Goal: Task Accomplishment & Management: Use online tool/utility

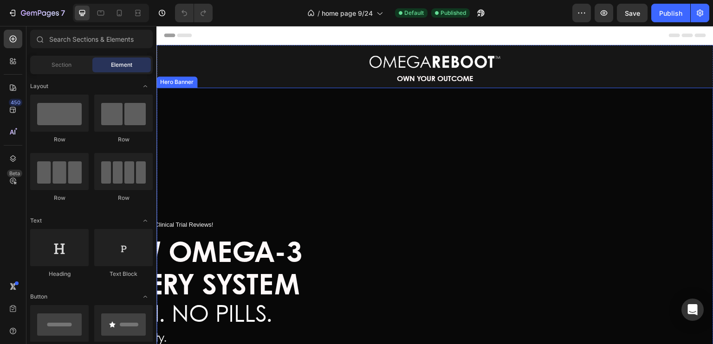
click at [178, 84] on div "Hero Banner" at bounding box center [176, 82] width 41 height 11
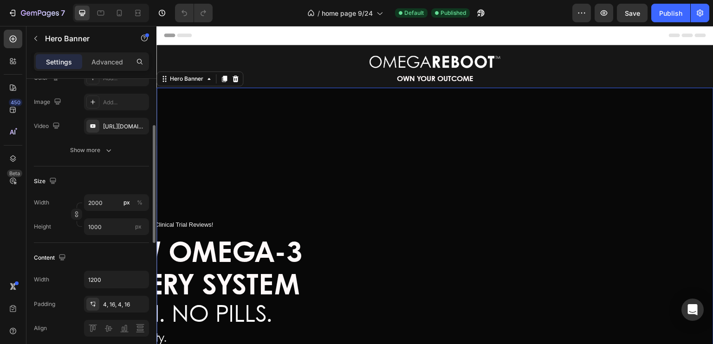
scroll to position [140, 0]
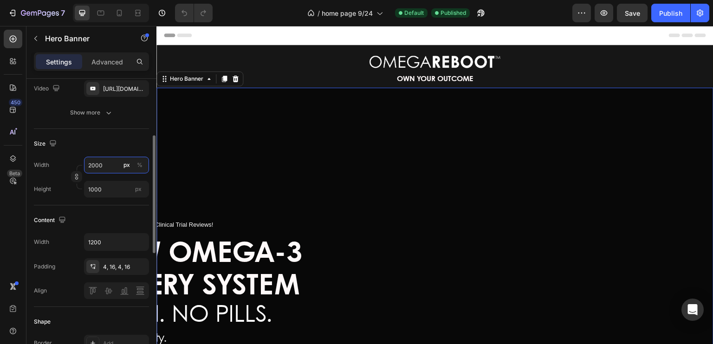
click at [103, 165] on input "2000" at bounding box center [116, 165] width 65 height 17
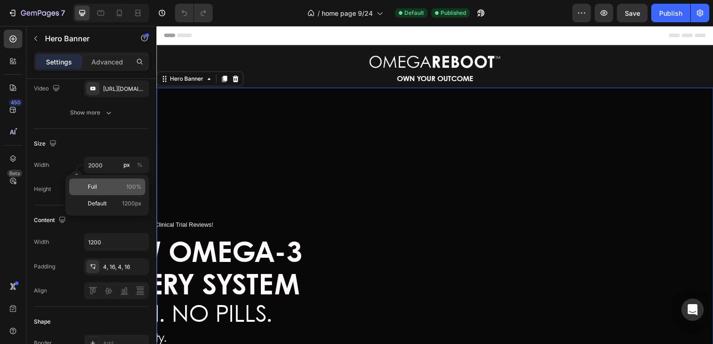
click at [94, 183] on span "Full" at bounding box center [92, 187] width 9 height 8
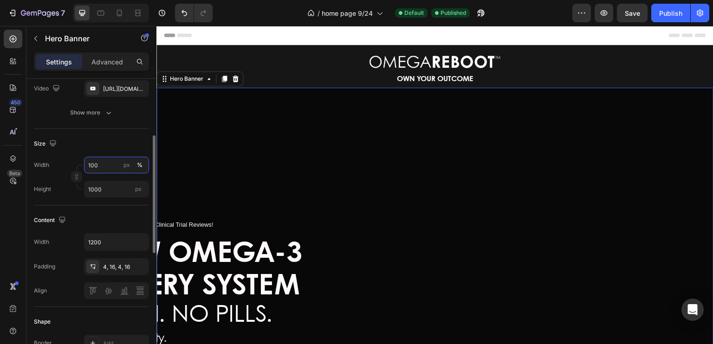
click at [104, 163] on input "100" at bounding box center [116, 165] width 65 height 17
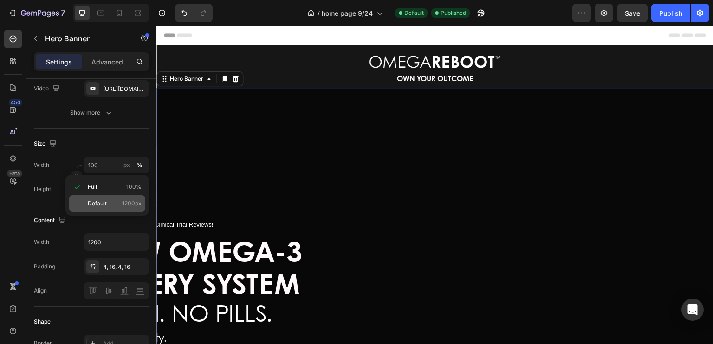
click at [102, 202] on span "Default" at bounding box center [97, 204] width 19 height 8
type input "1200"
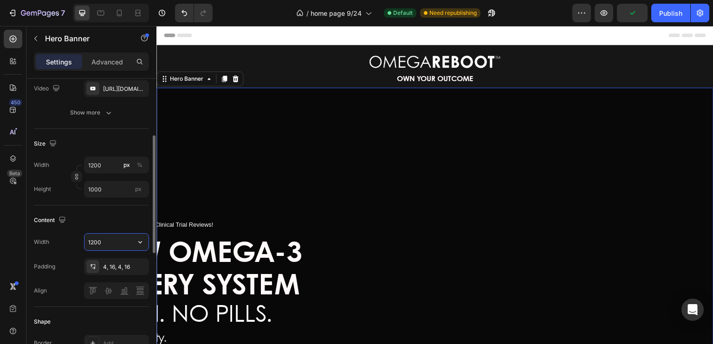
click at [115, 239] on input "1200" at bounding box center [116, 242] width 64 height 17
click at [144, 243] on icon "button" at bounding box center [140, 242] width 9 height 9
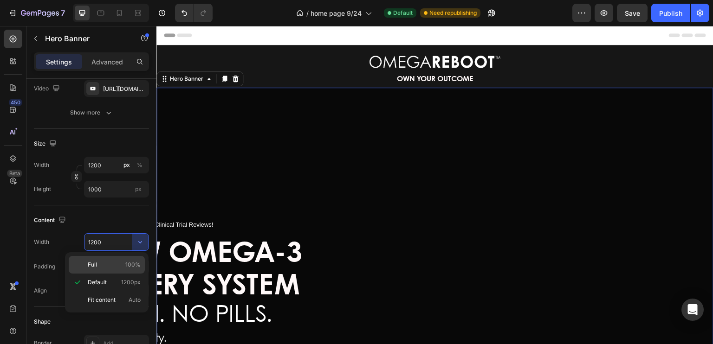
click at [100, 262] on p "Full 100%" at bounding box center [114, 265] width 53 height 8
type input "100%"
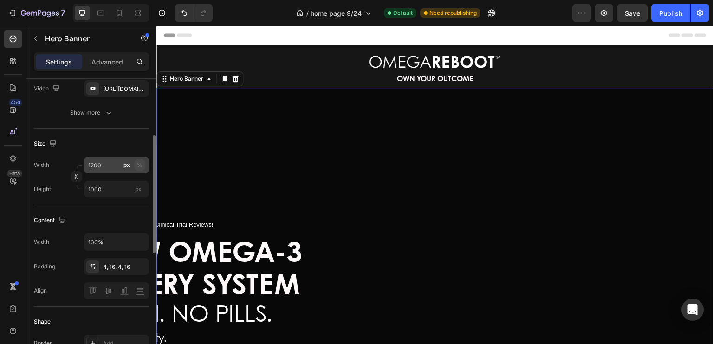
click at [139, 167] on div "%" at bounding box center [140, 165] width 6 height 8
drag, startPoint x: 139, startPoint y: 167, endPoint x: 108, endPoint y: 170, distance: 31.3
click at [108, 170] on label "1200 px %" at bounding box center [116, 165] width 65 height 17
click at [108, 170] on input "1200" at bounding box center [116, 165] width 65 height 17
click at [104, 162] on input "1200" at bounding box center [116, 165] width 65 height 17
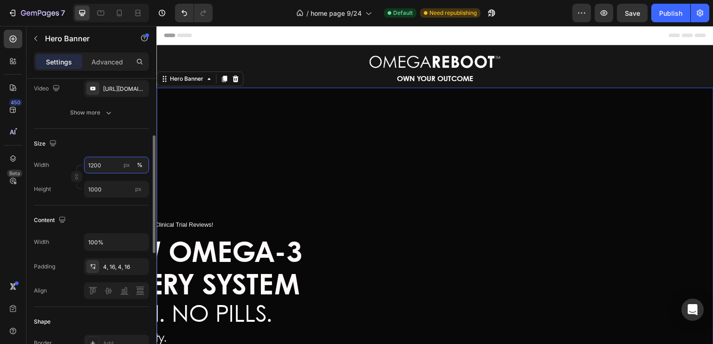
click at [104, 162] on input "1200" at bounding box center [116, 165] width 65 height 17
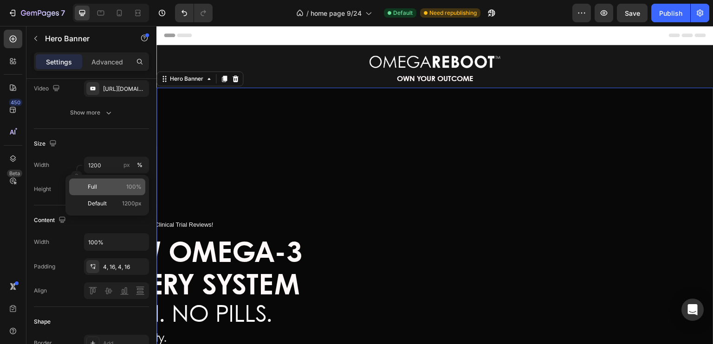
click at [98, 186] on p "Full 100%" at bounding box center [115, 187] width 54 height 8
type input "100"
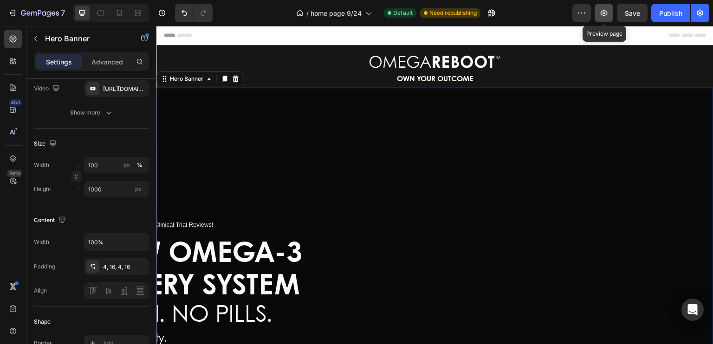
click at [602, 13] on icon "button" at bounding box center [603, 12] width 9 height 9
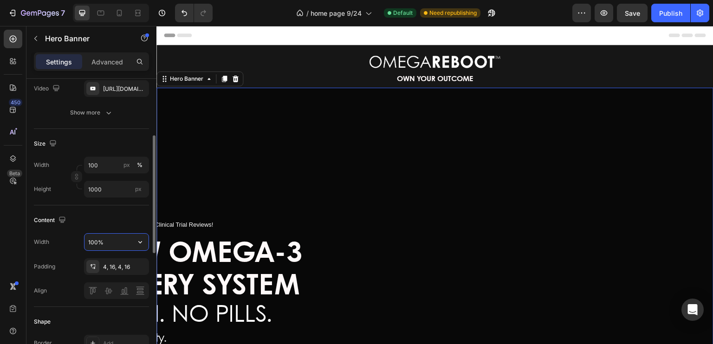
click at [115, 239] on input "100%" at bounding box center [116, 242] width 64 height 17
click at [140, 239] on icon "button" at bounding box center [140, 242] width 9 height 9
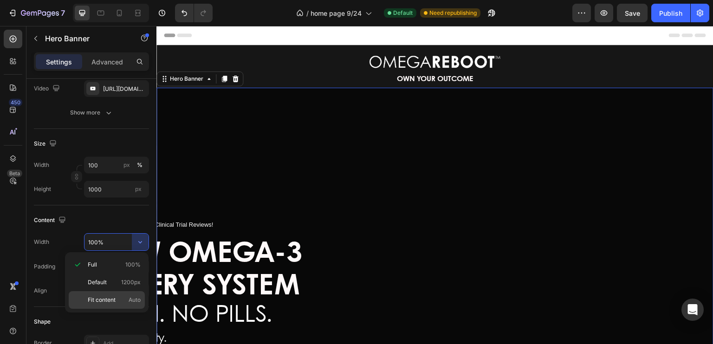
click at [104, 295] on div "Fit content Auto" at bounding box center [107, 300] width 76 height 18
type input "Auto"
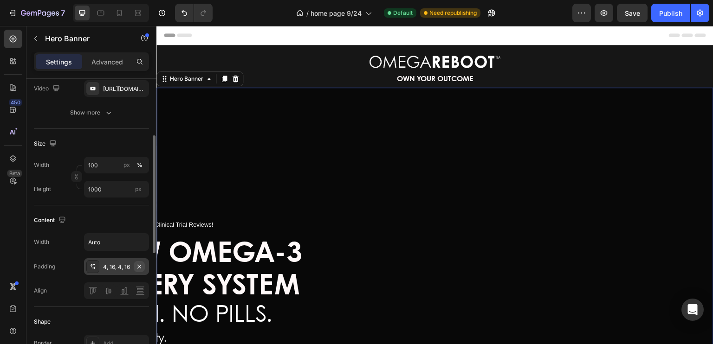
click at [139, 267] on icon "button" at bounding box center [139, 266] width 7 height 7
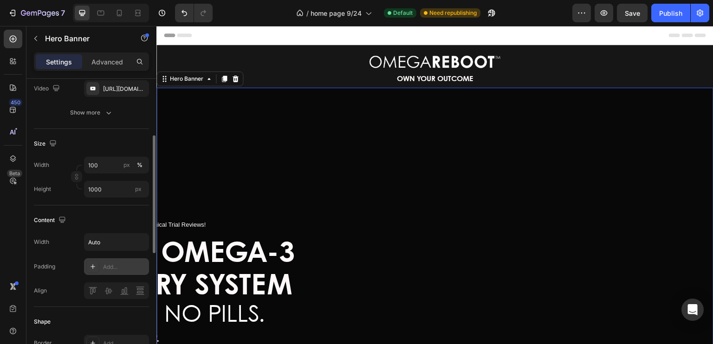
click at [104, 153] on div "Size Width 100 px % Height 1000 px" at bounding box center [91, 167] width 115 height 77
click at [102, 167] on input "100" at bounding box center [116, 165] width 65 height 17
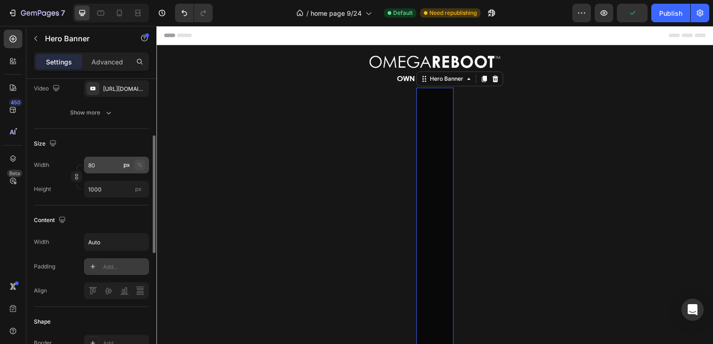
click at [142, 165] on div "%" at bounding box center [140, 165] width 6 height 8
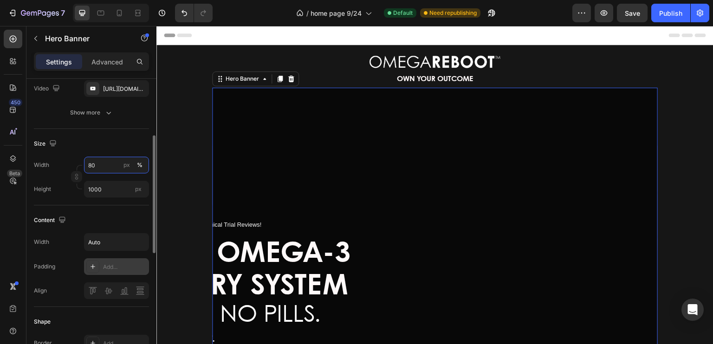
click at [104, 161] on input "80" at bounding box center [116, 165] width 65 height 17
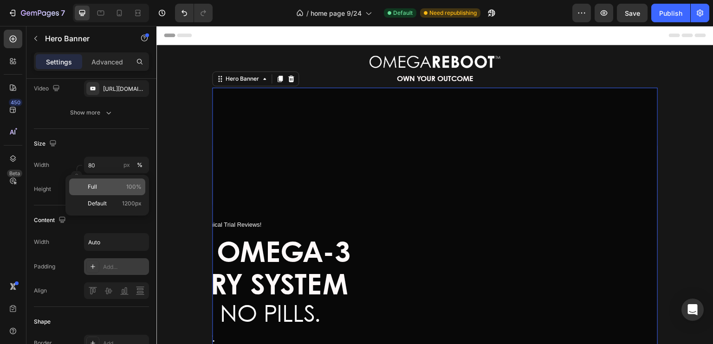
click at [95, 186] on span "Full" at bounding box center [92, 187] width 9 height 8
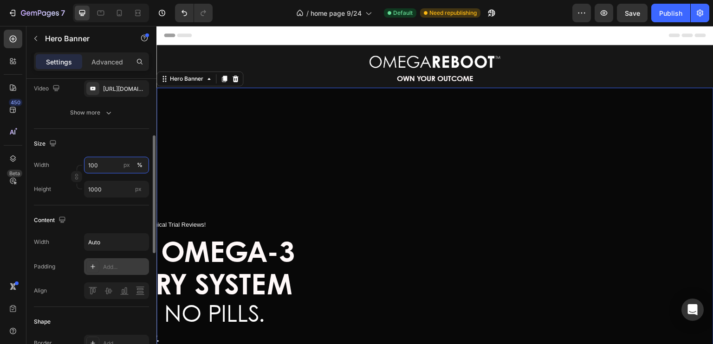
click at [90, 163] on input "100" at bounding box center [116, 165] width 65 height 17
click at [91, 164] on input "100" at bounding box center [116, 165] width 65 height 17
click at [99, 164] on input "100" at bounding box center [116, 165] width 65 height 17
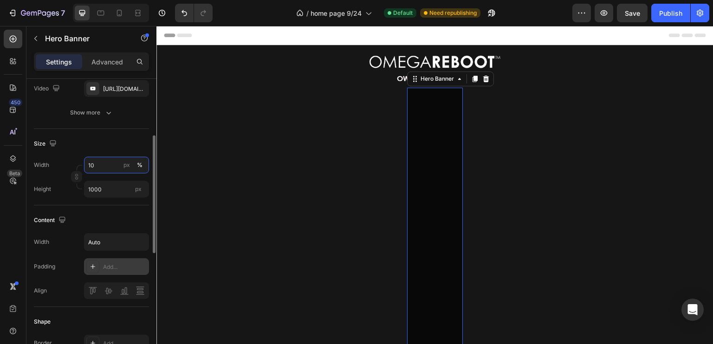
type input "9"
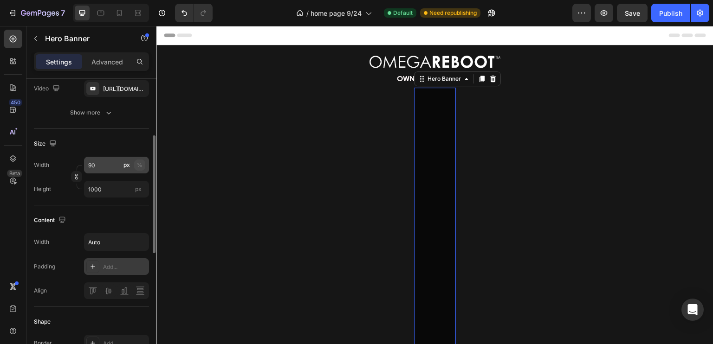
click at [142, 166] on button "%" at bounding box center [139, 165] width 11 height 11
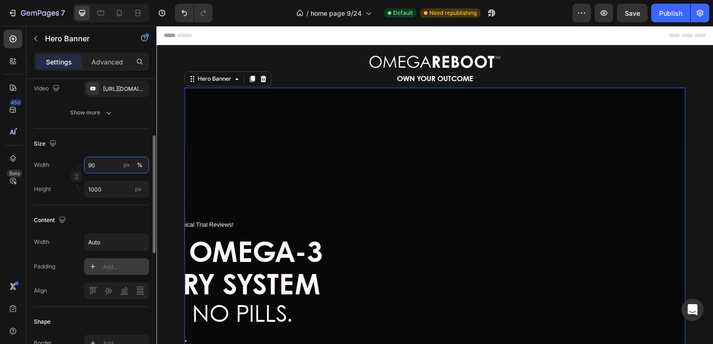
click at [98, 165] on input "90" at bounding box center [116, 165] width 65 height 17
type input "9"
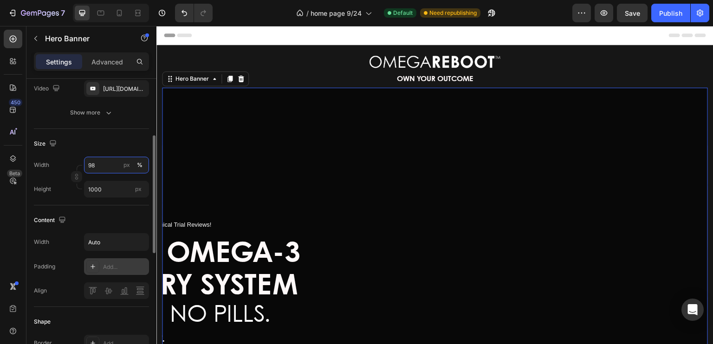
type input "9"
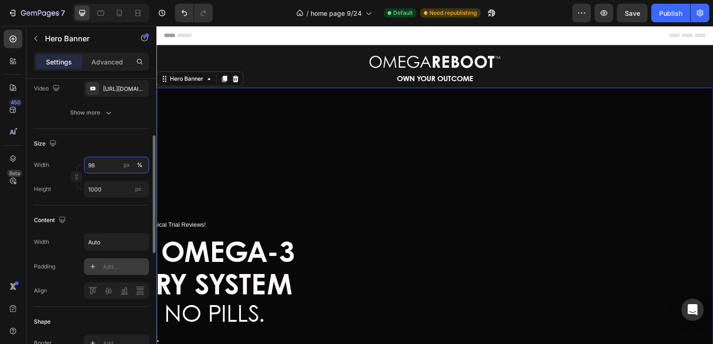
type input "9"
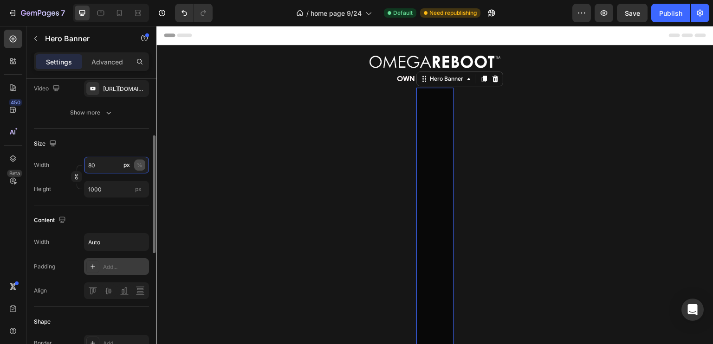
type input "80"
click at [140, 163] on div "%" at bounding box center [140, 165] width 6 height 8
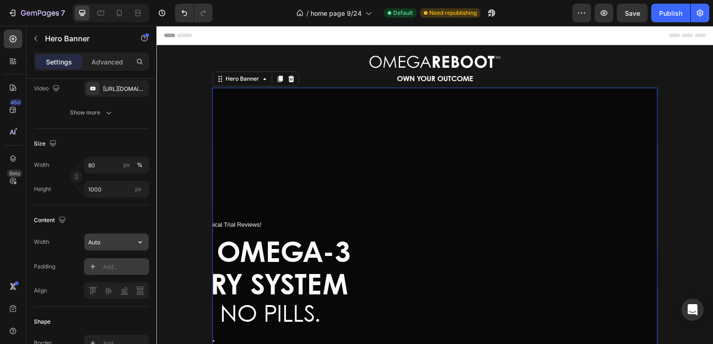
click at [110, 245] on input "Auto" at bounding box center [116, 242] width 64 height 17
click at [143, 241] on icon "button" at bounding box center [140, 242] width 9 height 9
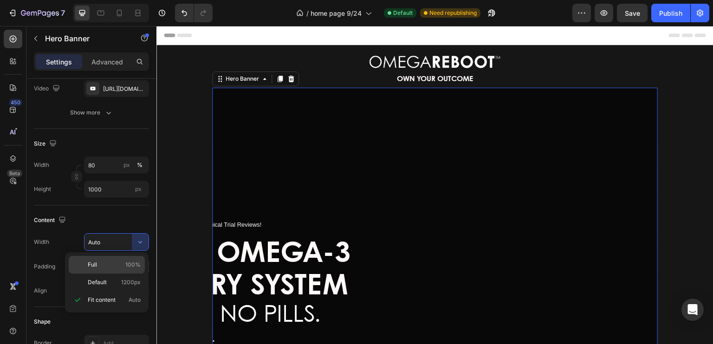
click at [102, 269] on p "Full 100%" at bounding box center [114, 265] width 53 height 8
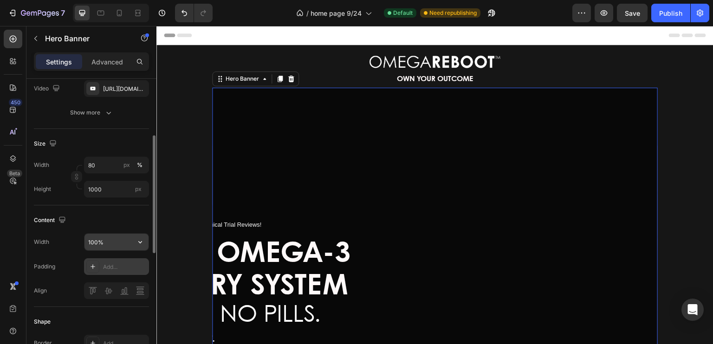
click at [142, 246] on icon "button" at bounding box center [140, 242] width 9 height 9
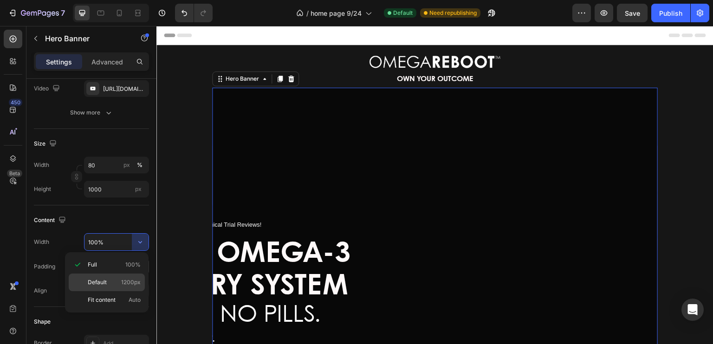
click at [110, 281] on p "Default 1200px" at bounding box center [114, 282] width 53 height 8
type input "1200"
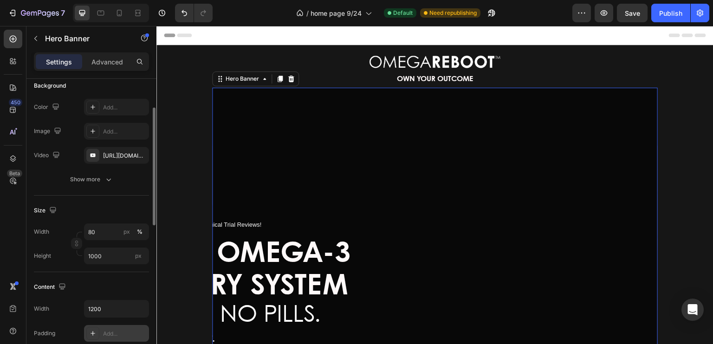
scroll to position [73, 0]
click at [108, 179] on icon "button" at bounding box center [108, 179] width 9 height 9
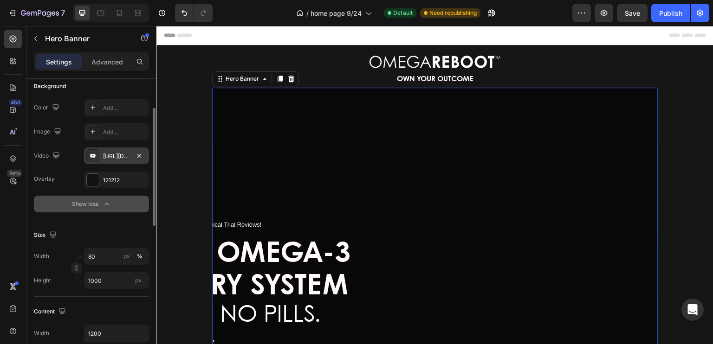
click at [123, 157] on div "[URL][DOMAIN_NAME]" at bounding box center [116, 156] width 27 height 8
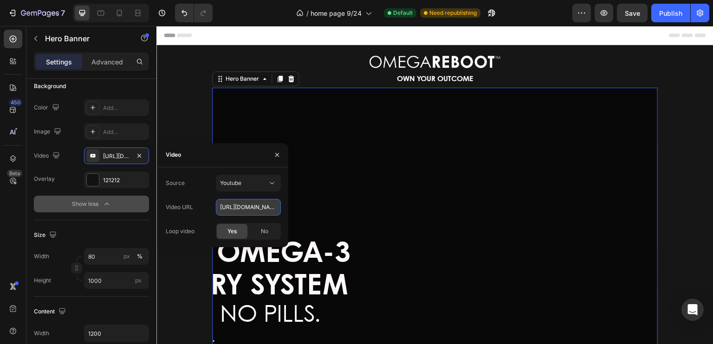
click at [231, 209] on input "[URL][DOMAIN_NAME]" at bounding box center [248, 207] width 65 height 17
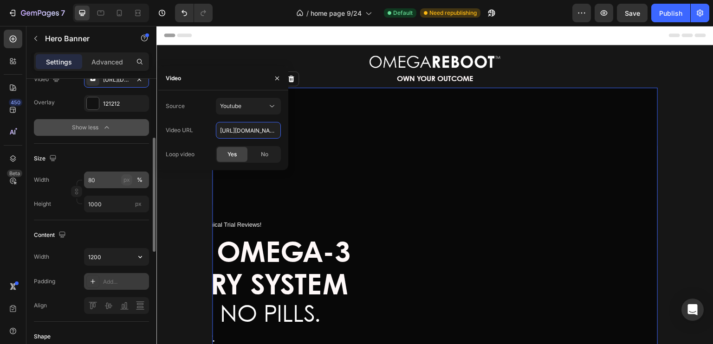
scroll to position [150, 0]
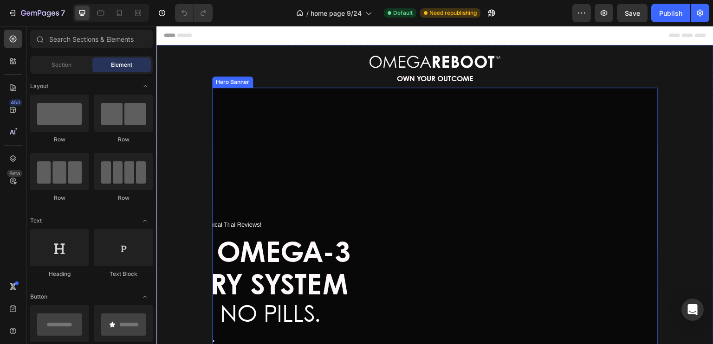
click at [226, 85] on div "Hero Banner" at bounding box center [232, 82] width 41 height 11
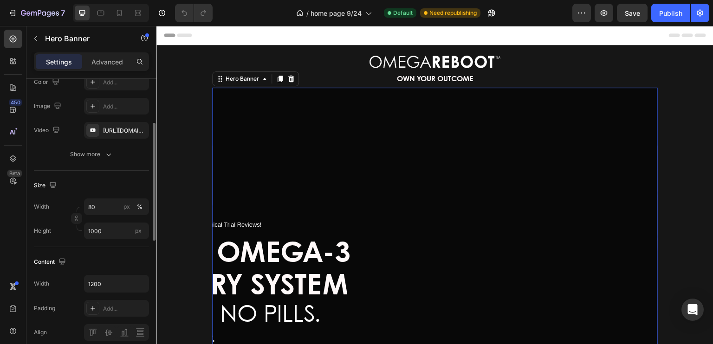
scroll to position [102, 0]
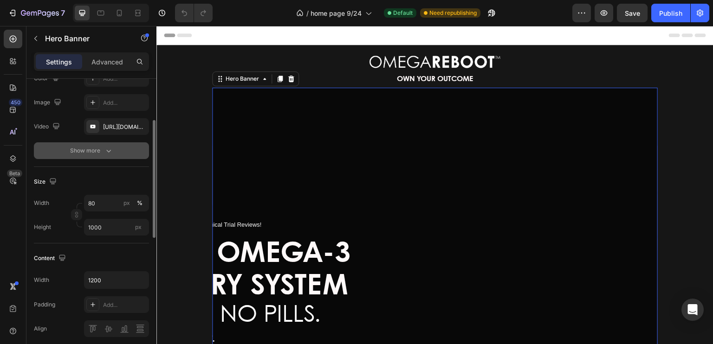
click at [111, 152] on icon "button" at bounding box center [108, 150] width 9 height 9
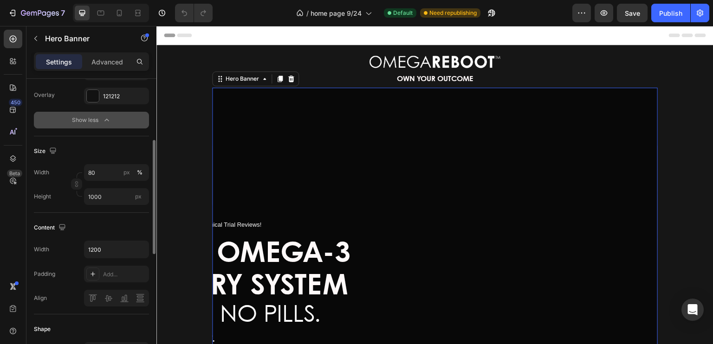
scroll to position [156, 0]
click at [98, 174] on input "80" at bounding box center [116, 173] width 65 height 17
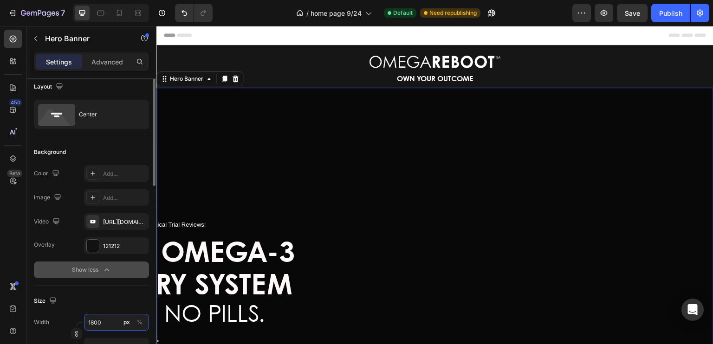
scroll to position [0, 0]
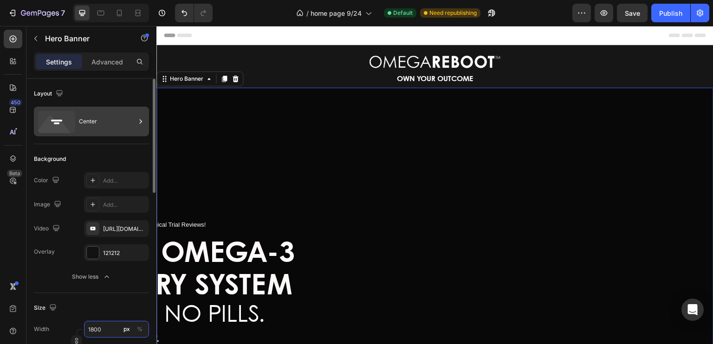
type input "1800"
click at [139, 123] on icon at bounding box center [140, 121] width 9 height 9
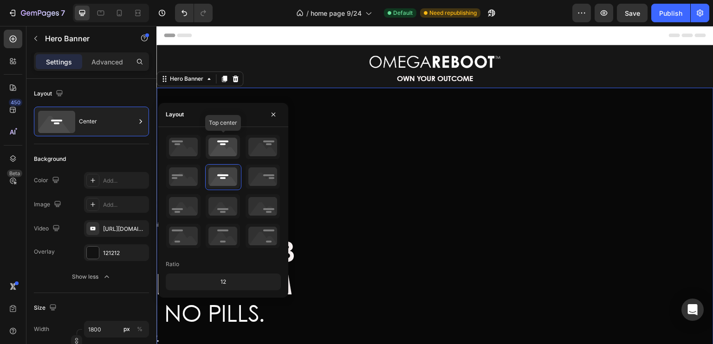
click at [221, 148] on icon at bounding box center [223, 147] width 34 height 24
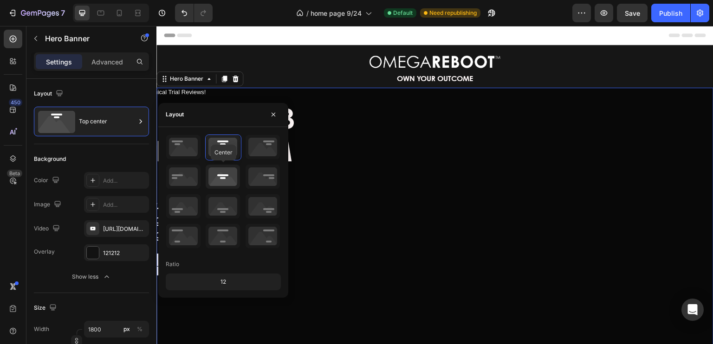
click at [220, 179] on icon at bounding box center [223, 177] width 34 height 24
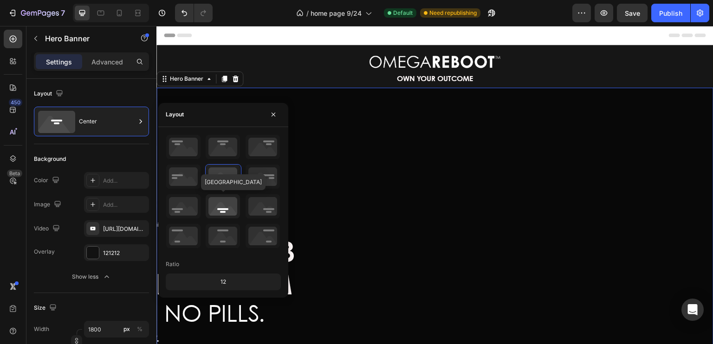
click at [226, 202] on icon at bounding box center [223, 206] width 34 height 24
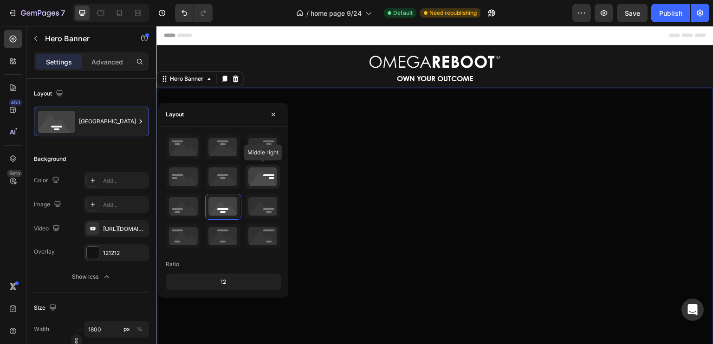
click at [256, 174] on icon at bounding box center [262, 177] width 34 height 24
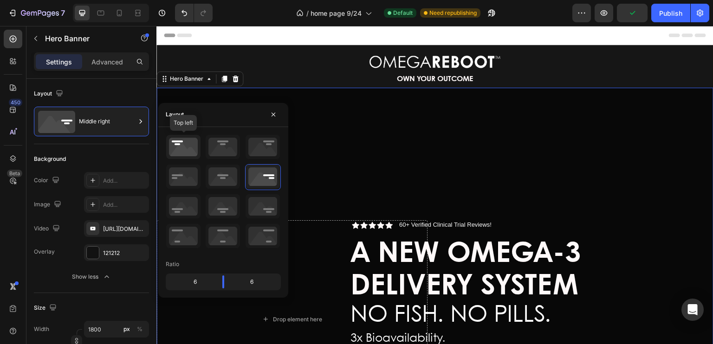
click at [186, 148] on icon at bounding box center [183, 147] width 34 height 24
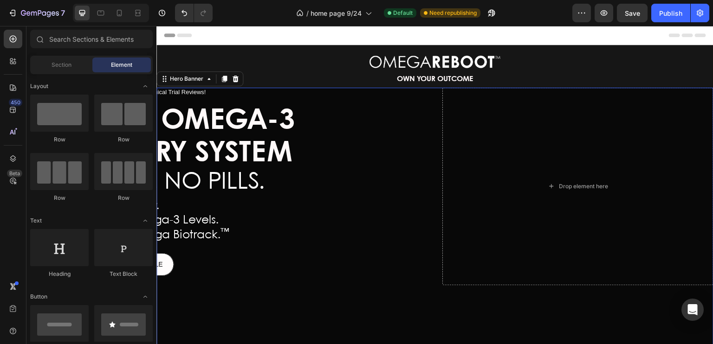
click at [304, 39] on div "Header" at bounding box center [435, 35] width 542 height 19
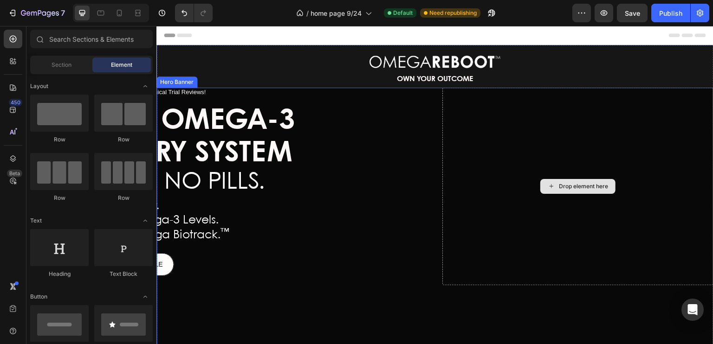
click at [553, 191] on div "Drop element here" at bounding box center [577, 186] width 75 height 15
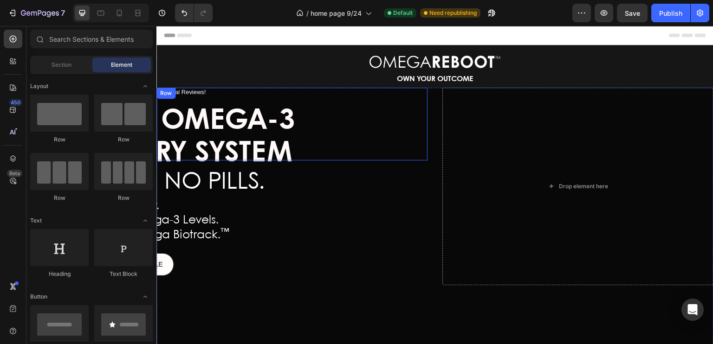
click at [166, 95] on div "Row" at bounding box center [165, 93] width 15 height 8
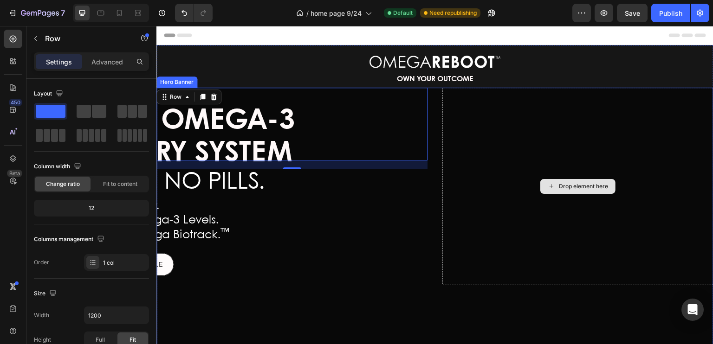
click at [459, 139] on div "Drop element here" at bounding box center [577, 187] width 271 height 198
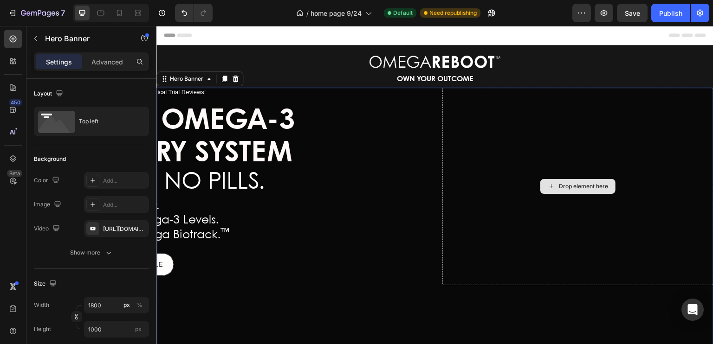
click at [460, 94] on div "Drop element here" at bounding box center [577, 187] width 271 height 198
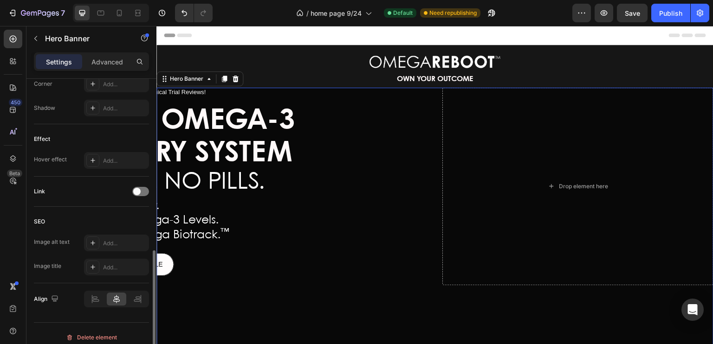
scroll to position [430, 0]
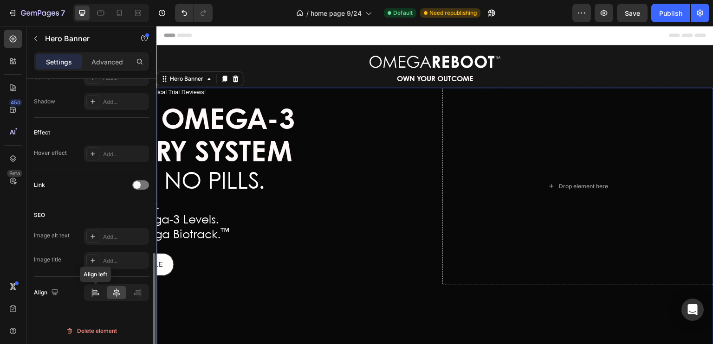
click at [98, 293] on icon at bounding box center [95, 292] width 10 height 9
click at [138, 291] on icon at bounding box center [138, 292] width 10 height 9
click at [123, 291] on div at bounding box center [116, 292] width 19 height 13
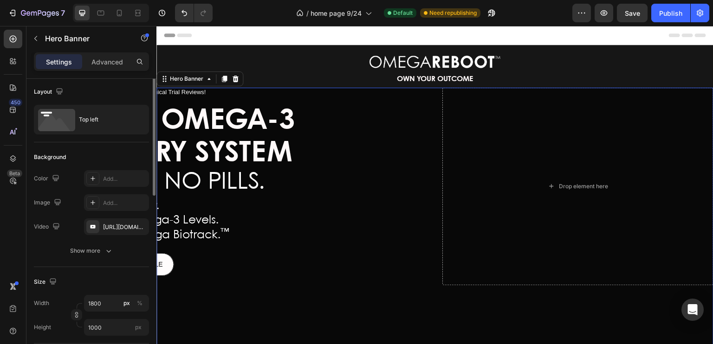
scroll to position [0, 0]
click at [207, 80] on icon at bounding box center [208, 78] width 7 height 7
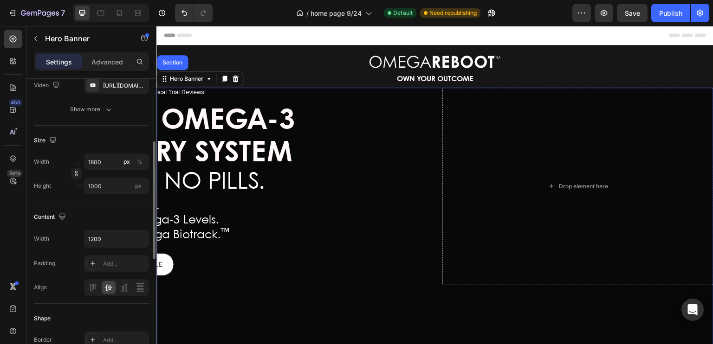
scroll to position [148, 0]
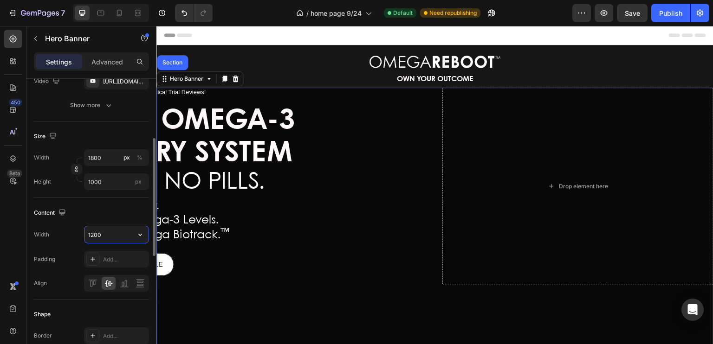
click at [108, 233] on input "1200" at bounding box center [116, 234] width 64 height 17
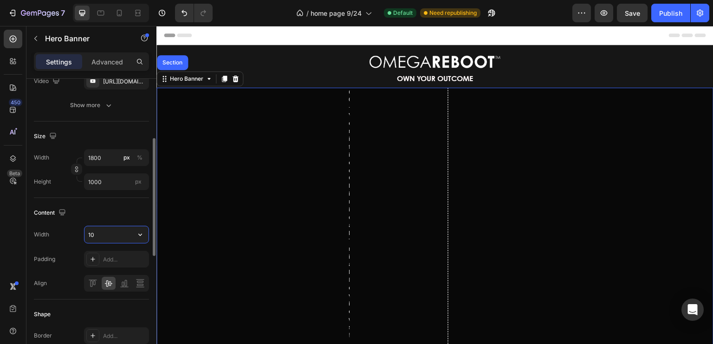
type input "1"
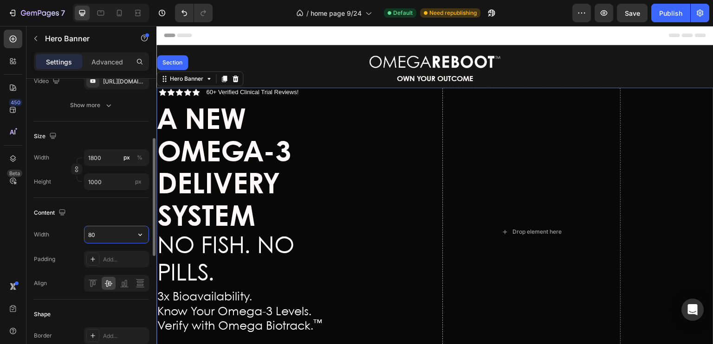
type input "8"
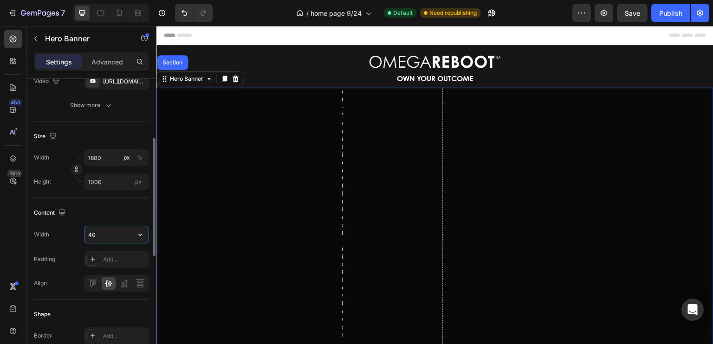
type input "4"
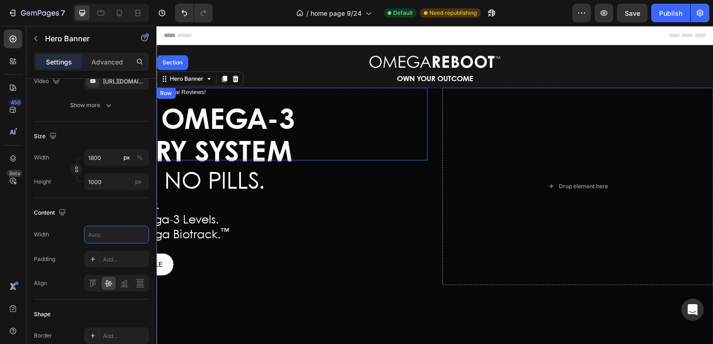
click at [165, 96] on div "Row" at bounding box center [165, 93] width 15 height 8
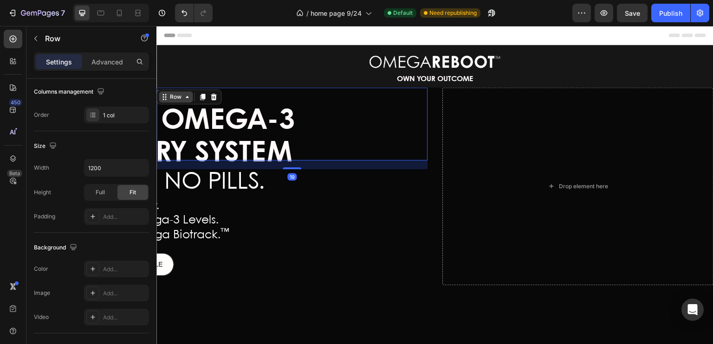
scroll to position [0, 0]
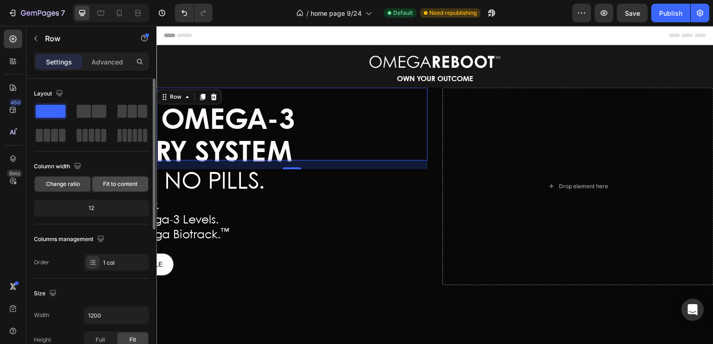
click at [116, 188] on div "Fit to content" at bounding box center [120, 184] width 56 height 15
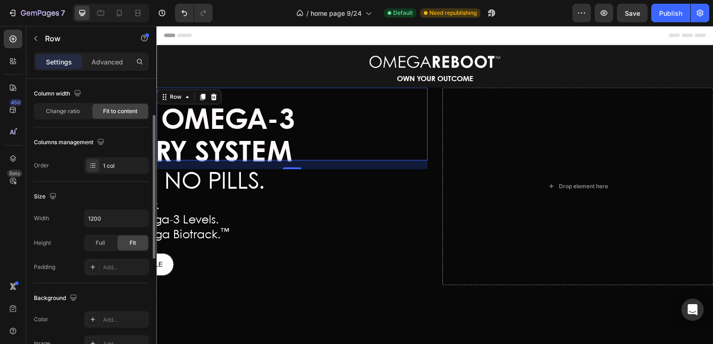
scroll to position [73, 0]
click at [97, 242] on span "Full" at bounding box center [100, 243] width 9 height 8
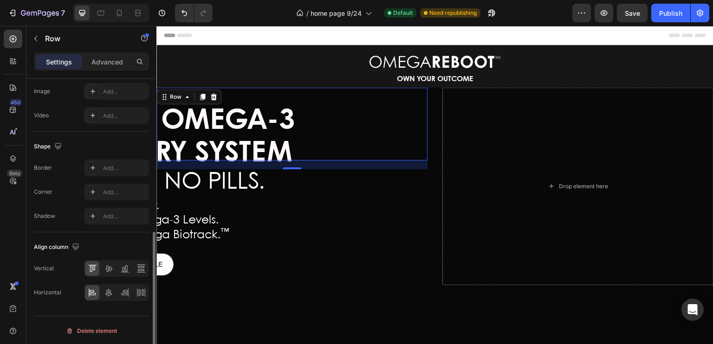
scroll to position [325, 0]
click at [104, 267] on icon at bounding box center [108, 269] width 9 height 9
click at [107, 290] on icon at bounding box center [108, 293] width 9 height 9
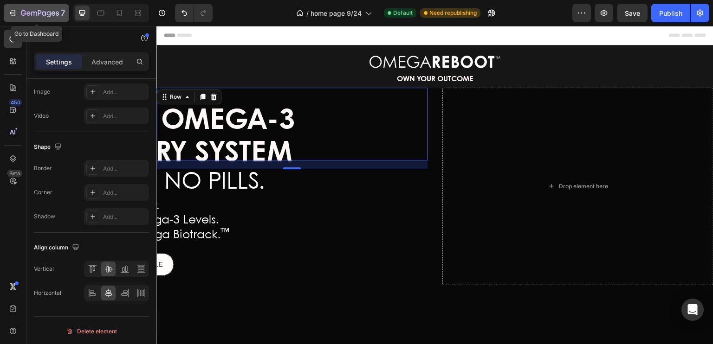
click at [13, 11] on icon "button" at bounding box center [12, 12] width 9 height 9
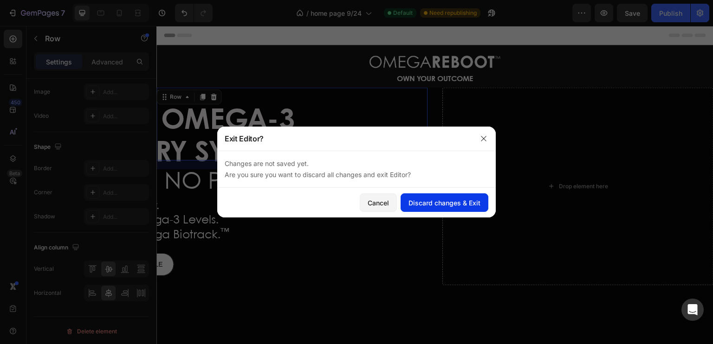
click at [434, 206] on div "Discard changes & Exit" at bounding box center [444, 203] width 72 height 10
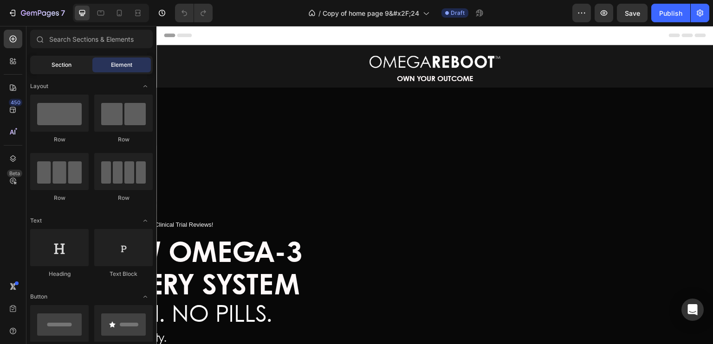
click at [66, 68] on span "Section" at bounding box center [62, 65] width 20 height 8
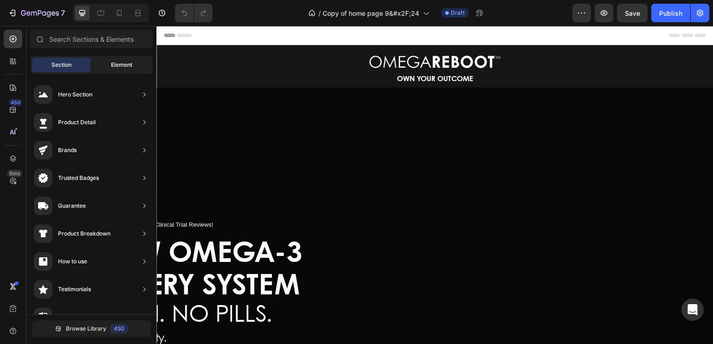
click at [119, 72] on div "Element" at bounding box center [121, 65] width 58 height 15
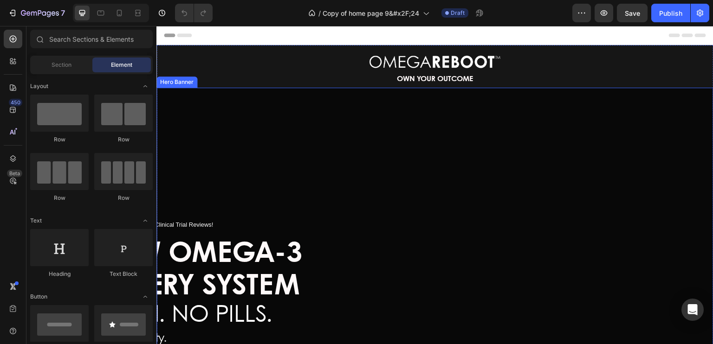
click at [186, 84] on div "Hero Banner" at bounding box center [176, 82] width 41 height 11
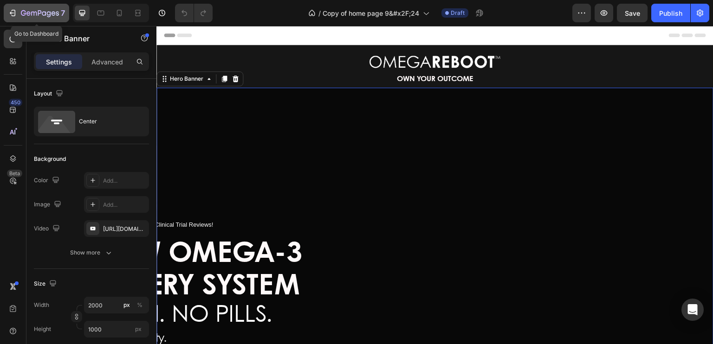
click at [15, 15] on icon "button" at bounding box center [14, 13] width 4 height 6
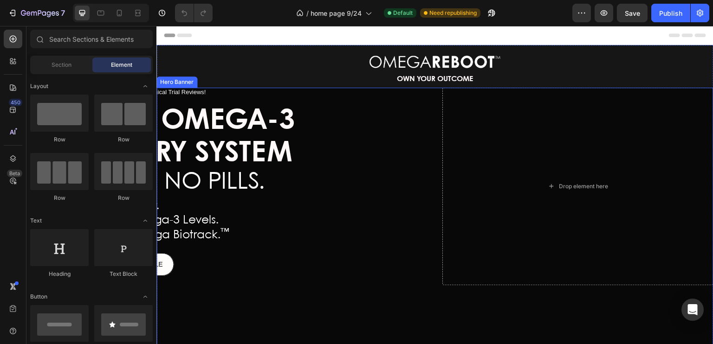
click at [388, 211] on div "Icon Icon Icon Icon Icon Icon List 60+ Verified Clinical Trial Reviews! Text Bl…" at bounding box center [291, 187] width 271 height 198
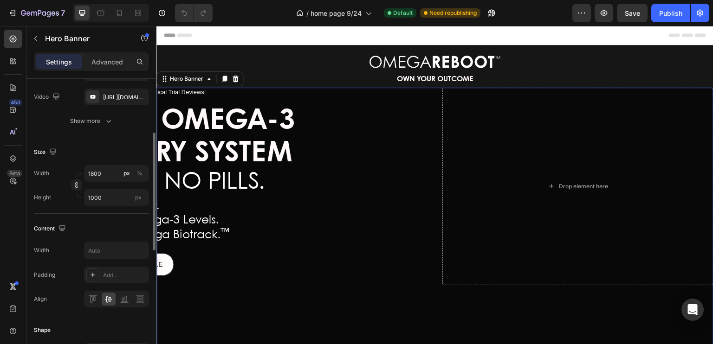
scroll to position [132, 0]
click at [104, 173] on input "1800" at bounding box center [116, 173] width 65 height 17
type input "2000"
click at [116, 249] on input "text" at bounding box center [116, 250] width 64 height 17
type input "1200"
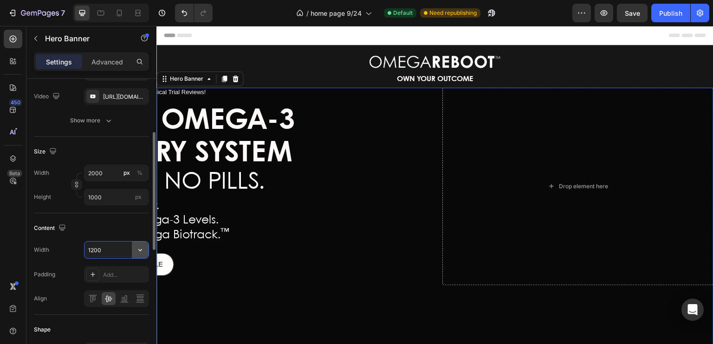
click at [145, 249] on button "button" at bounding box center [140, 250] width 17 height 17
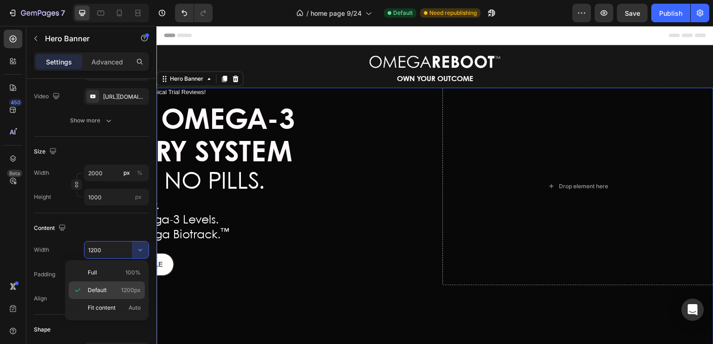
click at [109, 288] on p "Default 1200px" at bounding box center [114, 290] width 53 height 8
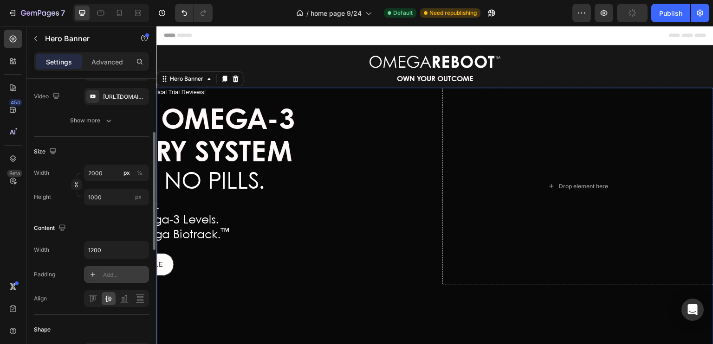
click at [115, 272] on div "Add..." at bounding box center [125, 275] width 44 height 8
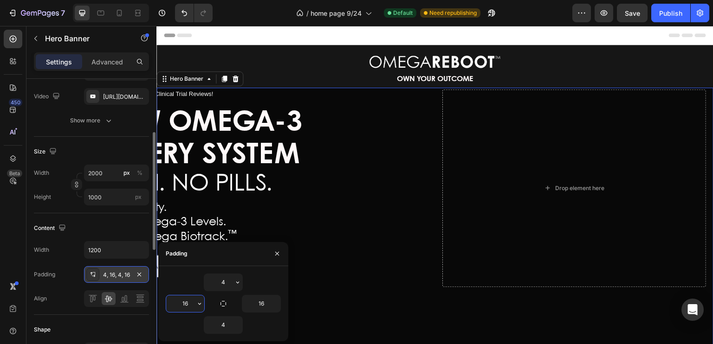
click at [192, 306] on input "16" at bounding box center [185, 304] width 38 height 17
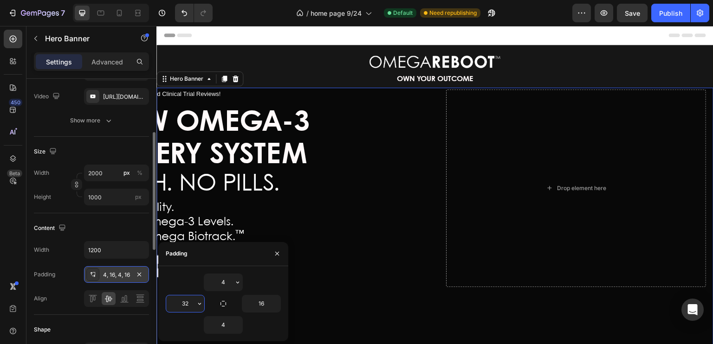
type input "3"
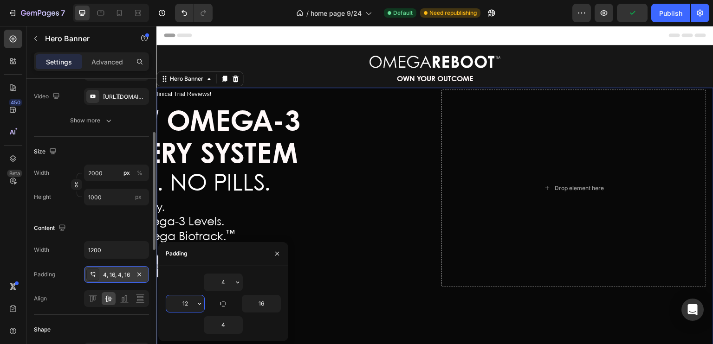
type input "1"
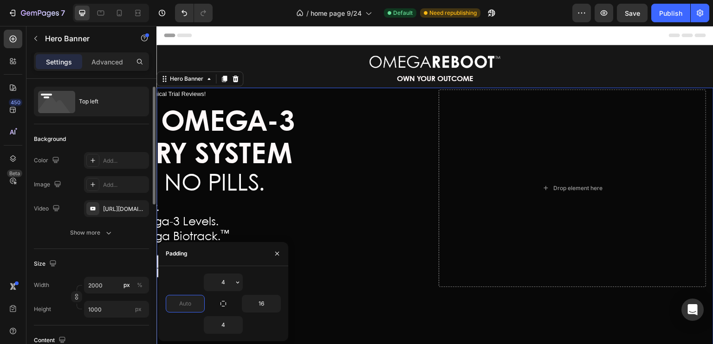
scroll to position [0, 0]
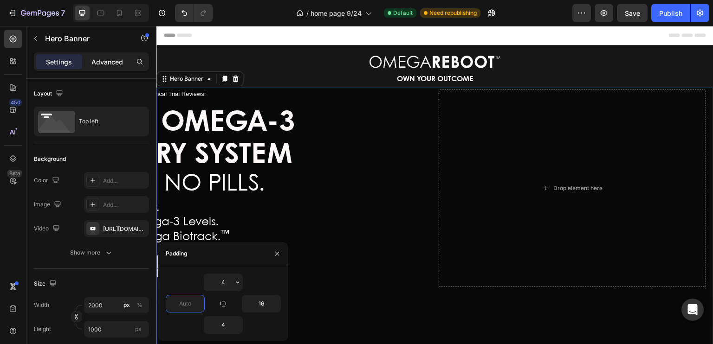
click at [108, 59] on p "Advanced" at bounding box center [107, 62] width 32 height 10
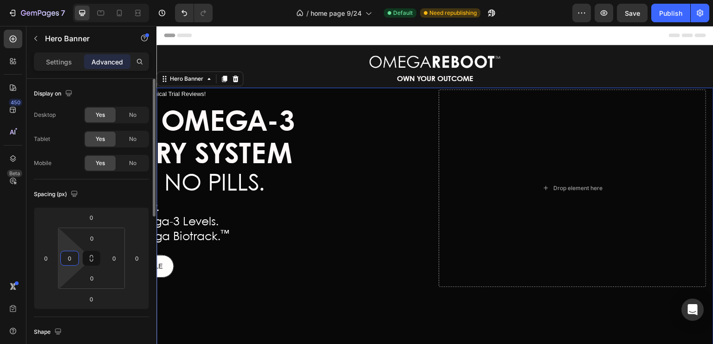
click at [73, 258] on input "0" at bounding box center [70, 259] width 14 height 14
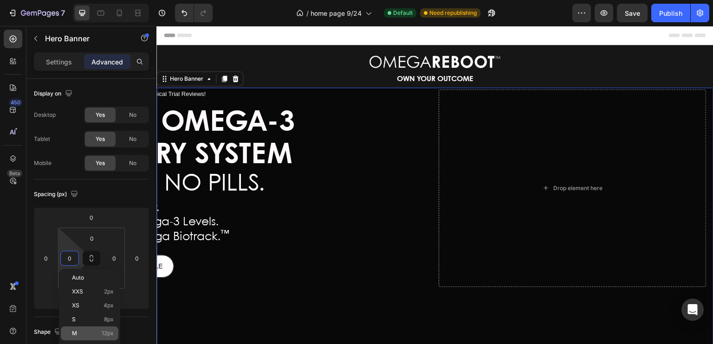
click at [80, 331] on p "M 12px" at bounding box center [93, 333] width 42 height 6
type input "12"
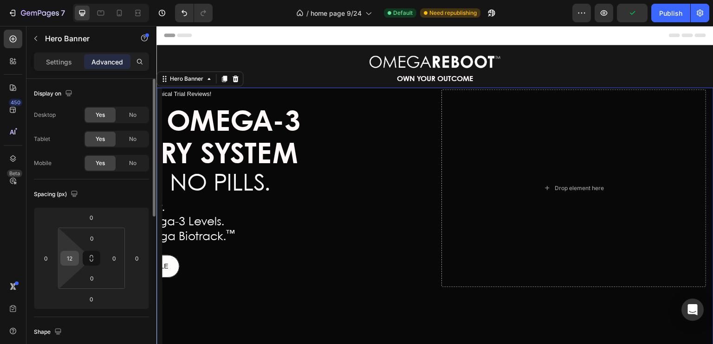
click at [74, 260] on input "12" at bounding box center [70, 259] width 14 height 14
type input "0"
click at [48, 258] on input "0" at bounding box center [46, 259] width 14 height 14
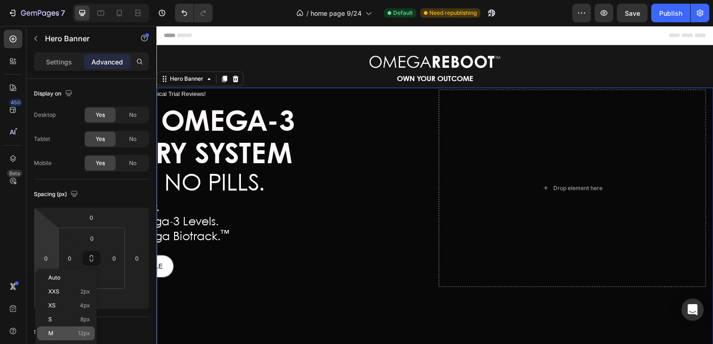
click at [58, 330] on p "M 12px" at bounding box center [69, 333] width 42 height 6
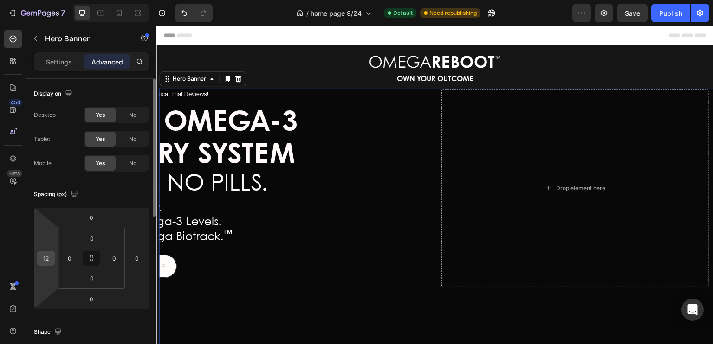
click at [52, 263] on div "12" at bounding box center [46, 258] width 19 height 15
click at [48, 254] on input "12" at bounding box center [46, 259] width 14 height 14
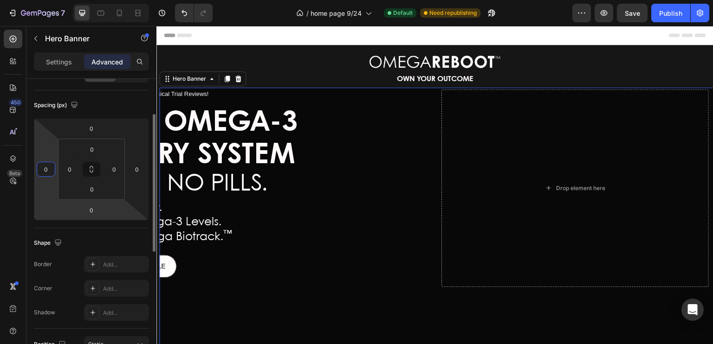
scroll to position [83, 0]
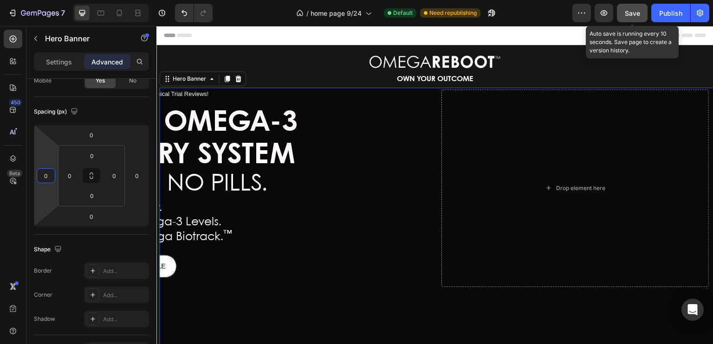
type input "0"
click at [629, 11] on span "Save" at bounding box center [632, 13] width 15 height 8
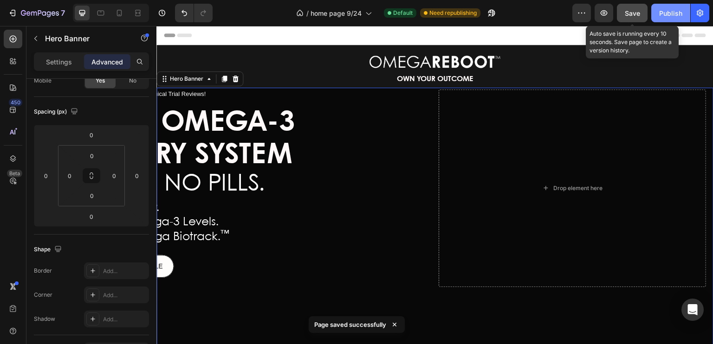
click at [665, 13] on div "Publish" at bounding box center [670, 13] width 23 height 10
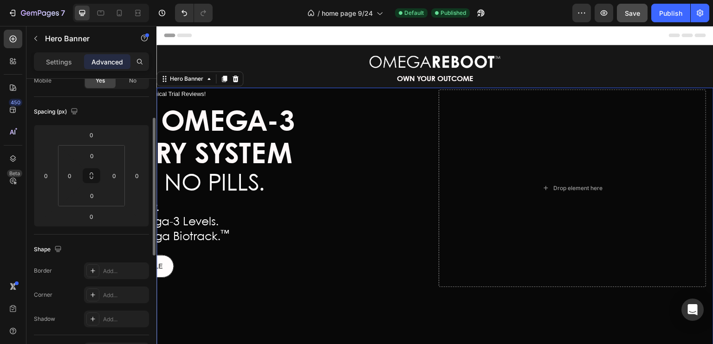
scroll to position [0, 0]
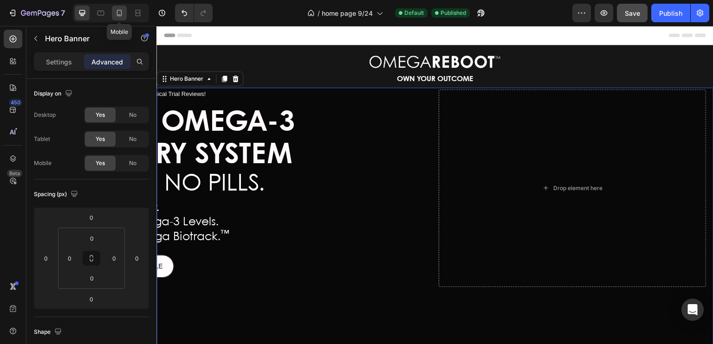
click at [117, 16] on icon at bounding box center [119, 13] width 5 height 6
type input "28"
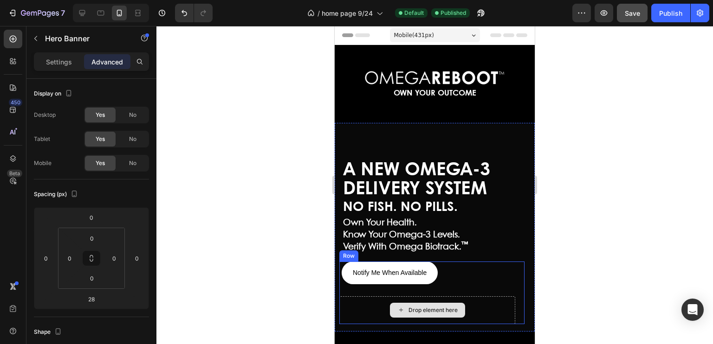
click at [351, 303] on div "Drop element here" at bounding box center [427, 311] width 176 height 28
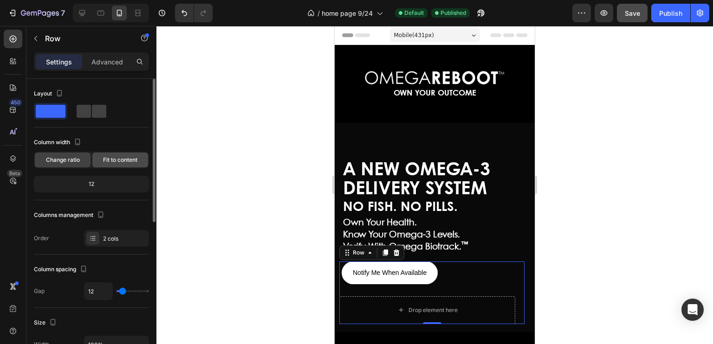
click at [115, 163] on span "Fit to content" at bounding box center [120, 160] width 34 height 8
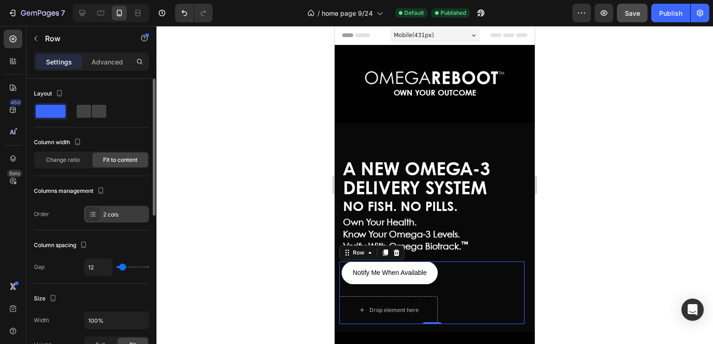
click at [121, 211] on div "2 cols" at bounding box center [125, 215] width 44 height 8
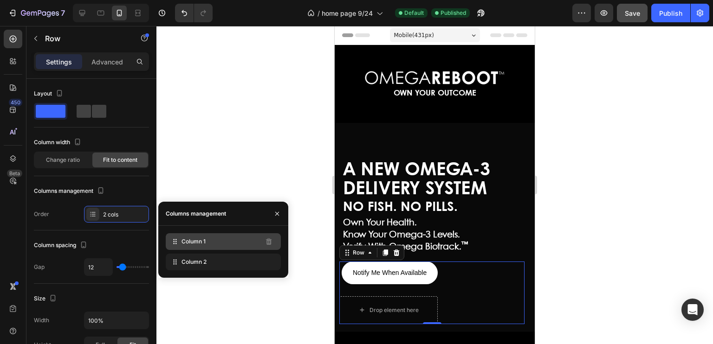
click at [187, 245] on span "Column 1" at bounding box center [193, 242] width 24 height 8
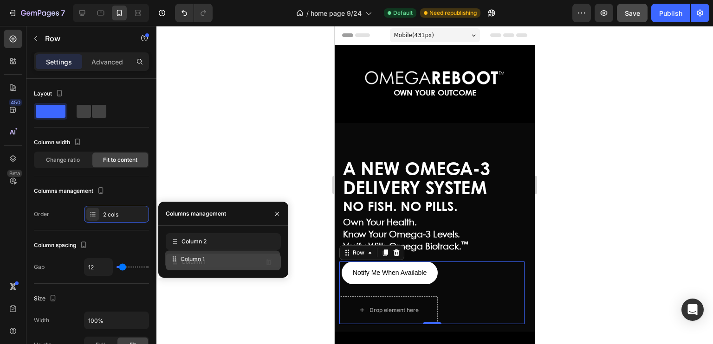
drag, startPoint x: 174, startPoint y: 244, endPoint x: 173, endPoint y: 261, distance: 17.2
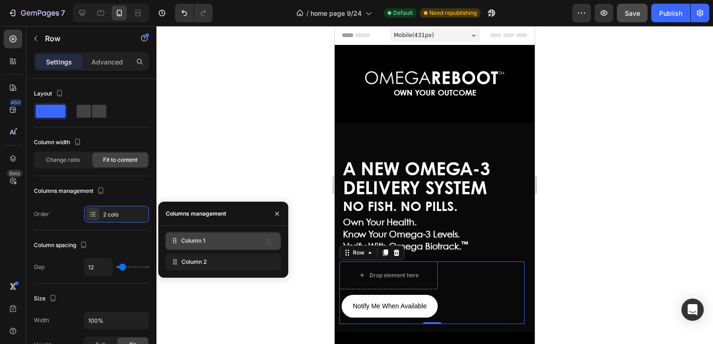
drag, startPoint x: 173, startPoint y: 261, endPoint x: 173, endPoint y: 240, distance: 21.3
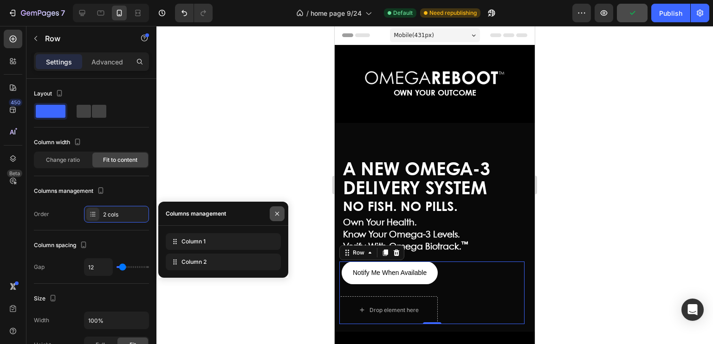
click at [278, 213] on icon "button" at bounding box center [277, 214] width 4 height 4
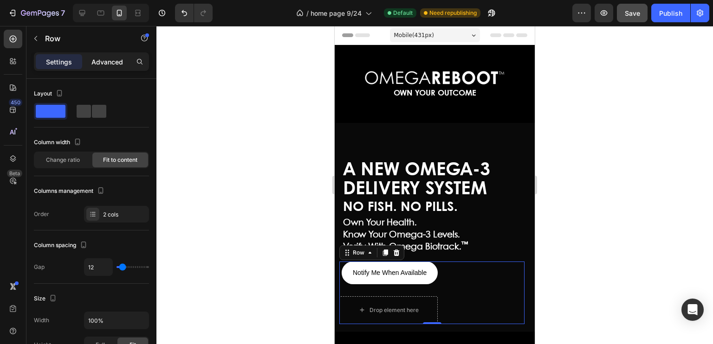
click at [97, 63] on p "Advanced" at bounding box center [107, 62] width 32 height 10
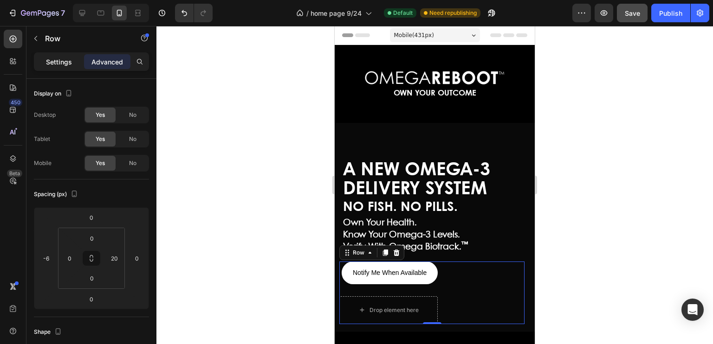
click at [56, 59] on p "Settings" at bounding box center [59, 62] width 26 height 10
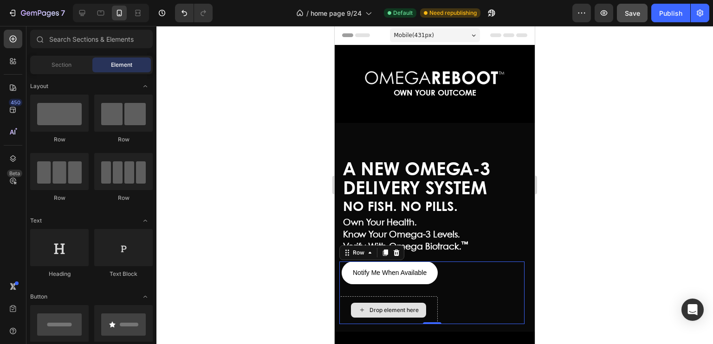
click at [406, 309] on div "Drop element here" at bounding box center [393, 310] width 49 height 7
click at [407, 313] on div "Drop element here" at bounding box center [388, 310] width 75 height 15
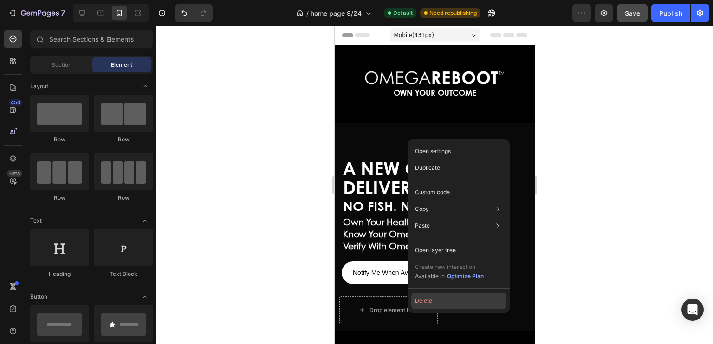
click at [423, 300] on button "Delete" at bounding box center [458, 301] width 95 height 17
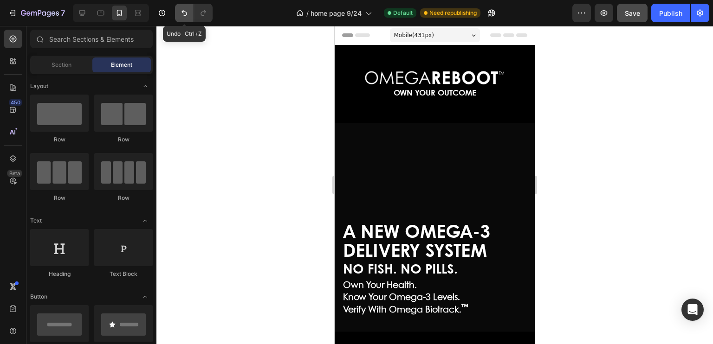
click at [184, 13] on icon "Undo/Redo" at bounding box center [184, 12] width 9 height 9
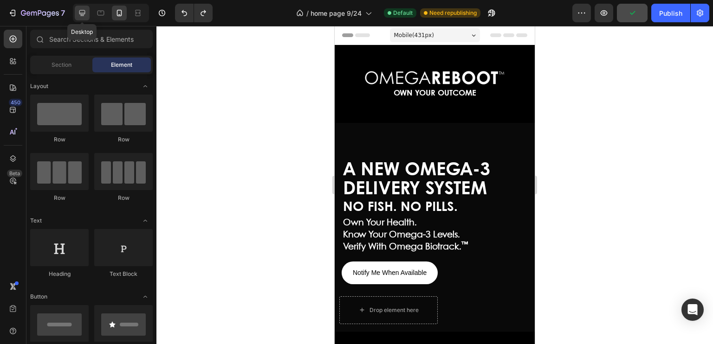
click at [82, 13] on icon at bounding box center [82, 13] width 6 height 6
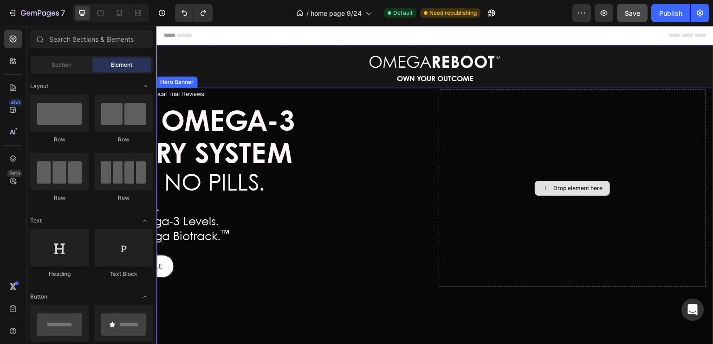
click at [526, 191] on div "Drop element here" at bounding box center [572, 189] width 267 height 198
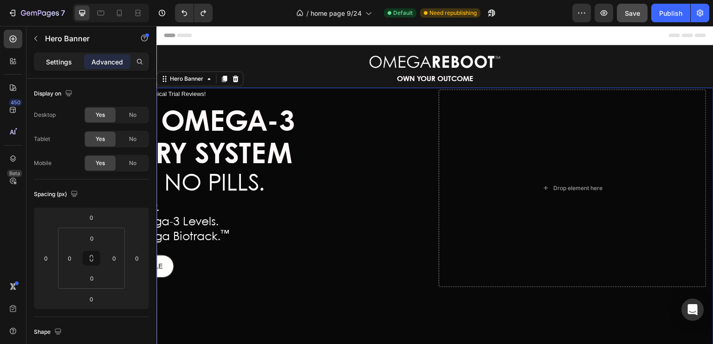
click at [62, 58] on p "Settings" at bounding box center [59, 62] width 26 height 10
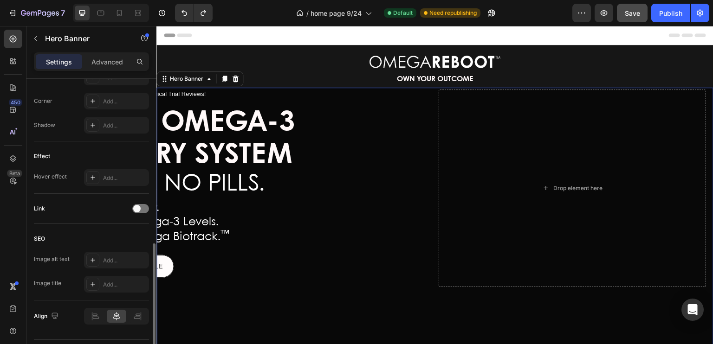
scroll to position [430, 0]
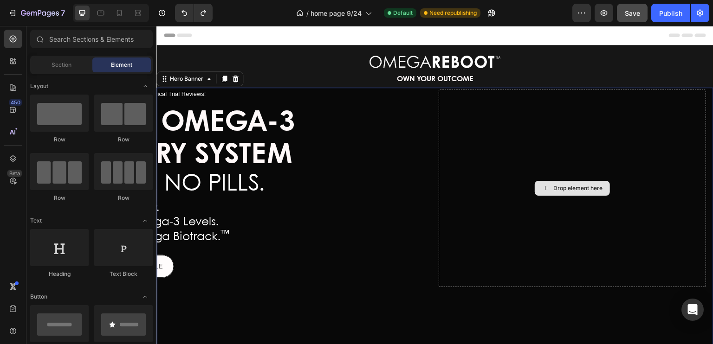
click at [562, 191] on div "Drop element here" at bounding box center [577, 188] width 49 height 7
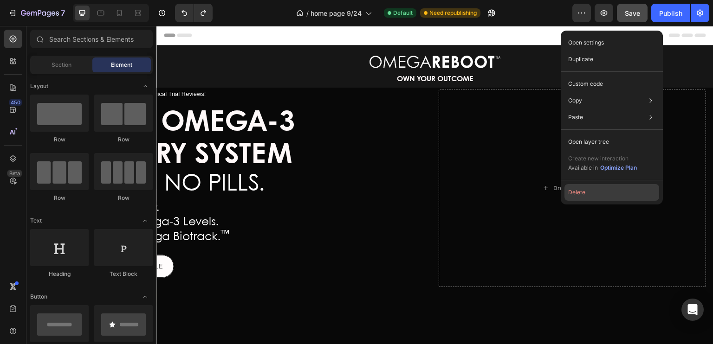
click at [572, 192] on button "Delete" at bounding box center [611, 192] width 95 height 17
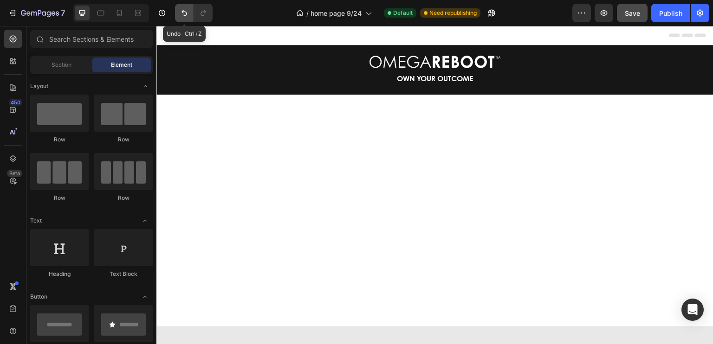
click at [186, 8] on icon "Undo/Redo" at bounding box center [184, 12] width 9 height 9
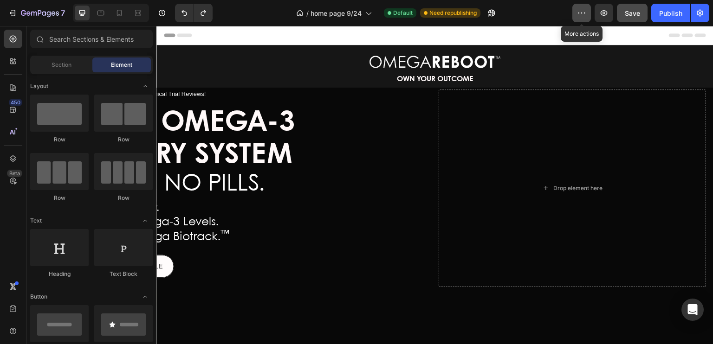
click at [581, 14] on icon "button" at bounding box center [581, 12] width 9 height 9
click at [549, 14] on div "/ home page 9/24 Default Need republishing" at bounding box center [396, 13] width 352 height 19
click at [665, 14] on div "Publish" at bounding box center [670, 13] width 23 height 10
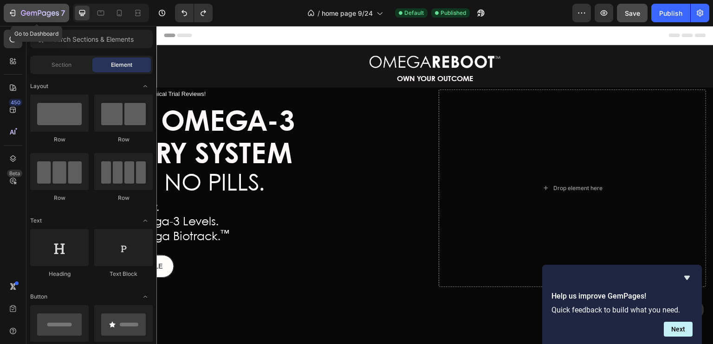
click at [13, 12] on icon "button" at bounding box center [12, 12] width 9 height 9
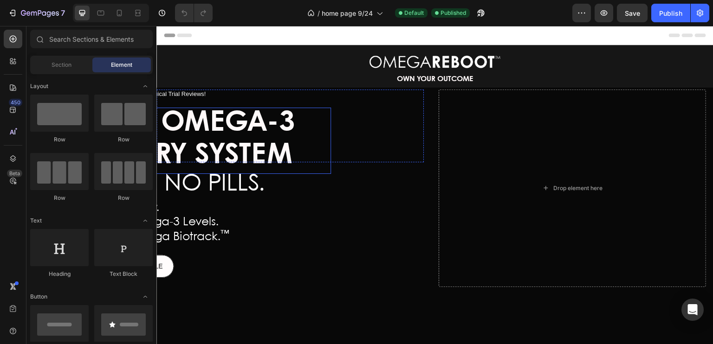
click at [219, 146] on span "DELIVERY SYSTEM" at bounding box center [179, 155] width 228 height 27
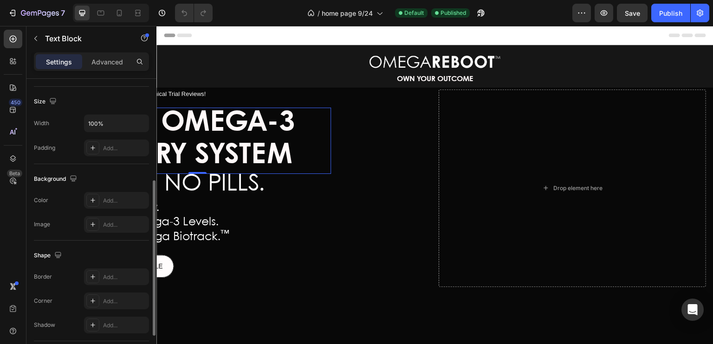
scroll to position [191, 0]
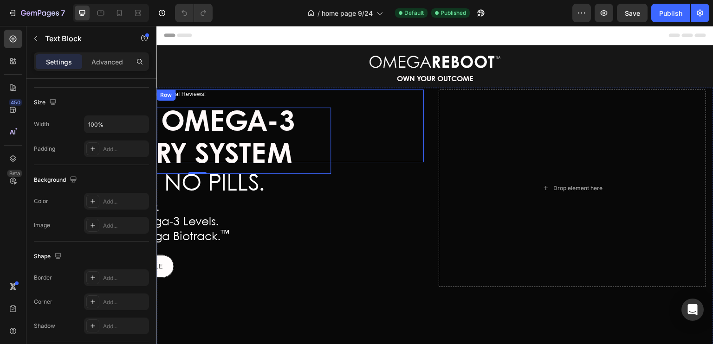
click at [241, 100] on div "Icon Icon Icon Icon Icon Icon List 60+ Verified Clinical Trial Reviews! Text Bl…" at bounding box center [289, 126] width 267 height 73
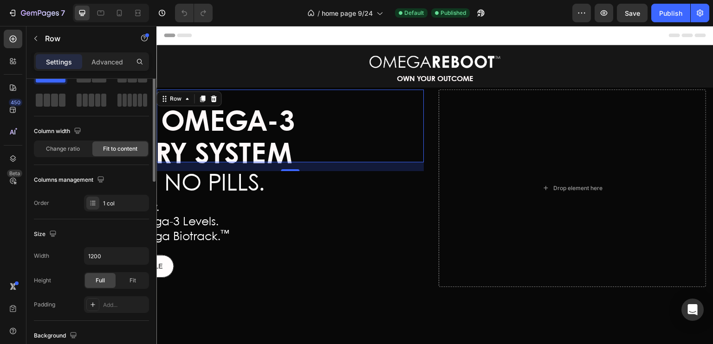
scroll to position [0, 0]
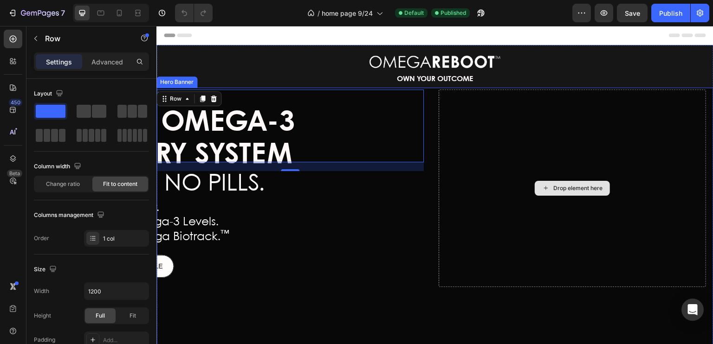
click at [447, 92] on div "Drop element here" at bounding box center [572, 189] width 267 height 198
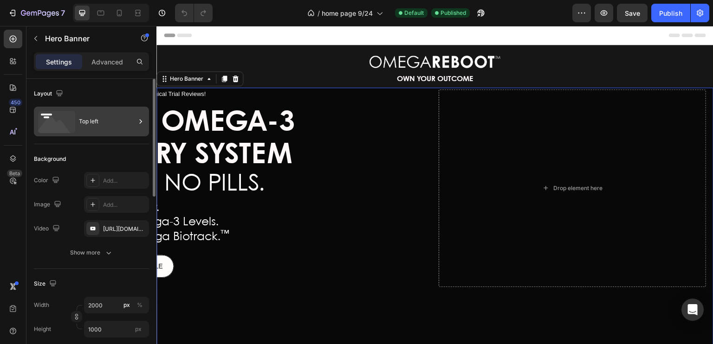
click at [74, 119] on icon at bounding box center [56, 122] width 37 height 22
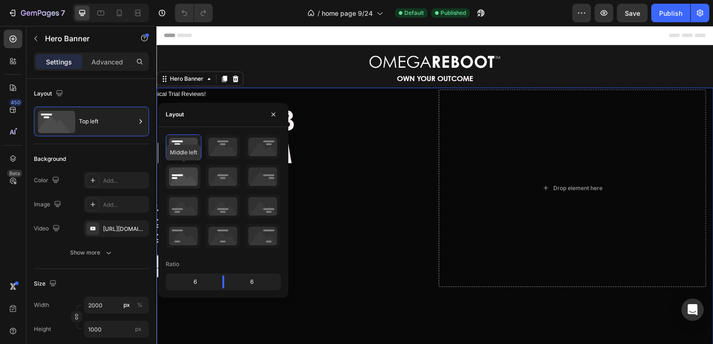
click at [186, 176] on icon at bounding box center [183, 177] width 34 height 24
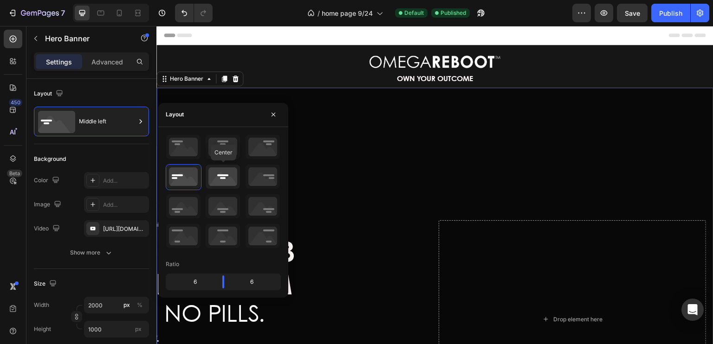
click at [221, 175] on icon at bounding box center [223, 177] width 34 height 24
click at [185, 172] on icon at bounding box center [183, 177] width 34 height 24
click at [221, 176] on icon at bounding box center [223, 177] width 34 height 24
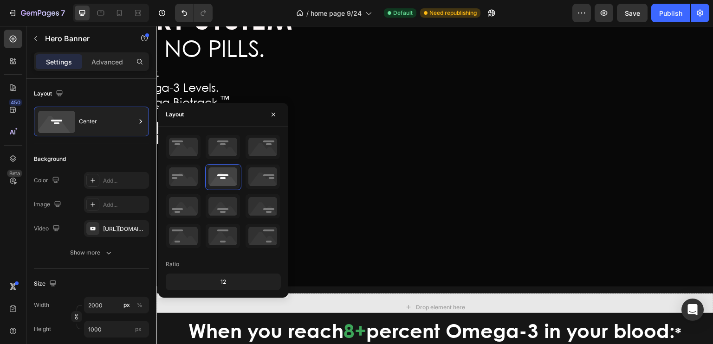
scroll to position [251, 0]
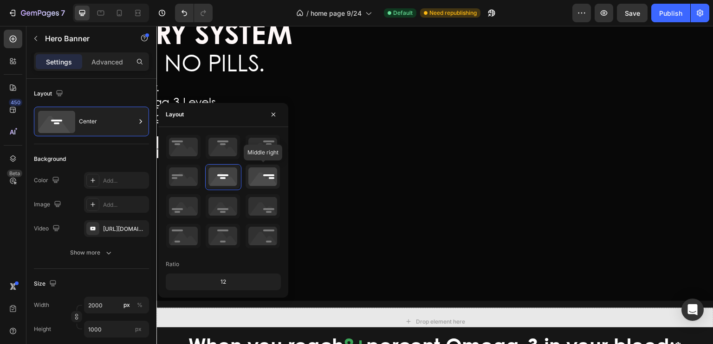
click at [264, 183] on icon at bounding box center [262, 177] width 34 height 24
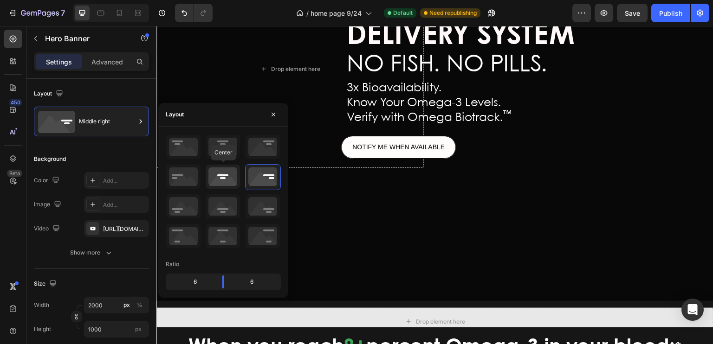
click at [226, 175] on icon at bounding box center [223, 177] width 34 height 24
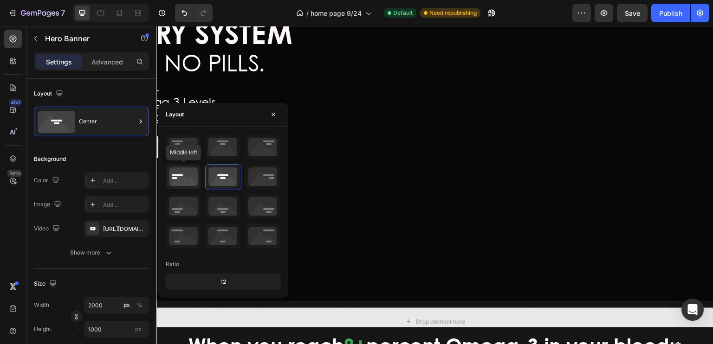
click at [189, 178] on icon at bounding box center [183, 177] width 34 height 24
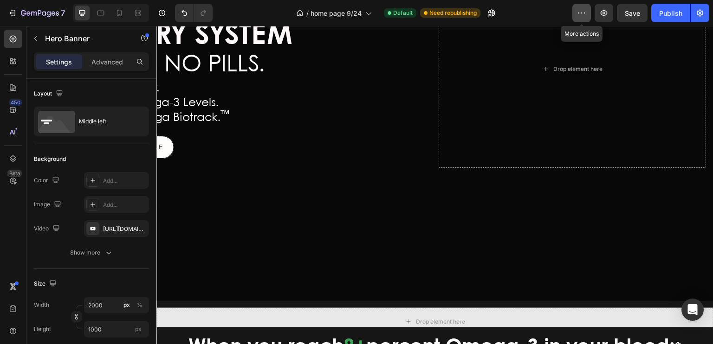
click at [579, 12] on icon "button" at bounding box center [581, 12] width 9 height 9
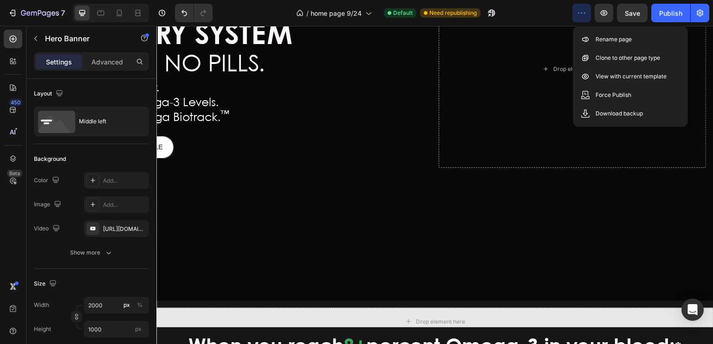
click at [522, 11] on div "/ home page 9/24 Default Need republishing" at bounding box center [396, 13] width 352 height 19
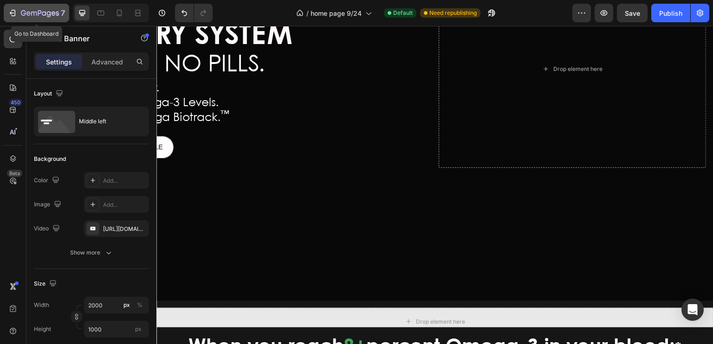
click at [11, 14] on icon "button" at bounding box center [12, 12] width 9 height 9
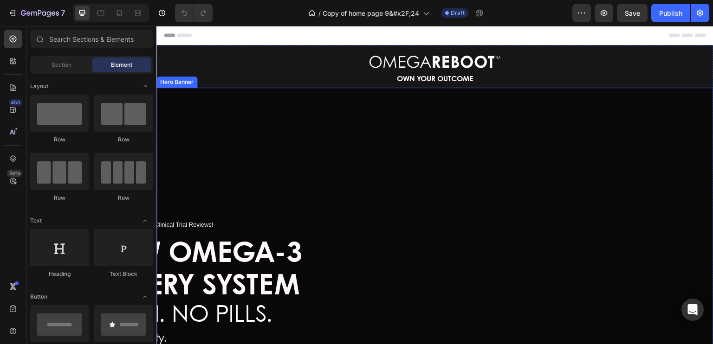
click at [175, 85] on div "Hero Banner" at bounding box center [176, 82] width 41 height 11
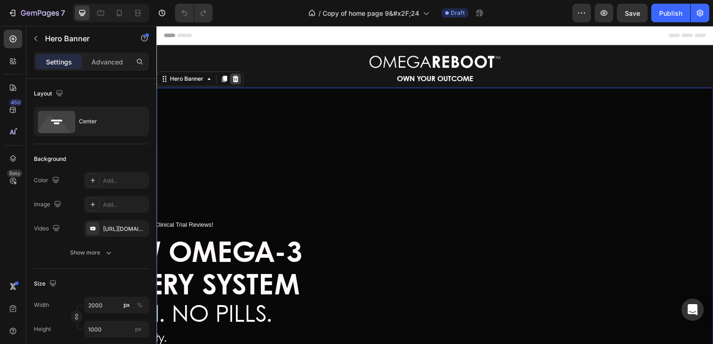
click at [235, 81] on icon at bounding box center [236, 78] width 6 height 6
click at [235, 81] on p "OWN YOUR OUTCOME" at bounding box center [434, 79] width 555 height 13
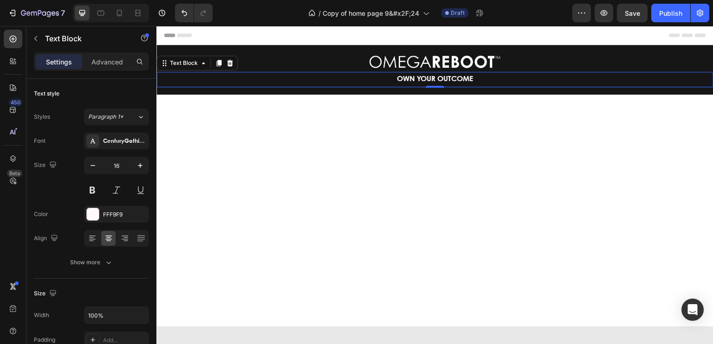
click at [281, 134] on div at bounding box center [434, 211] width 557 height 232
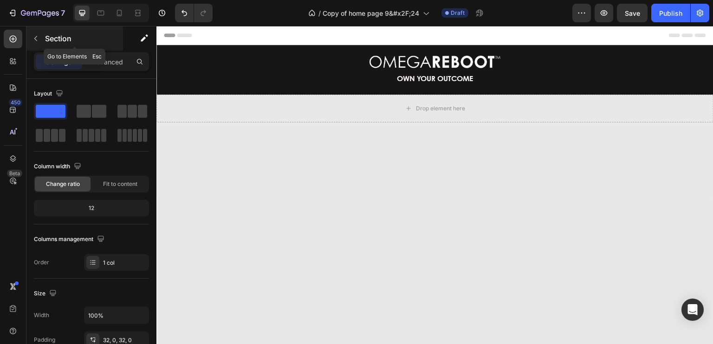
click at [37, 39] on icon "button" at bounding box center [35, 38] width 7 height 7
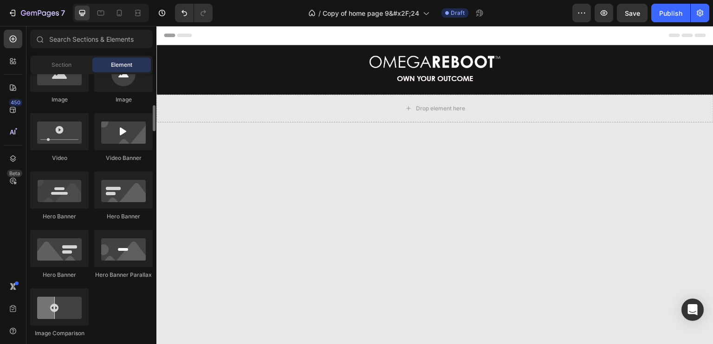
scroll to position [327, 0]
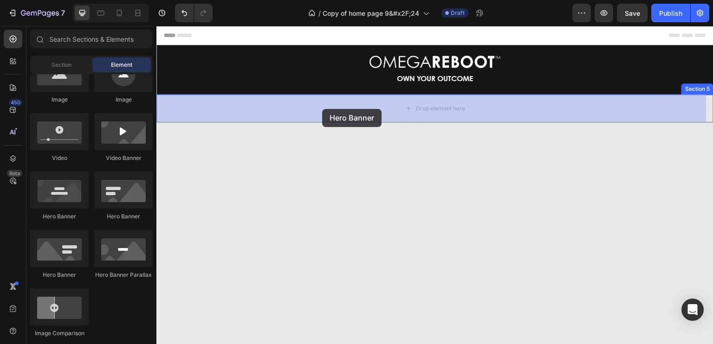
drag, startPoint x: 275, startPoint y: 218, endPoint x: 322, endPoint y: 109, distance: 118.3
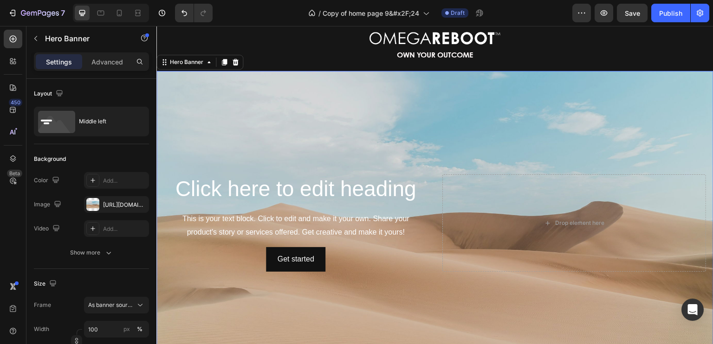
scroll to position [24, 0]
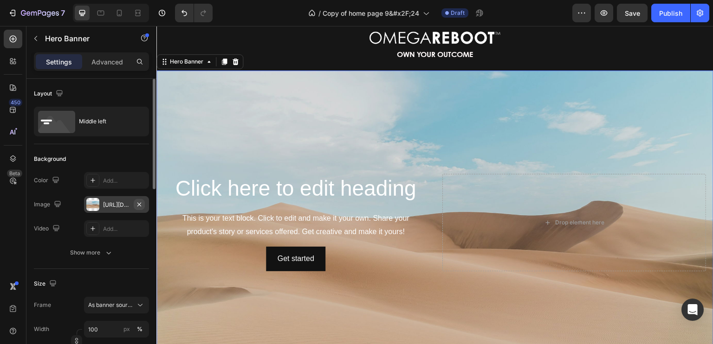
click at [137, 206] on icon "button" at bounding box center [139, 204] width 4 height 4
type input "Auto"
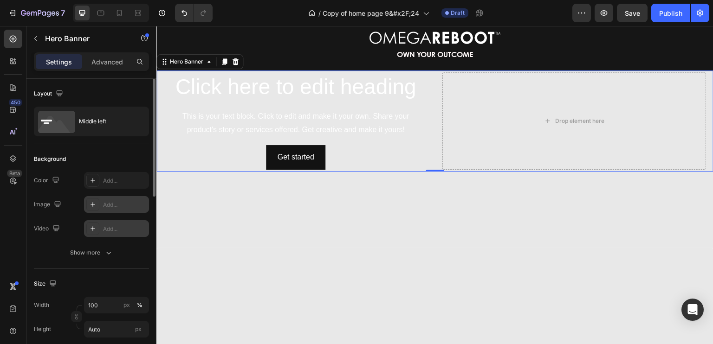
click at [95, 226] on icon at bounding box center [92, 228] width 7 height 7
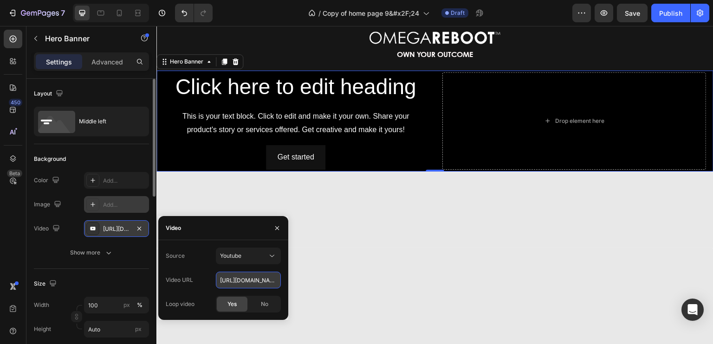
click at [236, 278] on input "[URL][DOMAIN_NAME]" at bounding box center [248, 280] width 65 height 17
paste input "[DOMAIN_NAME][URL]"
type input "[URL][DOMAIN_NAME]"
click at [278, 227] on icon "button" at bounding box center [277, 228] width 4 height 4
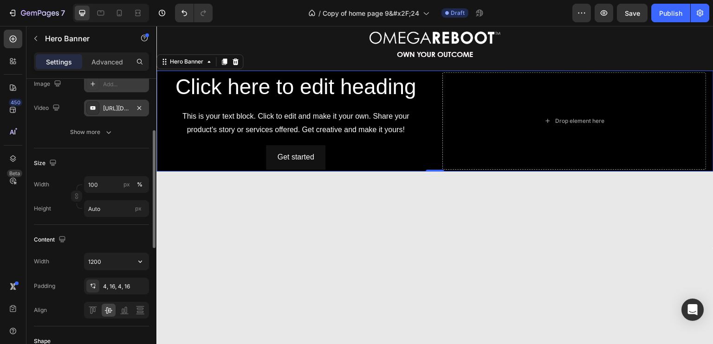
scroll to position [123, 0]
click at [106, 206] on input "Auto" at bounding box center [116, 207] width 65 height 17
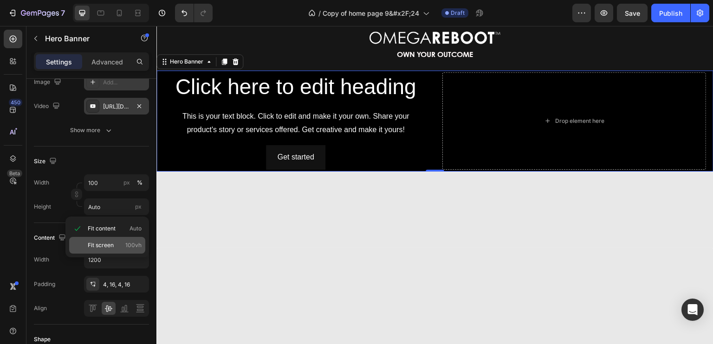
click at [106, 239] on div "Fit screen 100vh" at bounding box center [107, 245] width 76 height 17
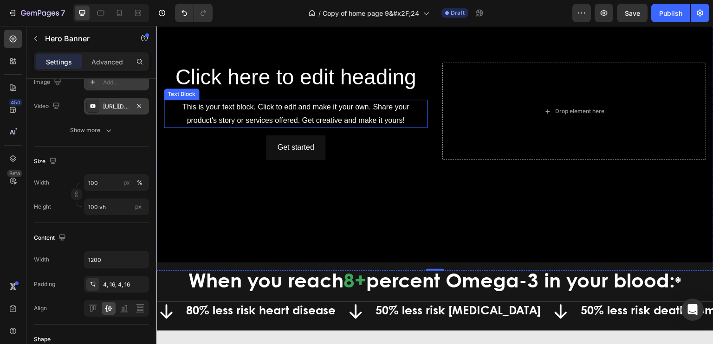
scroll to position [373, 0]
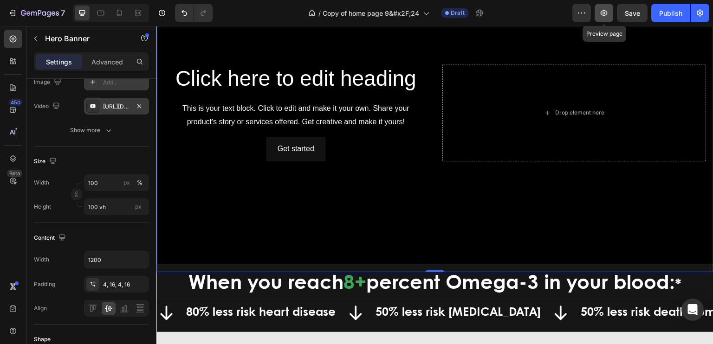
click at [603, 17] on icon "button" at bounding box center [603, 12] width 9 height 9
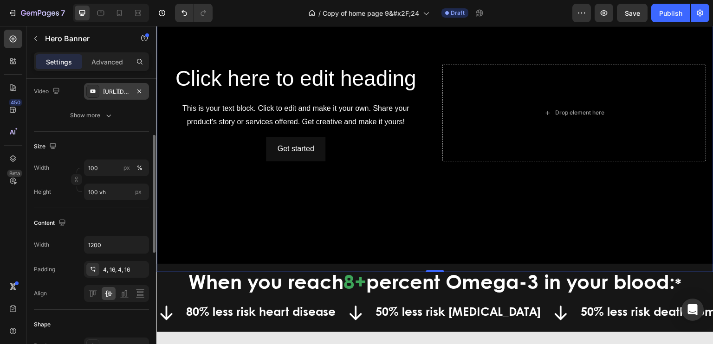
scroll to position [138, 0]
click at [117, 190] on input "100 vh" at bounding box center [116, 191] width 65 height 17
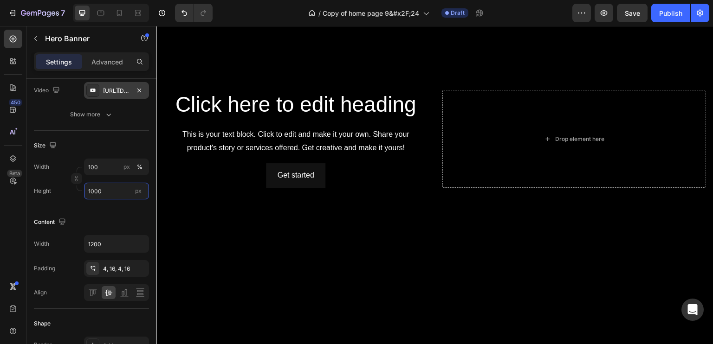
scroll to position [423, 0]
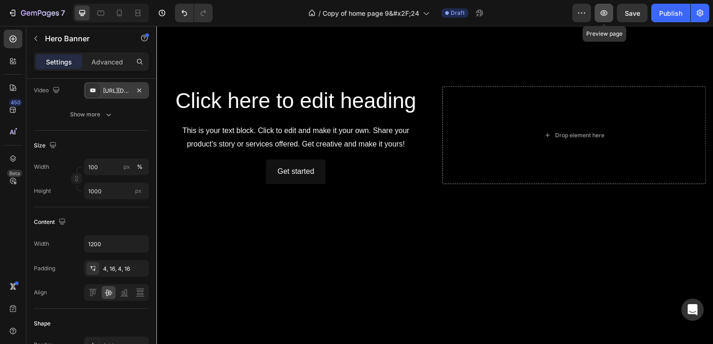
click at [604, 15] on icon "button" at bounding box center [604, 13] width 7 height 6
click at [119, 191] on input "1000" at bounding box center [116, 191] width 65 height 17
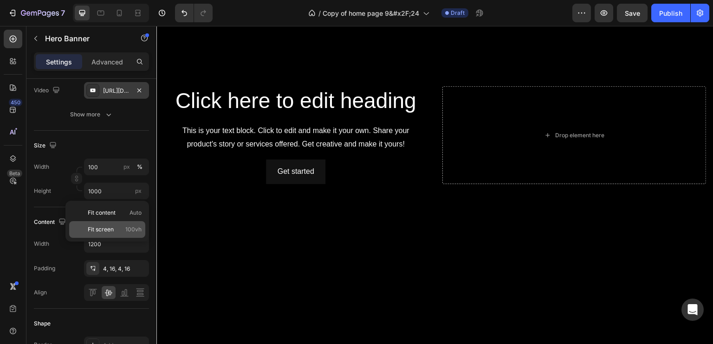
click at [110, 228] on span "Fit screen" at bounding box center [101, 230] width 26 height 8
type input "100 vh"
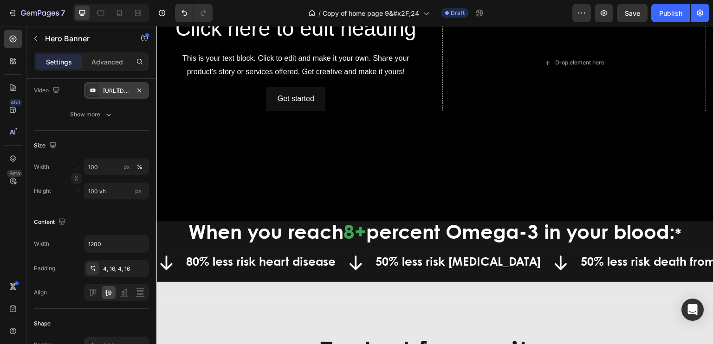
scroll to position [275, 0]
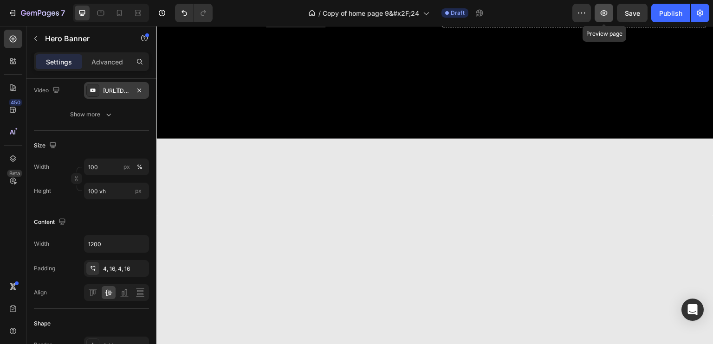
click at [604, 13] on icon "button" at bounding box center [603, 12] width 9 height 9
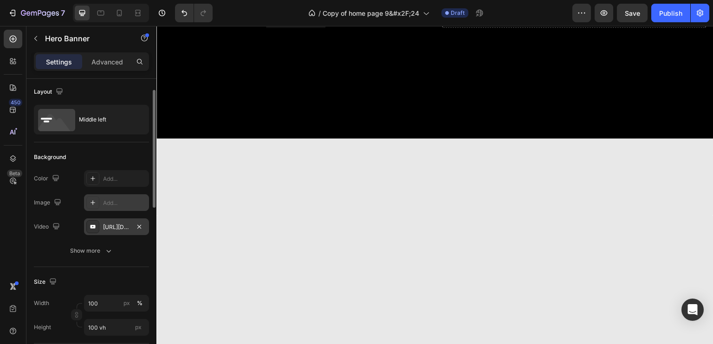
scroll to position [0, 0]
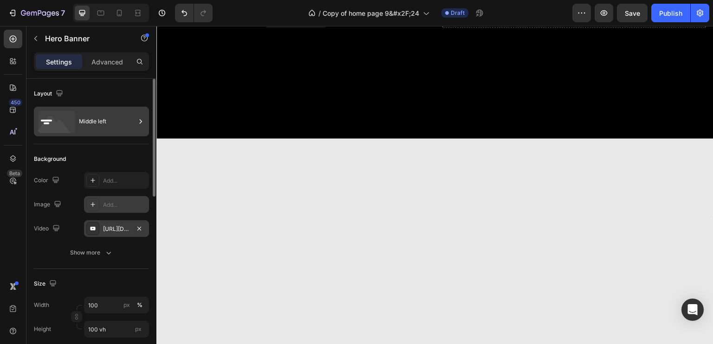
click at [97, 122] on div "Middle left" at bounding box center [107, 121] width 57 height 21
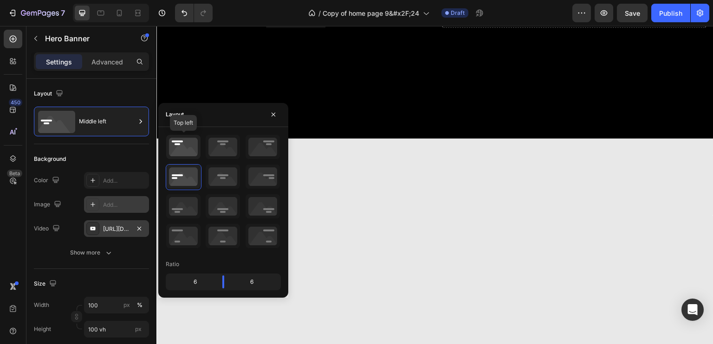
click at [177, 144] on icon at bounding box center [183, 147] width 34 height 24
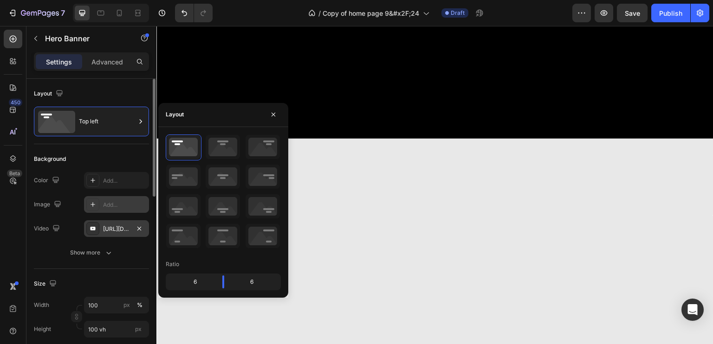
click at [122, 148] on div "Background The changes might be hidden by the video. Color Add... Image Add... …" at bounding box center [91, 206] width 115 height 125
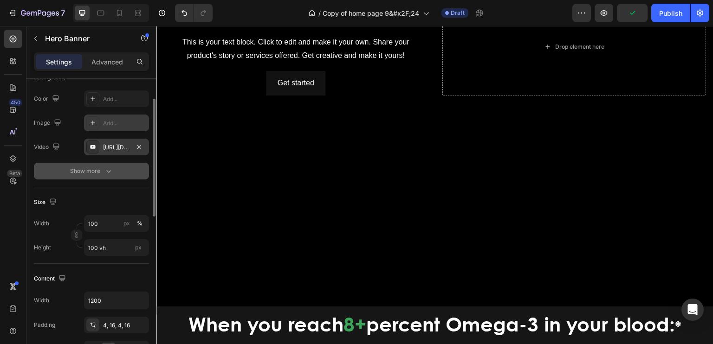
scroll to position [83, 0]
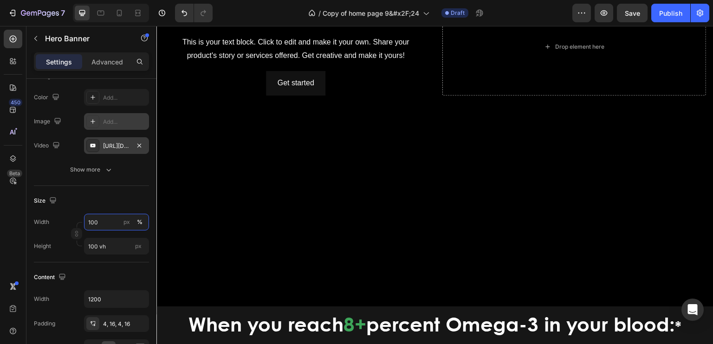
click at [108, 227] on input "100" at bounding box center [116, 222] width 65 height 17
click at [104, 258] on span "Default" at bounding box center [97, 261] width 19 height 8
type input "1200"
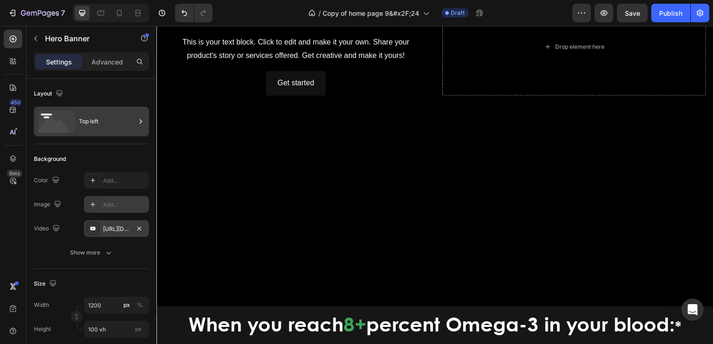
click at [88, 119] on div "Top left" at bounding box center [107, 121] width 57 height 21
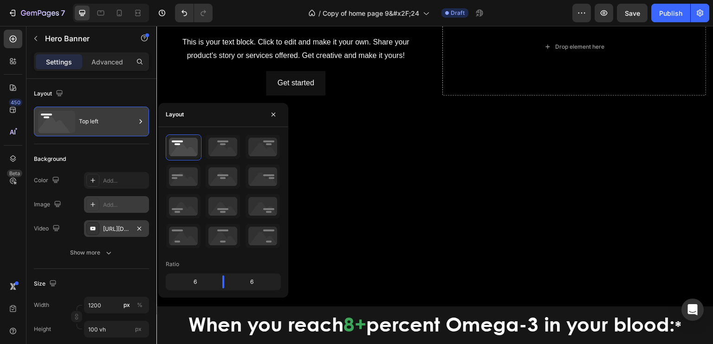
click at [130, 123] on div "Top left" at bounding box center [107, 121] width 57 height 21
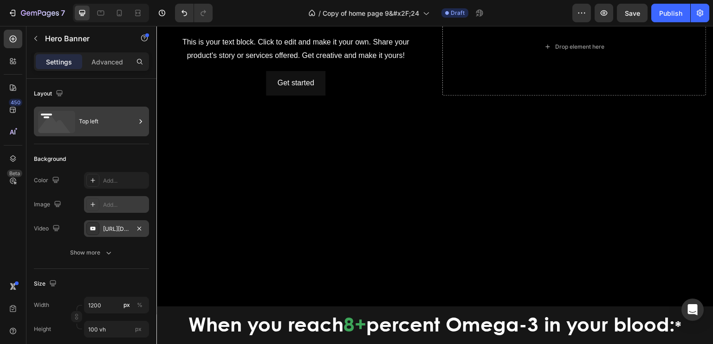
click at [130, 124] on div "Top left" at bounding box center [107, 121] width 57 height 21
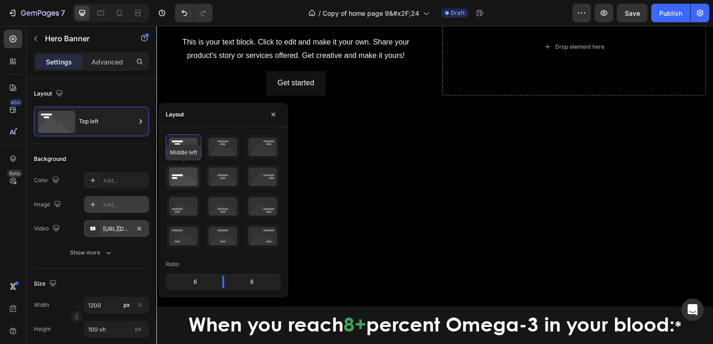
click at [178, 176] on icon at bounding box center [183, 177] width 34 height 24
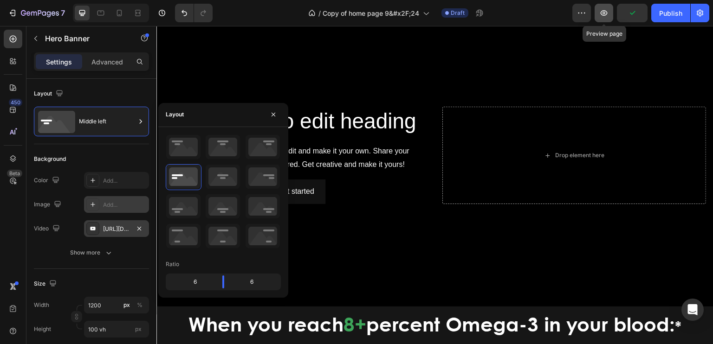
click at [601, 13] on icon "button" at bounding box center [603, 12] width 9 height 9
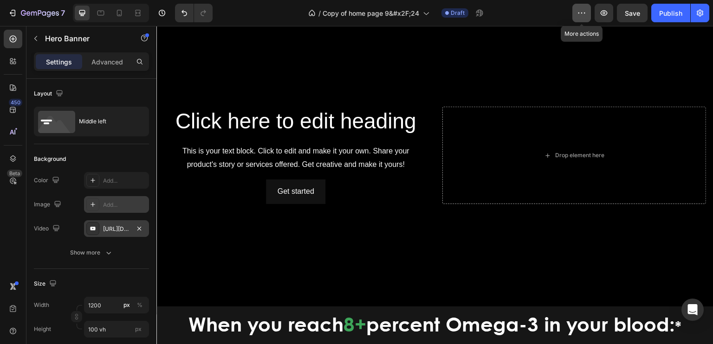
click at [582, 13] on icon "button" at bounding box center [581, 13] width 1 height 1
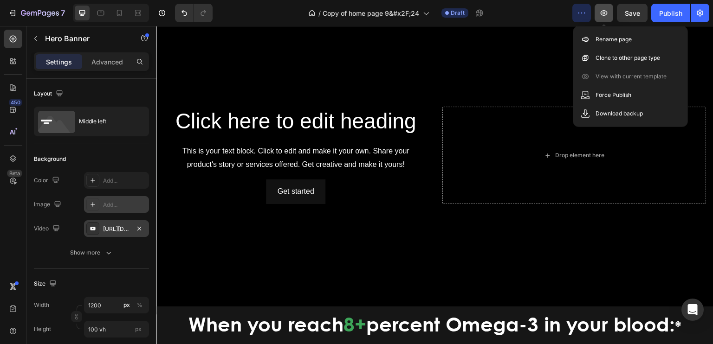
click at [604, 12] on icon "button" at bounding box center [603, 13] width 3 height 3
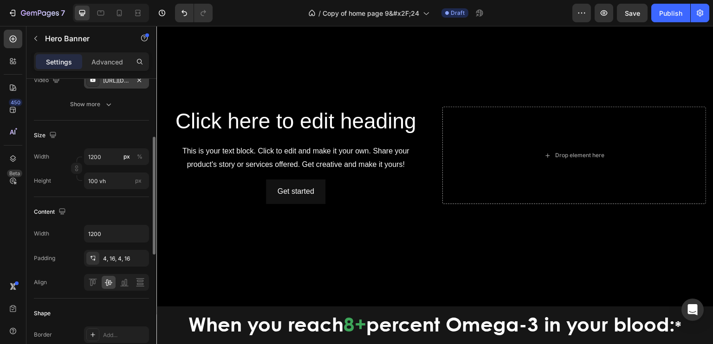
scroll to position [149, 0]
click at [124, 176] on input "100 vh" at bounding box center [116, 180] width 65 height 17
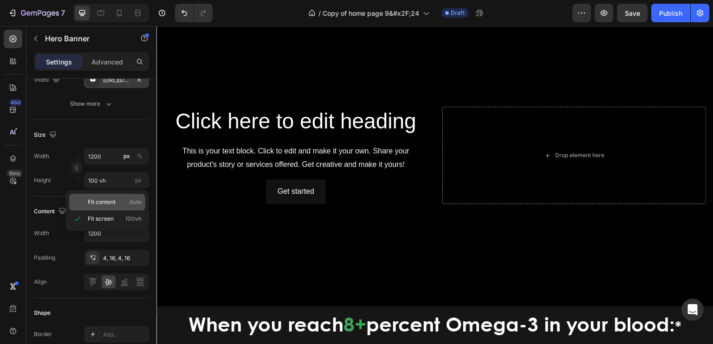
click at [110, 200] on span "Fit content" at bounding box center [102, 202] width 28 height 8
type input "Auto"
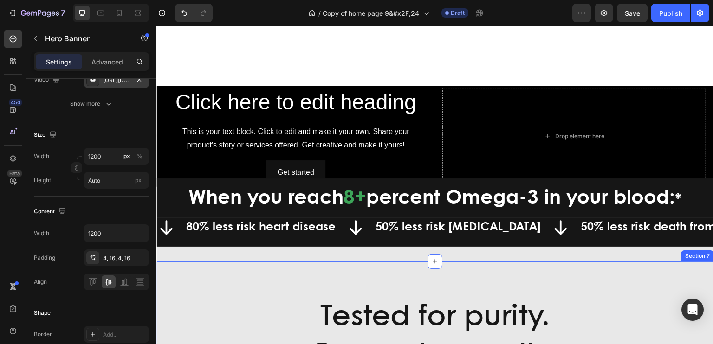
scroll to position [239, 0]
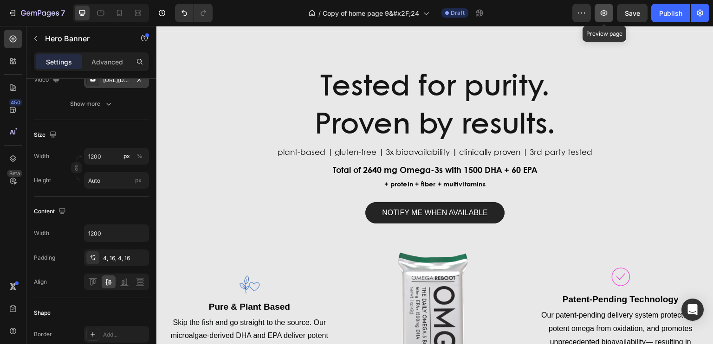
click at [605, 11] on icon "button" at bounding box center [603, 12] width 9 height 9
click at [116, 179] on input "Auto" at bounding box center [116, 180] width 65 height 17
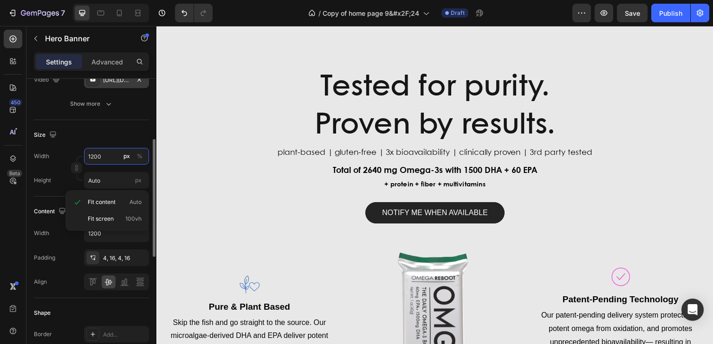
click at [114, 158] on input "1200" at bounding box center [116, 156] width 65 height 17
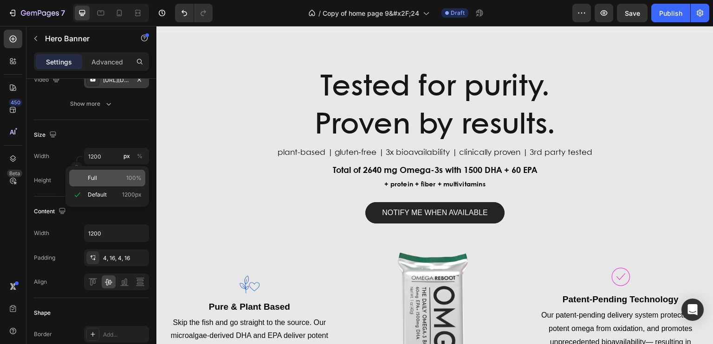
click at [90, 179] on span "Full" at bounding box center [92, 178] width 9 height 8
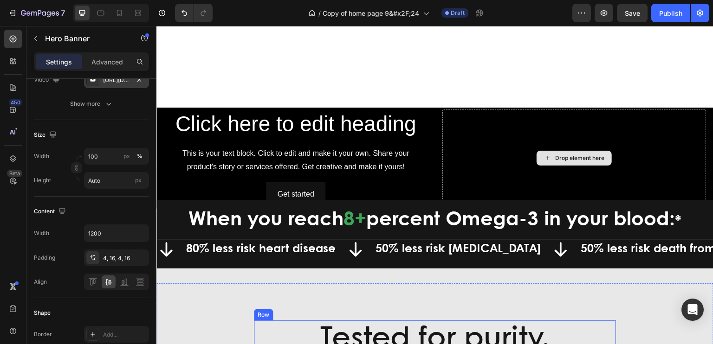
scroll to position [197, 0]
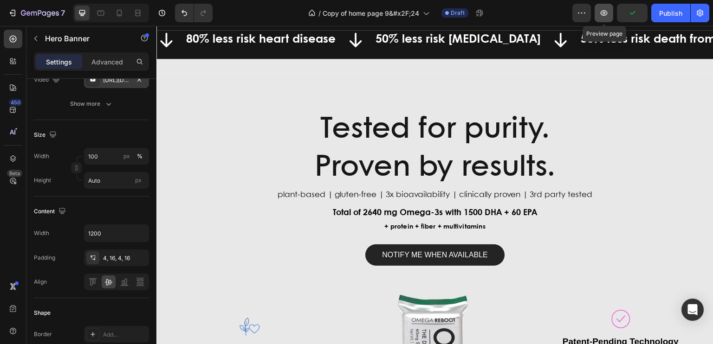
click at [603, 9] on icon "button" at bounding box center [603, 12] width 9 height 9
click at [113, 162] on input "100" at bounding box center [116, 156] width 65 height 17
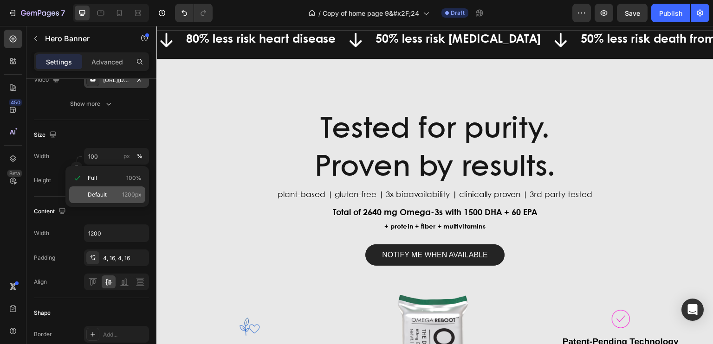
click at [106, 190] on div "Default 1200px" at bounding box center [107, 195] width 76 height 17
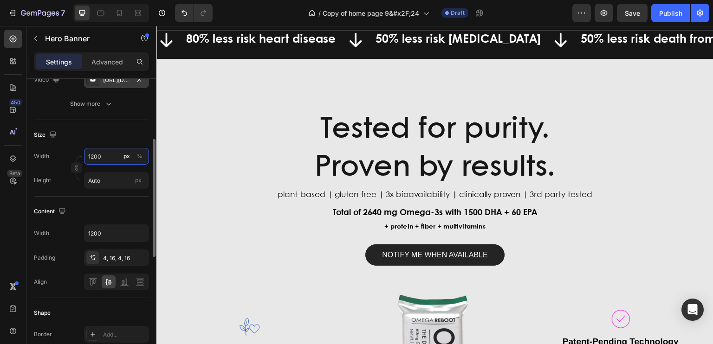
click at [115, 154] on input "1200" at bounding box center [116, 156] width 65 height 17
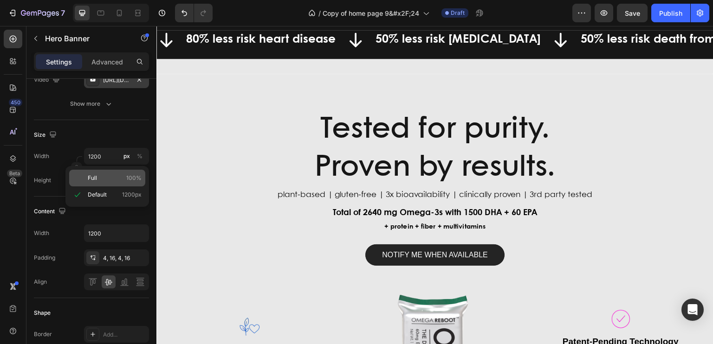
click at [100, 177] on p "Full 100%" at bounding box center [115, 178] width 54 height 8
type input "100"
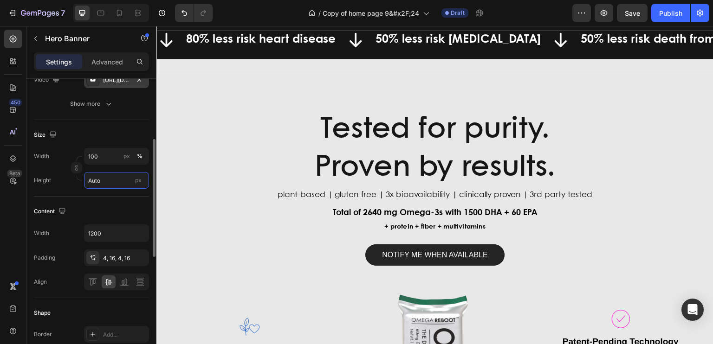
click at [103, 185] on input "Auto" at bounding box center [116, 180] width 65 height 17
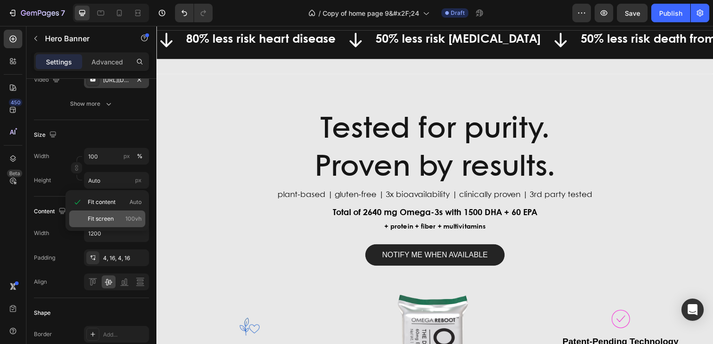
click at [104, 216] on span "Fit screen" at bounding box center [101, 219] width 26 height 8
type input "100 vh"
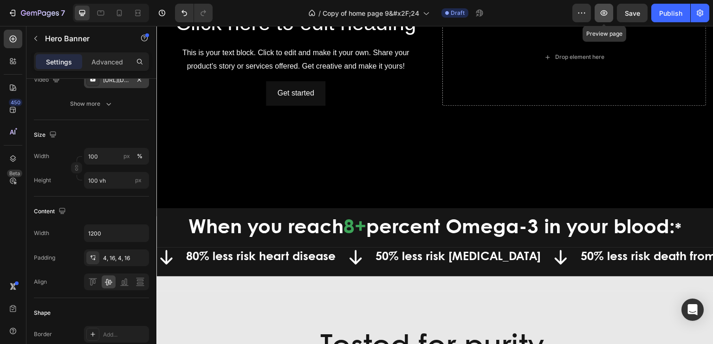
click at [603, 13] on icon "button" at bounding box center [603, 13] width 3 height 3
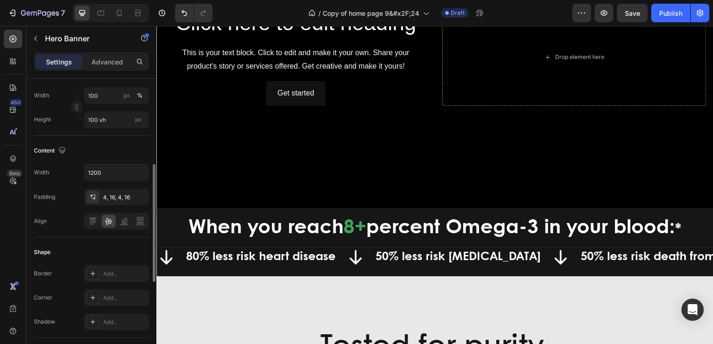
scroll to position [210, 0]
click at [113, 172] on input "1200" at bounding box center [116, 172] width 64 height 17
click at [141, 173] on icon "button" at bounding box center [140, 172] width 9 height 9
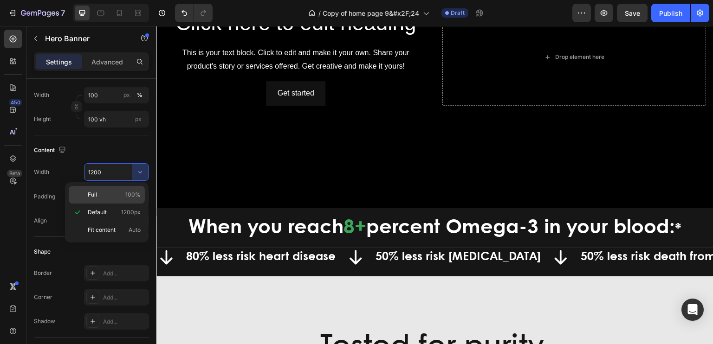
click at [93, 190] on div "Full 100%" at bounding box center [107, 195] width 76 height 18
type input "100%"
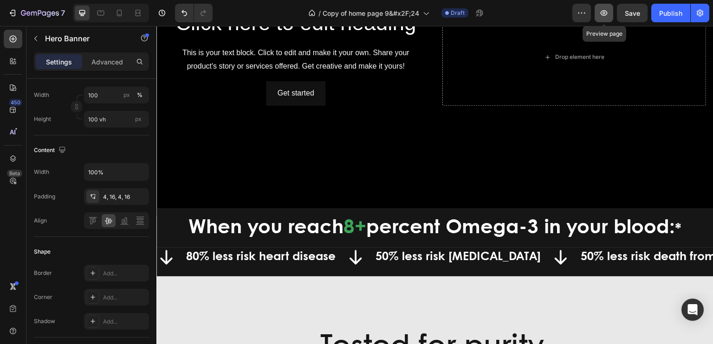
click at [604, 12] on icon "button" at bounding box center [603, 13] width 3 height 3
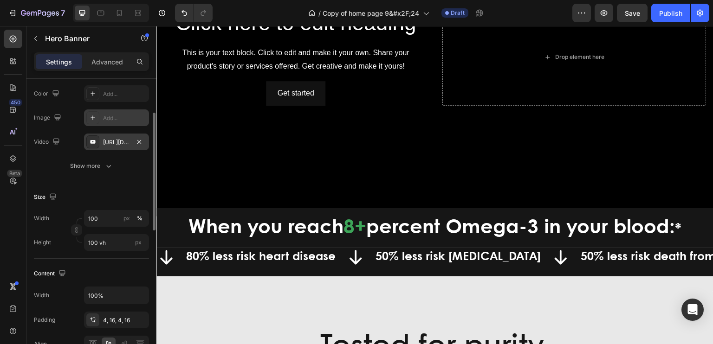
scroll to position [86, 0]
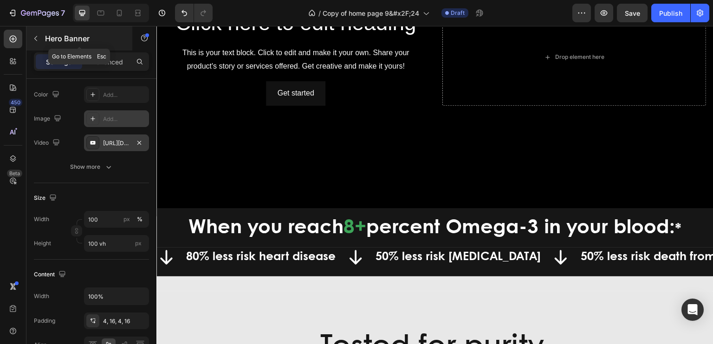
click at [37, 39] on icon "button" at bounding box center [35, 38] width 7 height 7
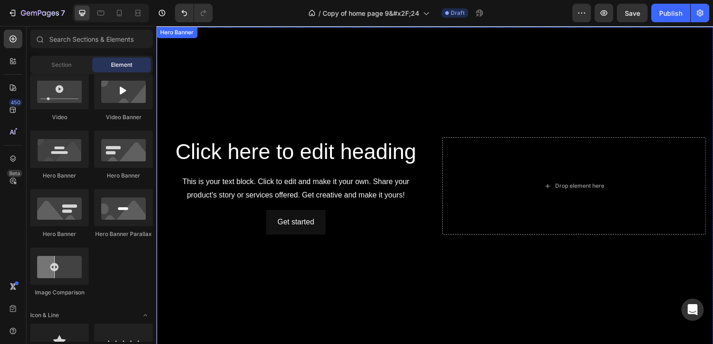
scroll to position [306, 0]
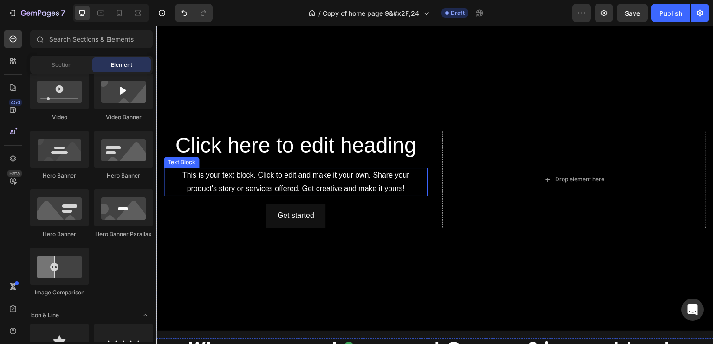
click at [391, 193] on div "This is your text block. Click to edit and make it your own. Share your product…" at bounding box center [296, 182] width 264 height 29
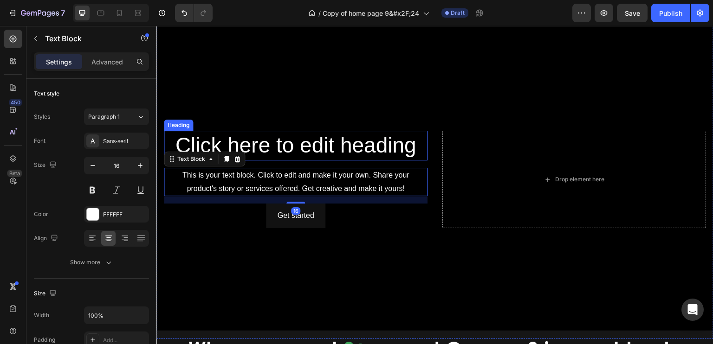
click at [378, 157] on h2 "Click here to edit heading" at bounding box center [296, 146] width 264 height 30
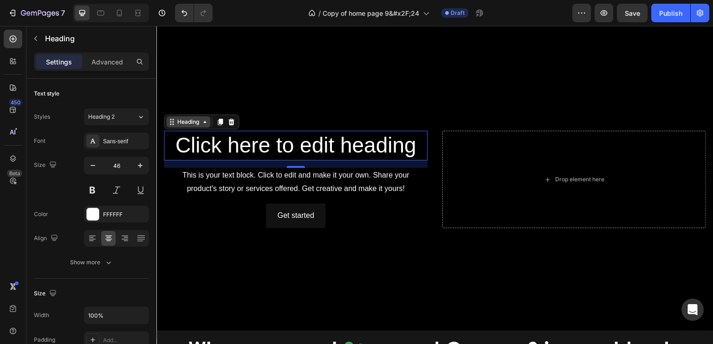
click at [184, 123] on div "Heading" at bounding box center [188, 122] width 26 height 8
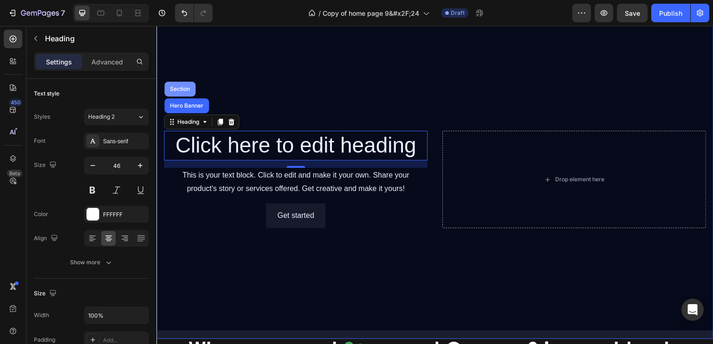
click at [178, 86] on div "Section" at bounding box center [180, 89] width 24 height 6
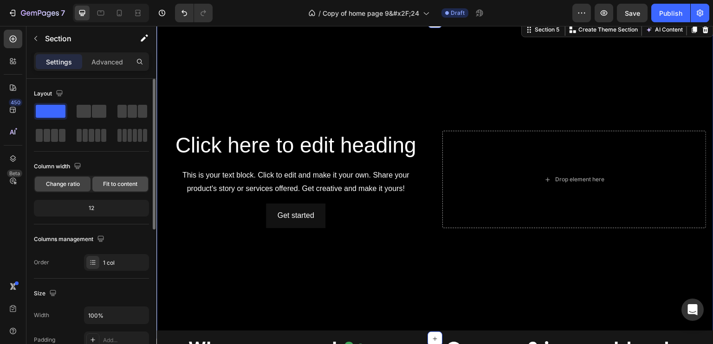
click at [116, 185] on span "Fit to content" at bounding box center [120, 184] width 34 height 8
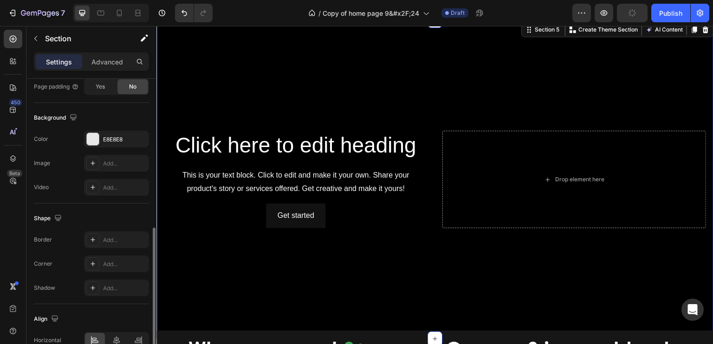
scroll to position [301, 0]
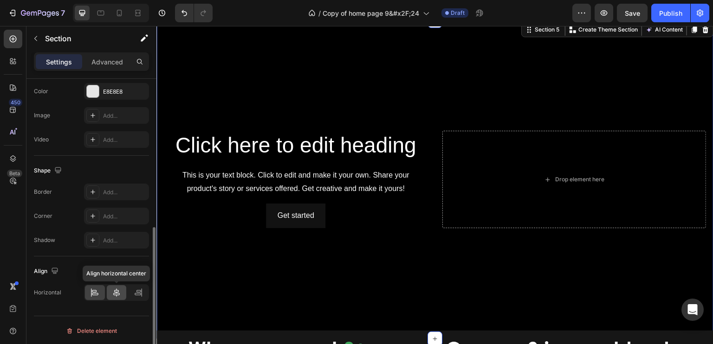
click at [118, 291] on icon at bounding box center [116, 292] width 9 height 9
click at [95, 286] on div at bounding box center [95, 292] width 20 height 15
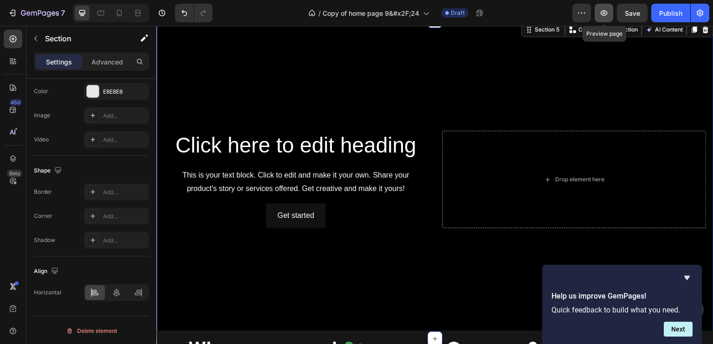
click at [603, 8] on icon "button" at bounding box center [603, 12] width 9 height 9
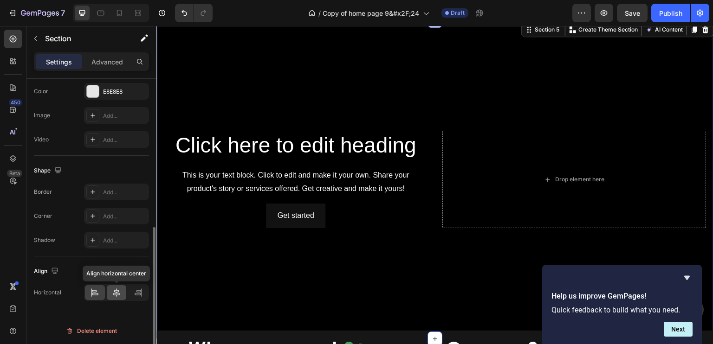
click at [115, 289] on icon at bounding box center [116, 293] width 6 height 8
click at [689, 280] on icon "Hide survey" at bounding box center [686, 277] width 11 height 11
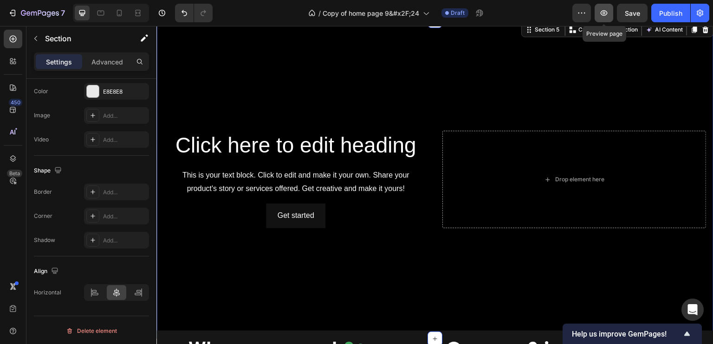
click at [601, 11] on icon "button" at bounding box center [604, 13] width 7 height 6
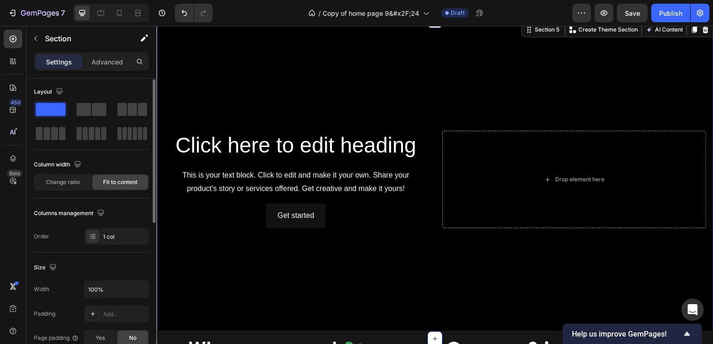
scroll to position [0, 0]
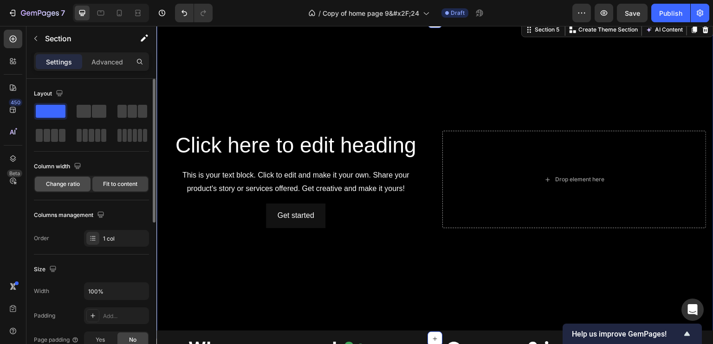
click at [70, 181] on span "Change ratio" at bounding box center [63, 184] width 34 height 8
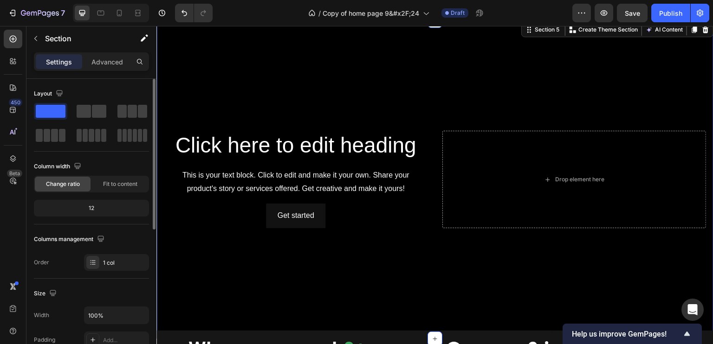
click at [99, 206] on div "12" at bounding box center [91, 208] width 111 height 13
click at [93, 206] on div "12" at bounding box center [91, 208] width 111 height 13
click at [90, 205] on div "12" at bounding box center [91, 208] width 111 height 13
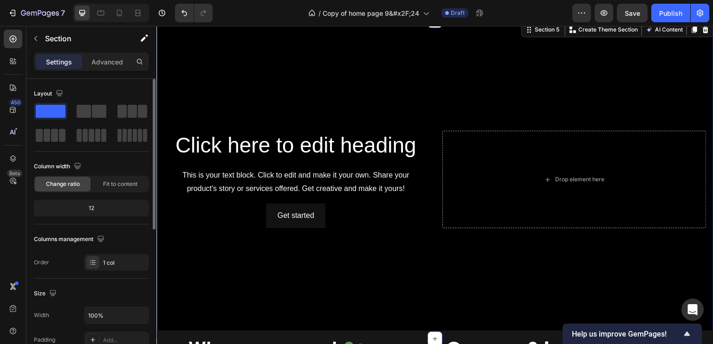
click at [90, 205] on div "12" at bounding box center [91, 208] width 111 height 13
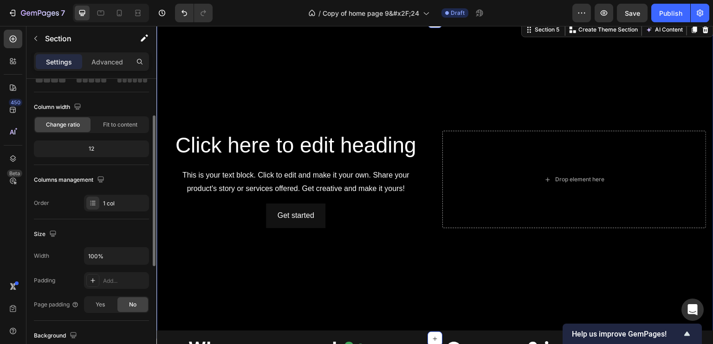
scroll to position [105, 0]
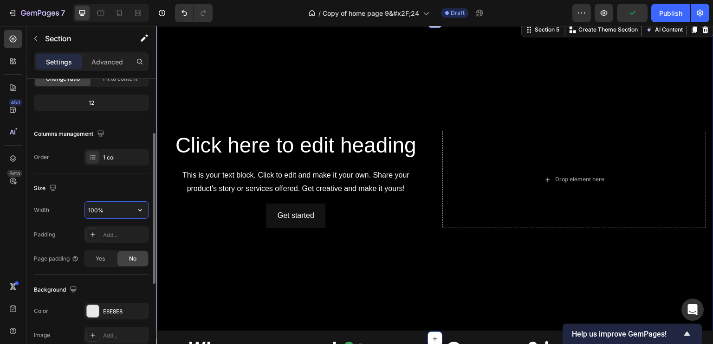
click at [116, 204] on input "100%" at bounding box center [116, 210] width 64 height 17
click at [147, 208] on button "button" at bounding box center [140, 210] width 17 height 17
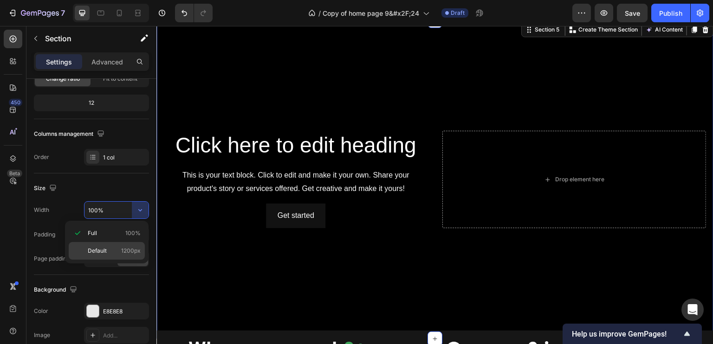
click at [102, 250] on span "Default" at bounding box center [97, 251] width 19 height 8
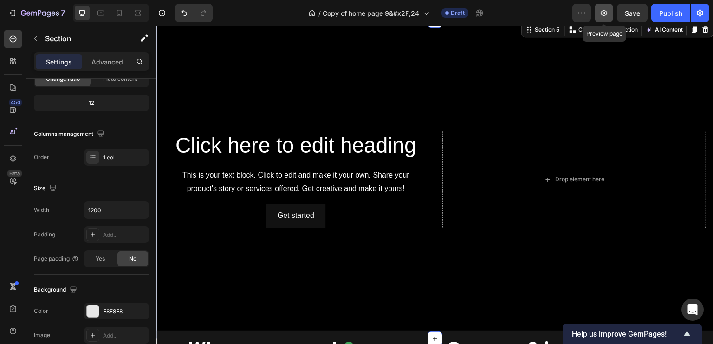
click at [602, 7] on button "button" at bounding box center [603, 13] width 19 height 19
click at [112, 206] on input "1200" at bounding box center [116, 211] width 64 height 17
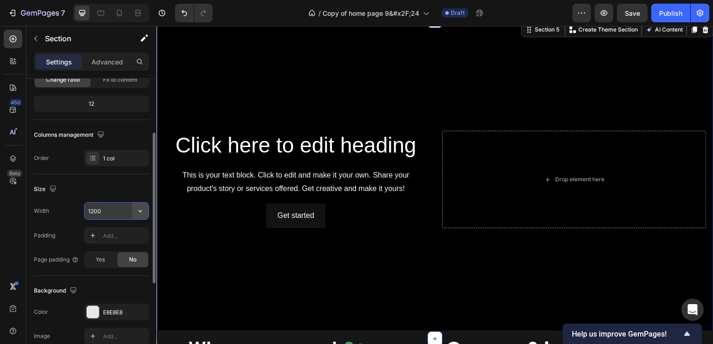
click at [140, 211] on icon "button" at bounding box center [140, 211] width 4 height 2
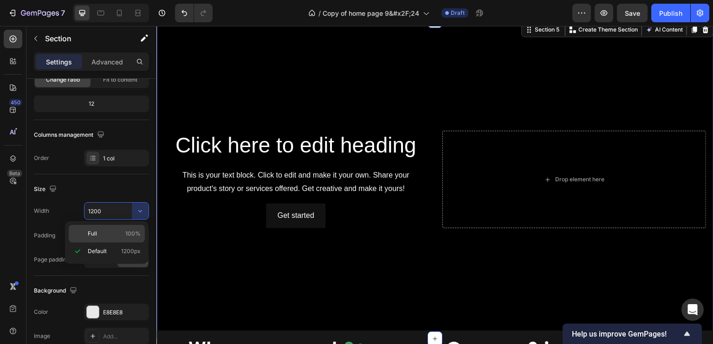
click at [96, 230] on span "Full" at bounding box center [92, 234] width 9 height 8
type input "100%"
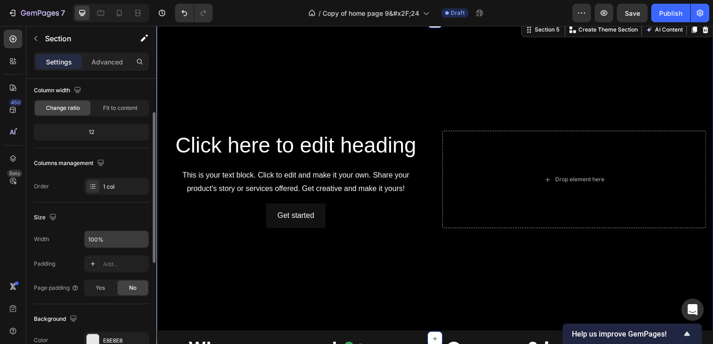
scroll to position [78, 0]
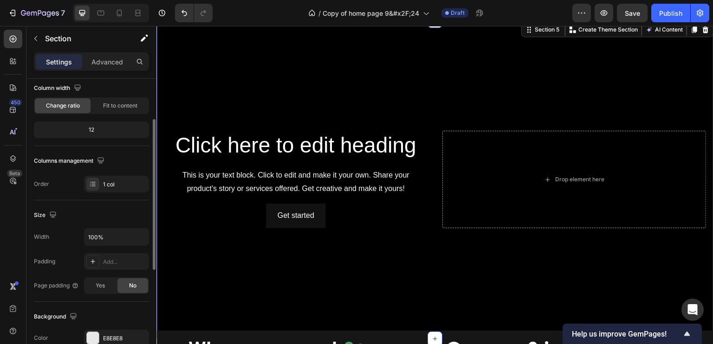
click at [99, 53] on div "Settings Advanced" at bounding box center [91, 61] width 115 height 19
click at [99, 61] on p "Advanced" at bounding box center [107, 62] width 32 height 10
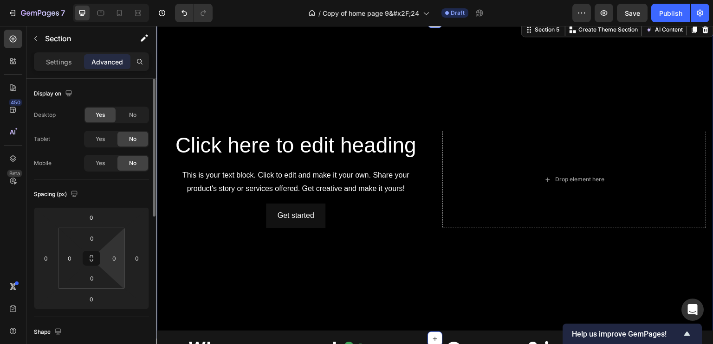
scroll to position [0, 0]
click at [541, 32] on div "Section 5" at bounding box center [547, 30] width 28 height 8
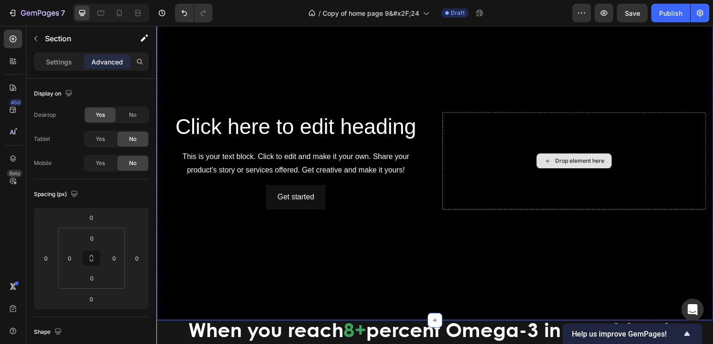
scroll to position [455, 0]
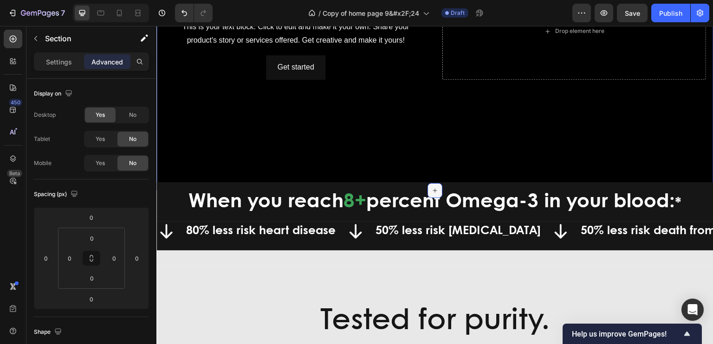
click at [433, 189] on icon at bounding box center [435, 190] width 4 height 4
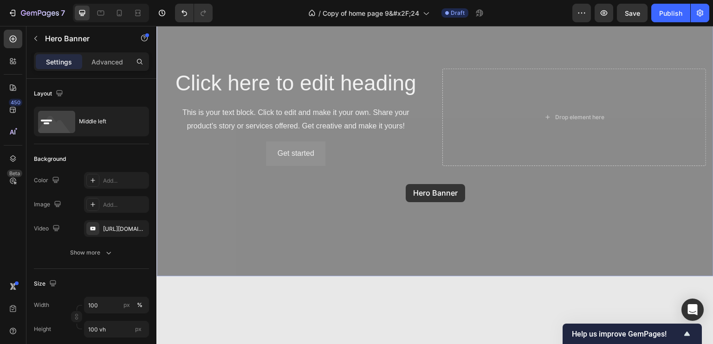
scroll to position [0, 0]
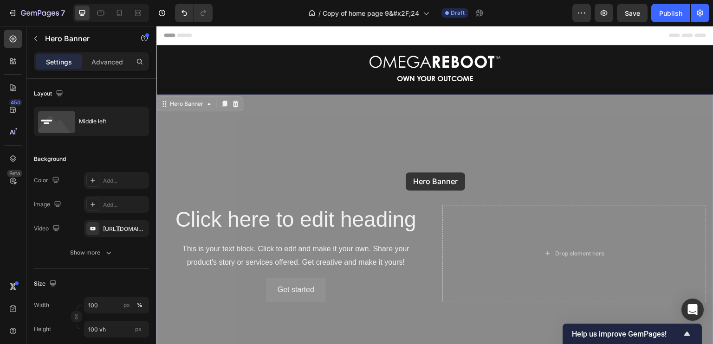
drag, startPoint x: 409, startPoint y: 181, endPoint x: 406, endPoint y: 173, distance: 8.5
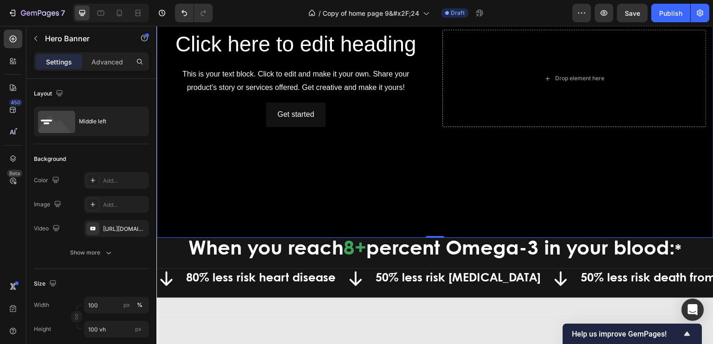
scroll to position [437, 0]
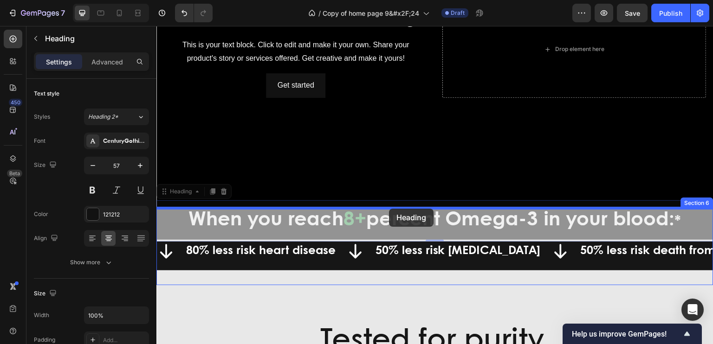
drag, startPoint x: 389, startPoint y: 208, endPoint x: 389, endPoint y: 200, distance: 7.4
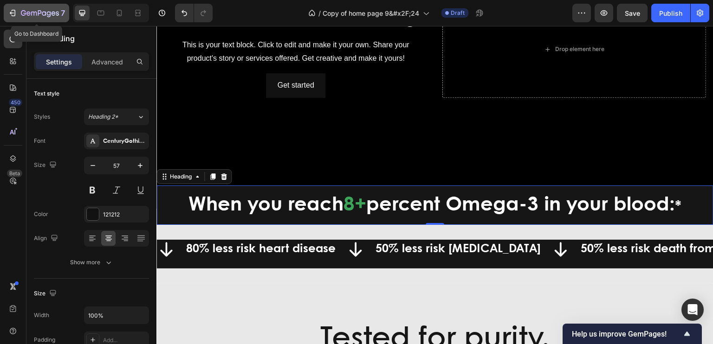
click at [12, 10] on icon "button" at bounding box center [14, 13] width 4 height 6
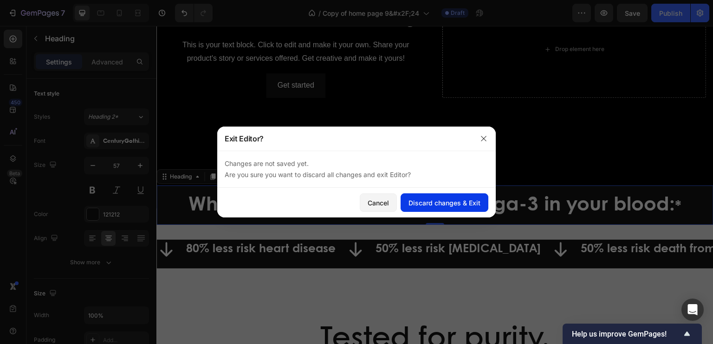
click at [421, 197] on button "Discard changes & Exit" at bounding box center [444, 203] width 88 height 19
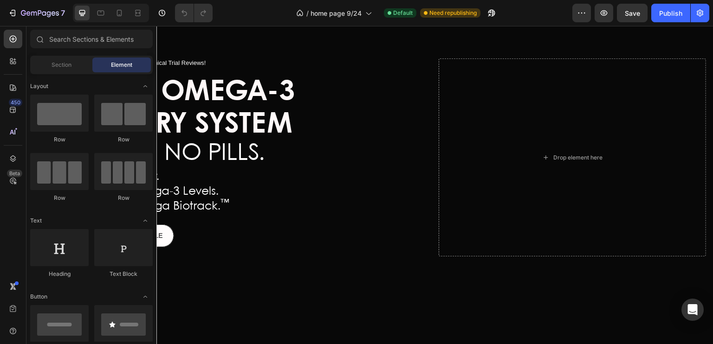
scroll to position [154, 0]
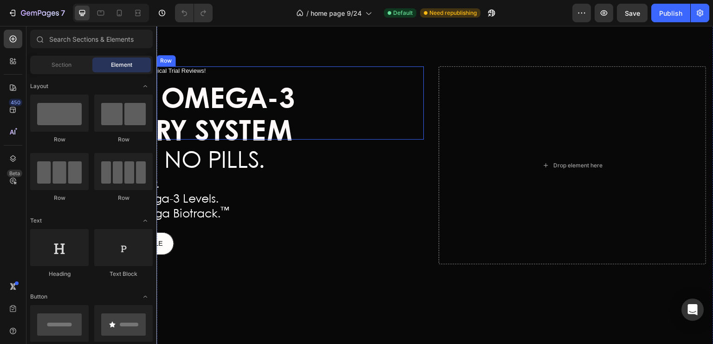
click at [380, 67] on div "Icon Icon Icon Icon Icon Icon List 60+ Verified Clinical Trial Reviews! Text Bl…" at bounding box center [289, 102] width 267 height 73
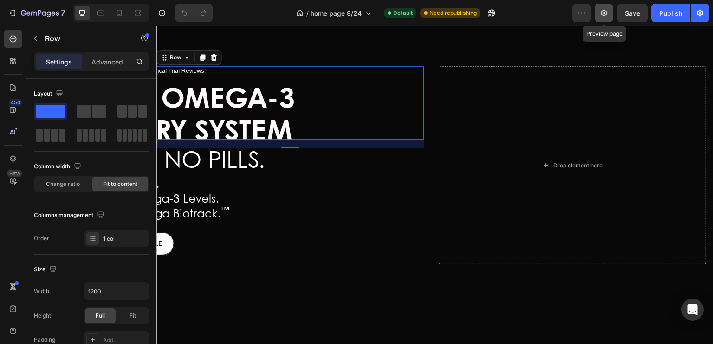
click at [601, 14] on icon "button" at bounding box center [604, 13] width 7 height 6
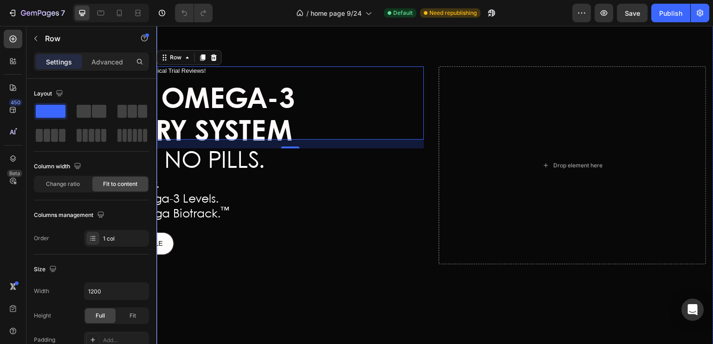
click at [246, 48] on div "Overlay" at bounding box center [434, 166] width 557 height 464
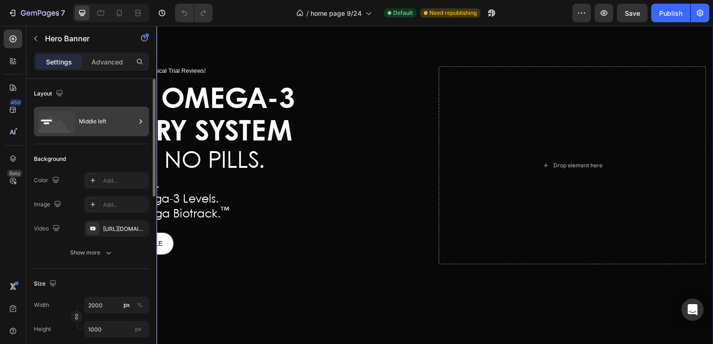
click at [89, 118] on div "Middle left" at bounding box center [107, 121] width 57 height 21
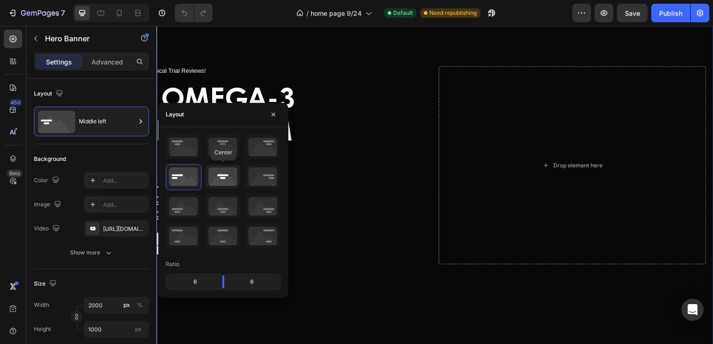
click at [224, 178] on icon at bounding box center [223, 177] width 34 height 24
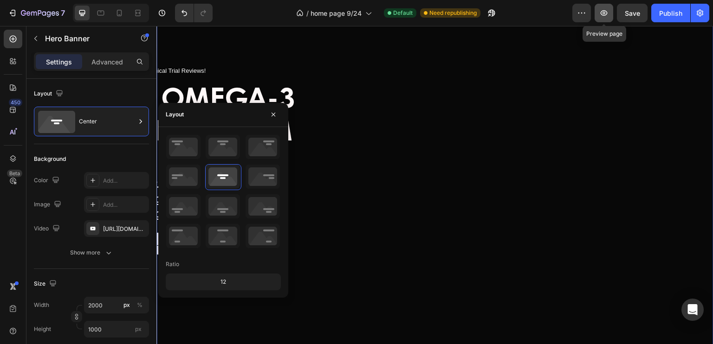
click at [600, 11] on icon "button" at bounding box center [603, 12] width 9 height 9
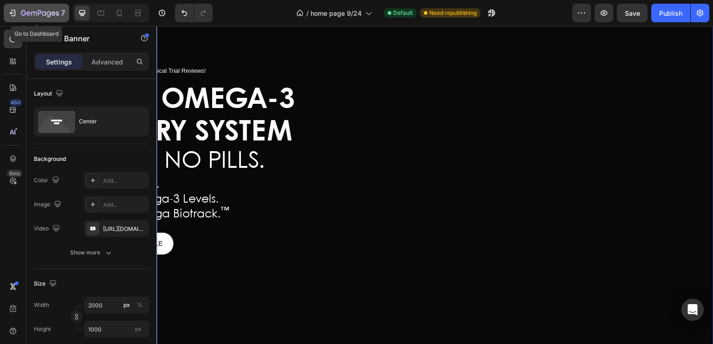
click at [9, 15] on icon "button" at bounding box center [12, 12] width 9 height 9
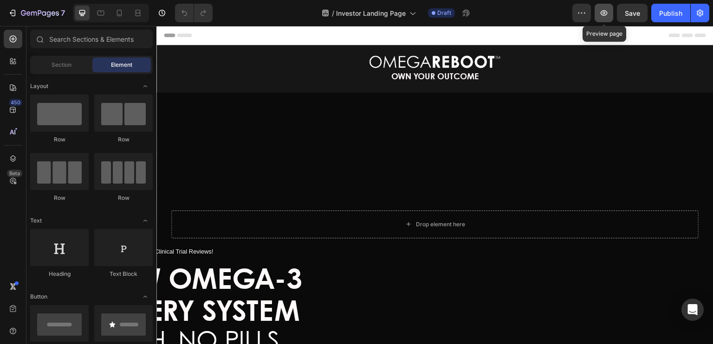
click at [603, 14] on icon "button" at bounding box center [603, 12] width 9 height 9
click at [173, 199] on div "Row" at bounding box center [173, 197] width 19 height 11
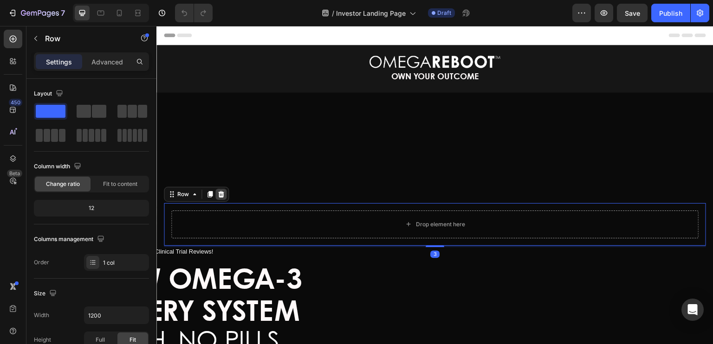
click at [220, 193] on icon at bounding box center [221, 194] width 6 height 6
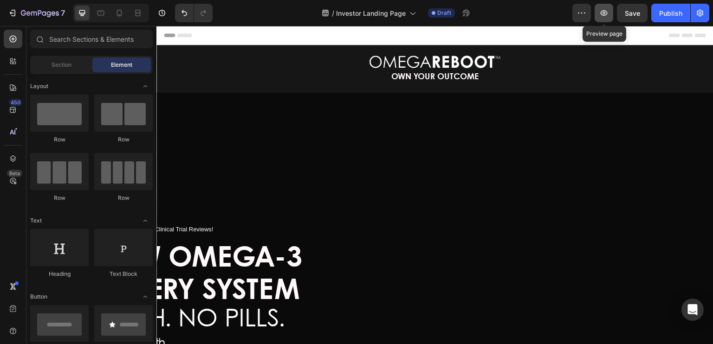
click at [604, 14] on icon "button" at bounding box center [603, 13] width 3 height 3
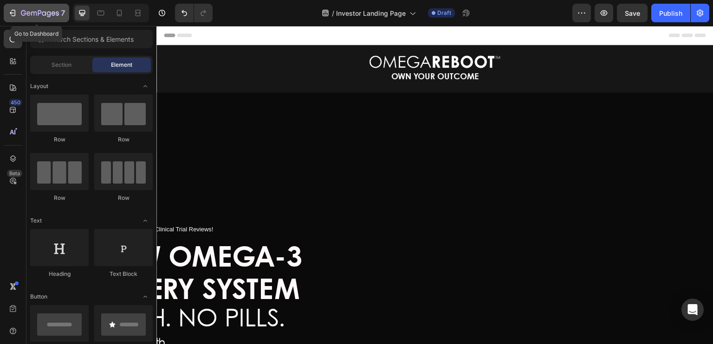
click at [12, 12] on icon "button" at bounding box center [12, 12] width 9 height 9
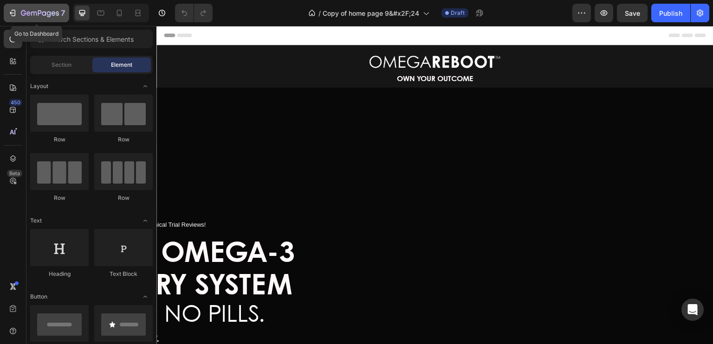
click at [12, 11] on icon "button" at bounding box center [12, 12] width 9 height 9
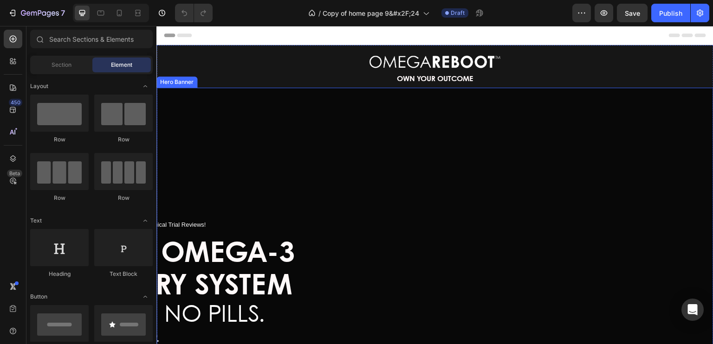
click at [175, 86] on div "Image OWN YOUR OUTCOME Text Block Icon Icon Icon Icon Icon Icon List 60+ Verifi…" at bounding box center [434, 298] width 557 height 507
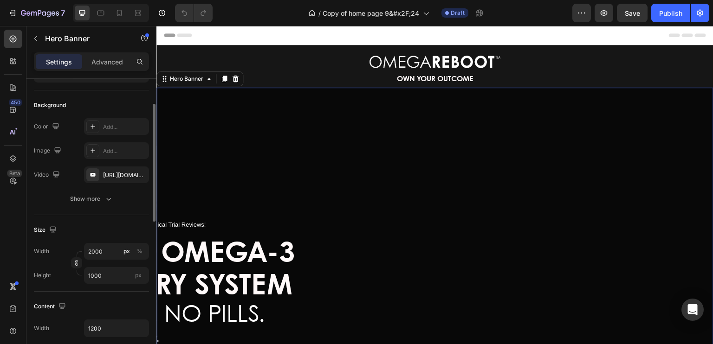
scroll to position [57, 0]
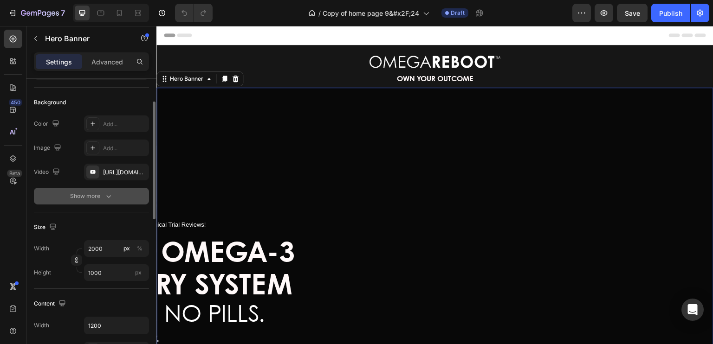
click at [111, 192] on icon "button" at bounding box center [108, 196] width 9 height 9
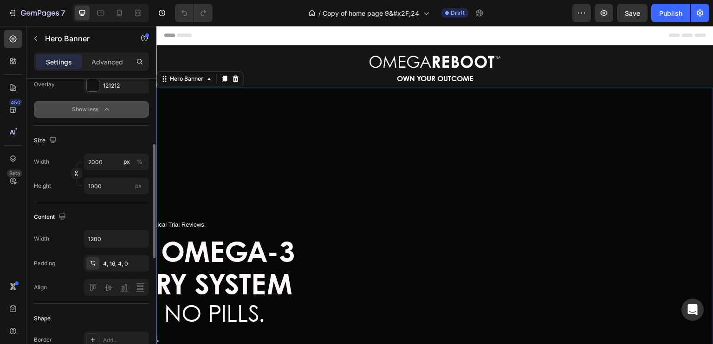
scroll to position [167, 0]
click at [44, 214] on div "Content" at bounding box center [51, 218] width 34 height 13
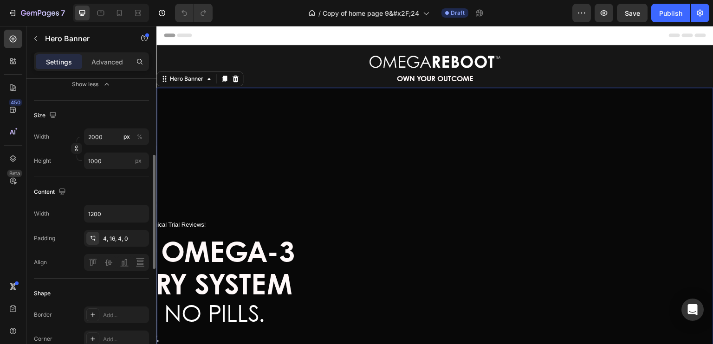
scroll to position [193, 0]
click at [73, 149] on icon "button" at bounding box center [76, 148] width 6 height 6
click at [604, 15] on icon "button" at bounding box center [604, 13] width 7 height 6
click at [74, 148] on icon "button" at bounding box center [76, 148] width 6 height 6
click at [604, 14] on icon "button" at bounding box center [603, 13] width 3 height 3
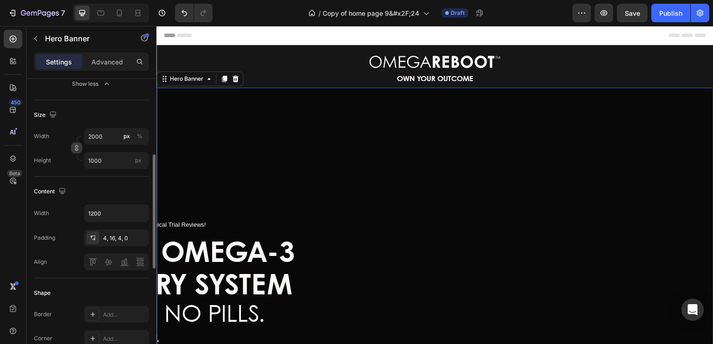
click at [78, 149] on icon "button" at bounding box center [76, 150] width 3 height 2
click at [600, 13] on icon "button" at bounding box center [603, 12] width 9 height 9
click at [116, 133] on input "2000" at bounding box center [116, 136] width 65 height 17
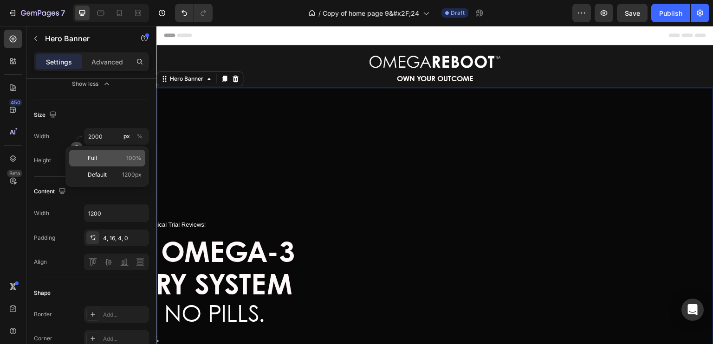
click at [97, 157] on span "Full" at bounding box center [92, 158] width 9 height 8
type input "100"
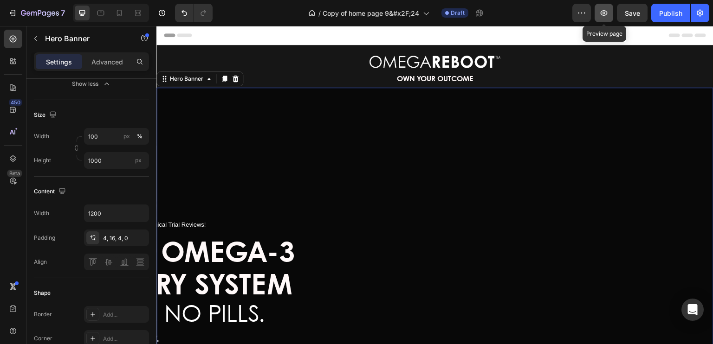
click at [603, 10] on icon "button" at bounding box center [603, 12] width 9 height 9
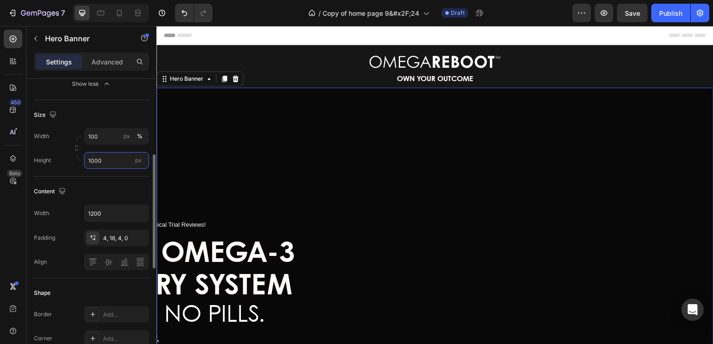
click at [89, 158] on input "1000" at bounding box center [116, 160] width 65 height 17
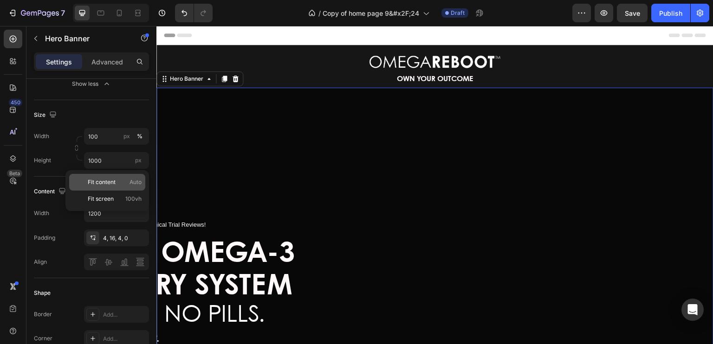
click at [111, 183] on span "Fit content" at bounding box center [102, 182] width 28 height 8
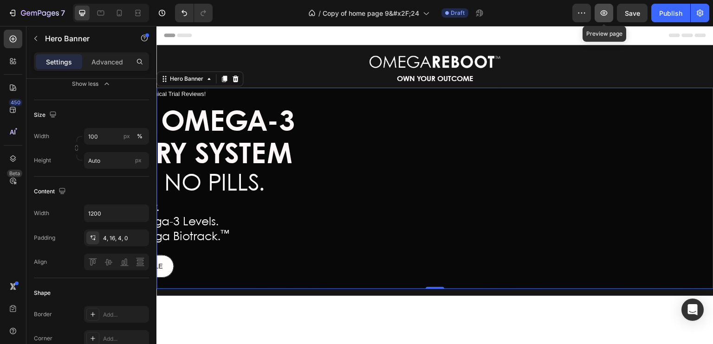
click at [601, 9] on icon "button" at bounding box center [603, 12] width 9 height 9
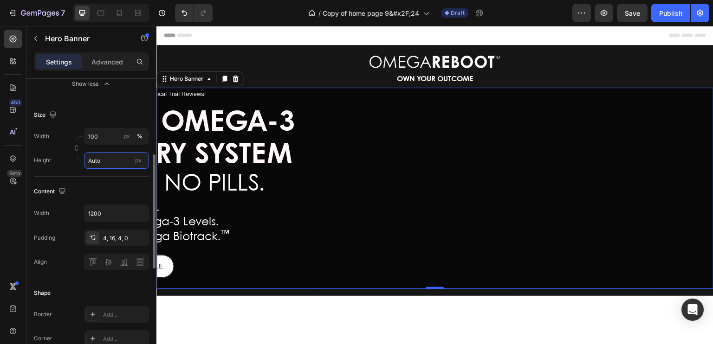
click at [111, 161] on input "Auto" at bounding box center [116, 160] width 65 height 17
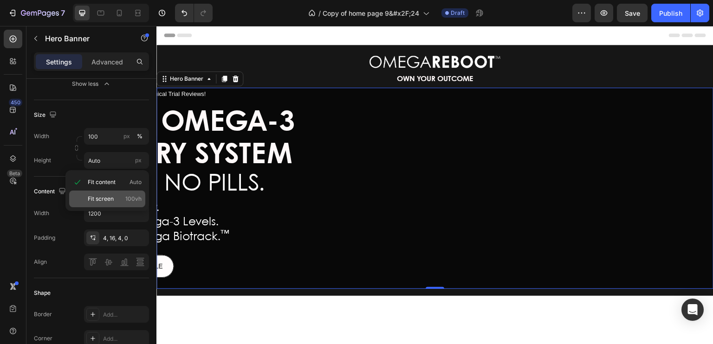
click at [109, 196] on span "Fit screen" at bounding box center [101, 199] width 26 height 8
type input "100 vh"
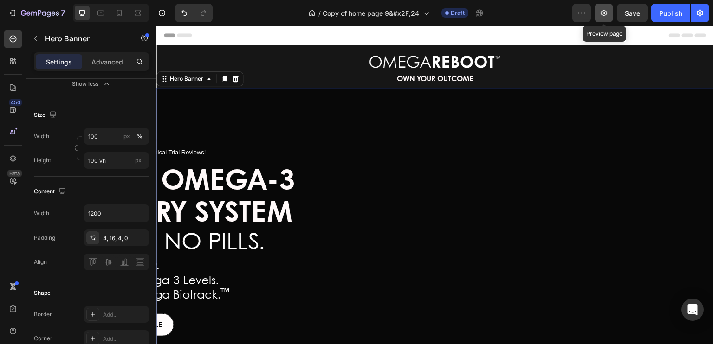
click at [604, 16] on icon "button" at bounding box center [603, 12] width 9 height 9
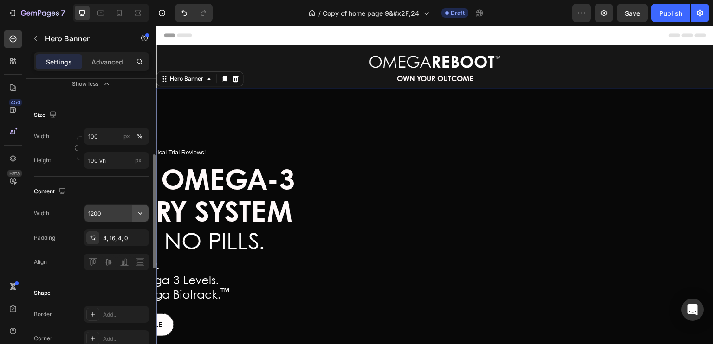
click at [139, 214] on icon "button" at bounding box center [140, 213] width 9 height 9
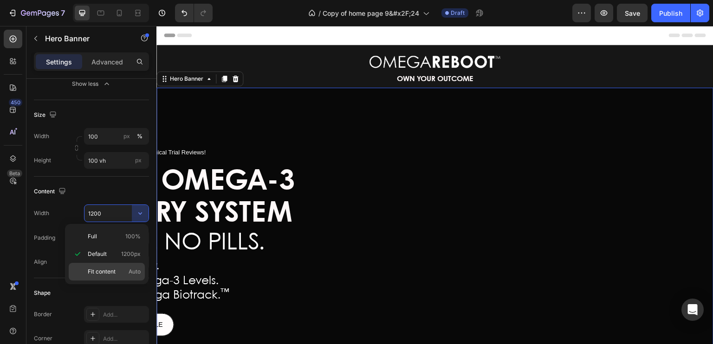
click at [104, 272] on span "Fit content" at bounding box center [102, 272] width 28 height 8
type input "Auto"
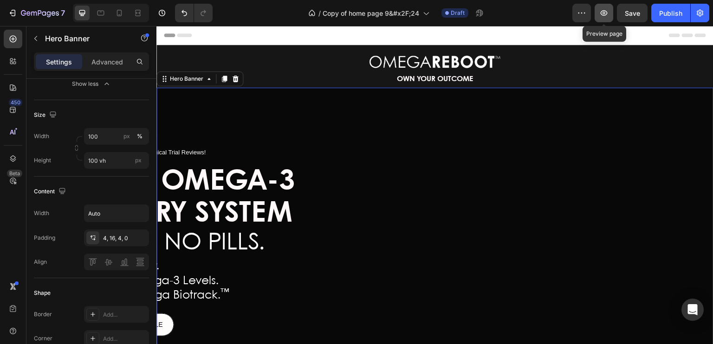
click at [604, 14] on icon "button" at bounding box center [603, 13] width 3 height 3
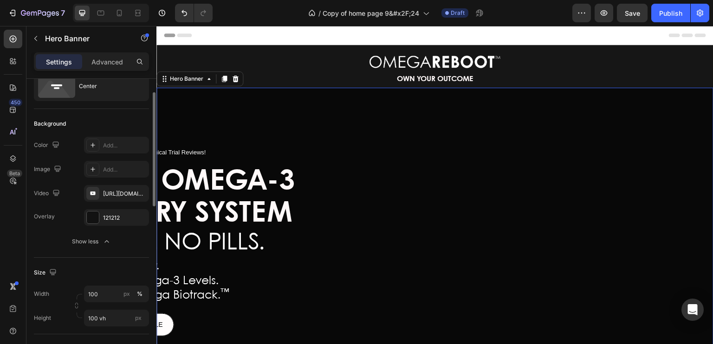
scroll to position [0, 0]
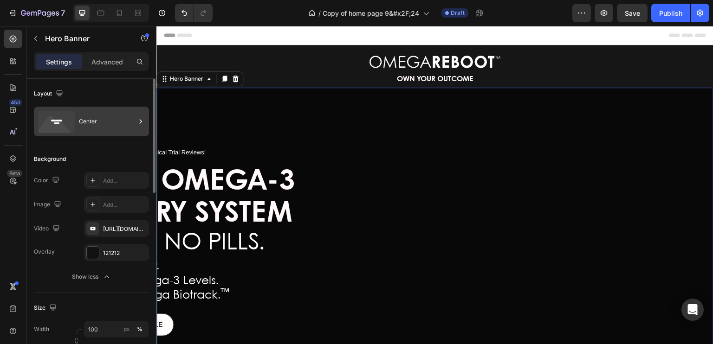
click at [124, 126] on div "Center" at bounding box center [107, 121] width 57 height 21
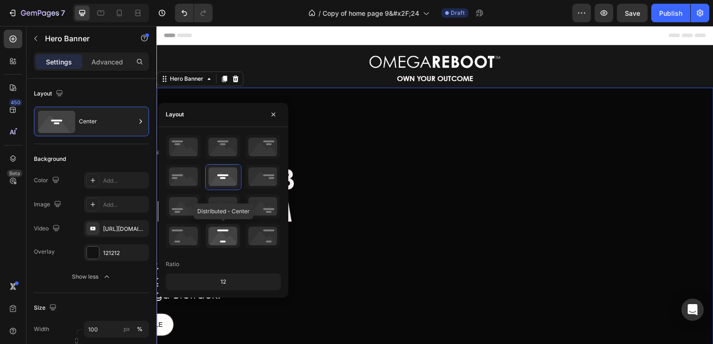
click at [224, 235] on icon at bounding box center [223, 236] width 34 height 24
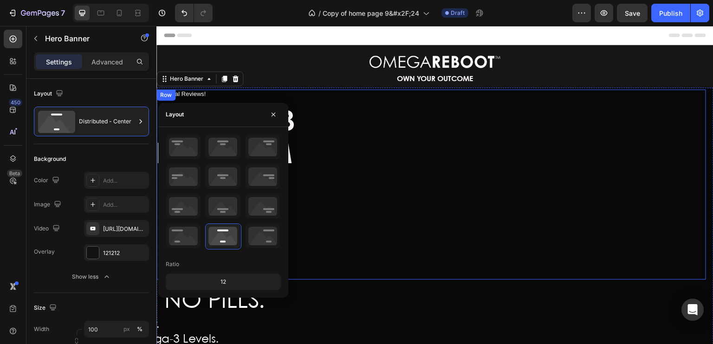
click at [331, 216] on div "Icon Icon Icon Icon Icon Icon List 60+ Verified Clinical Trial Reviews! Text Bl…" at bounding box center [389, 185] width 466 height 190
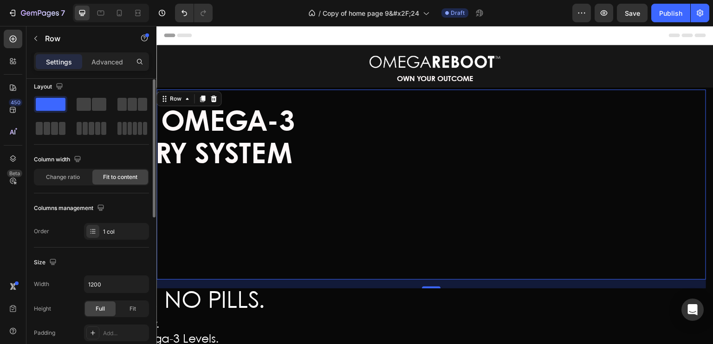
scroll to position [5, 0]
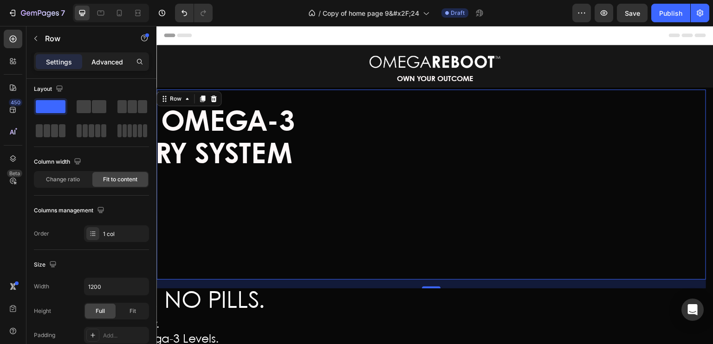
click at [98, 57] on p "Advanced" at bounding box center [107, 62] width 32 height 10
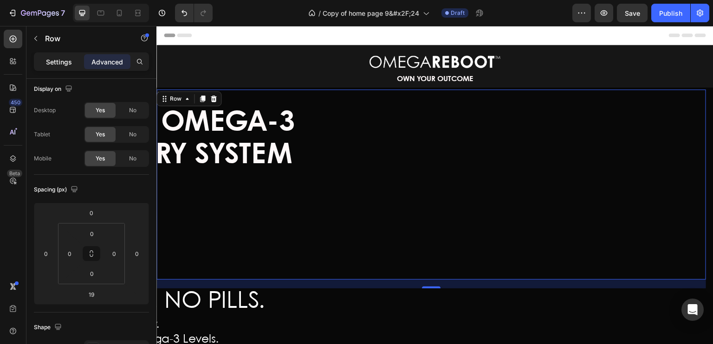
click at [52, 68] on div "Settings" at bounding box center [59, 61] width 46 height 15
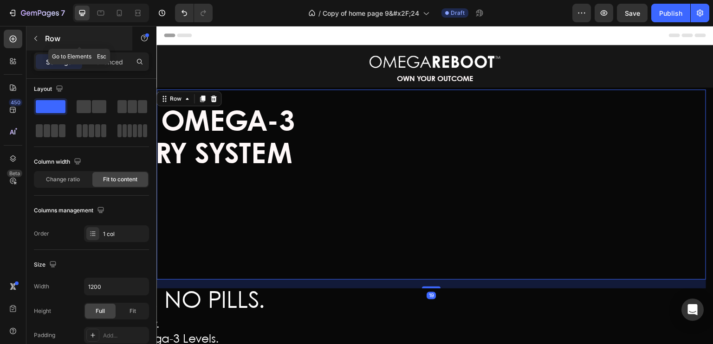
click at [36, 40] on icon "button" at bounding box center [35, 38] width 7 height 7
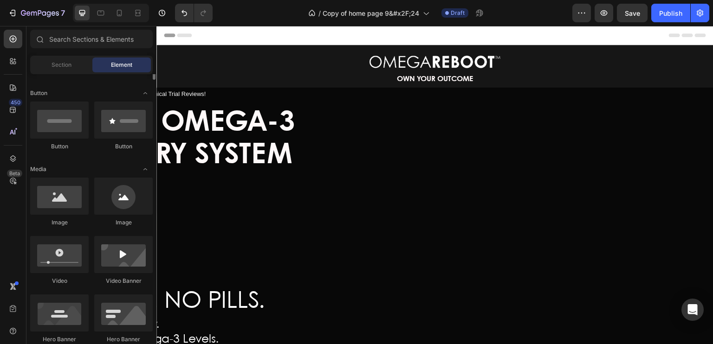
scroll to position [0, 0]
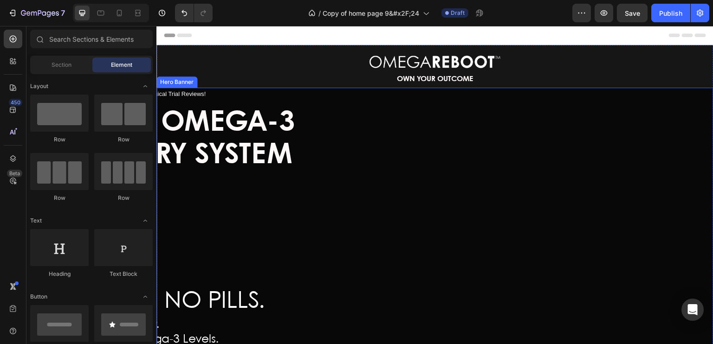
click at [175, 88] on div "Icon Icon Icon Icon Icon Icon List 60+ Verified Clinical Trial Reviews! Text Bl…" at bounding box center [434, 247] width 557 height 319
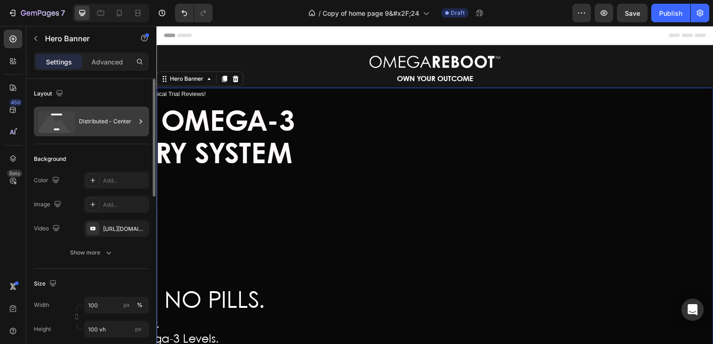
click at [79, 124] on div "Distributed - Center" at bounding box center [107, 121] width 57 height 21
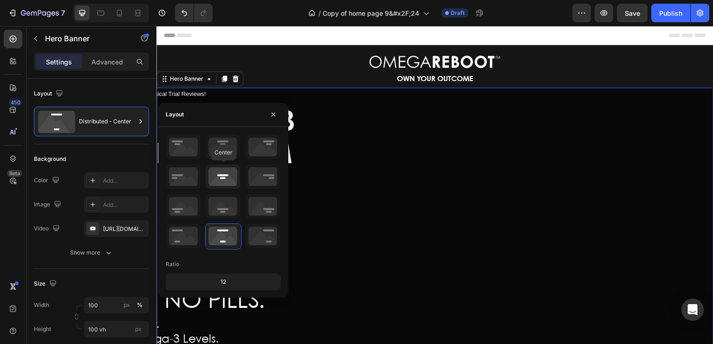
click at [220, 177] on icon at bounding box center [223, 177] width 34 height 24
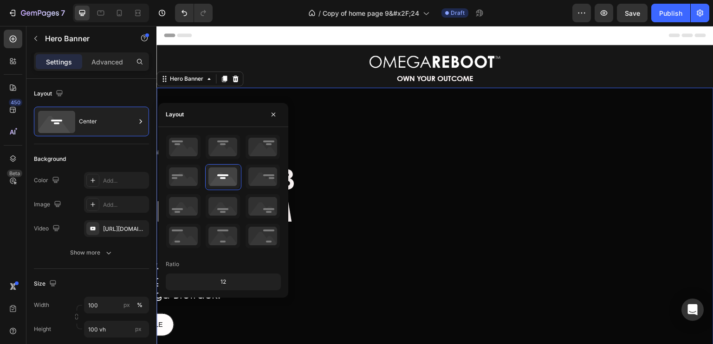
click at [267, 12] on div "/ Copy of home page 9&#x2F;24 Draft" at bounding box center [396, 13] width 352 height 19
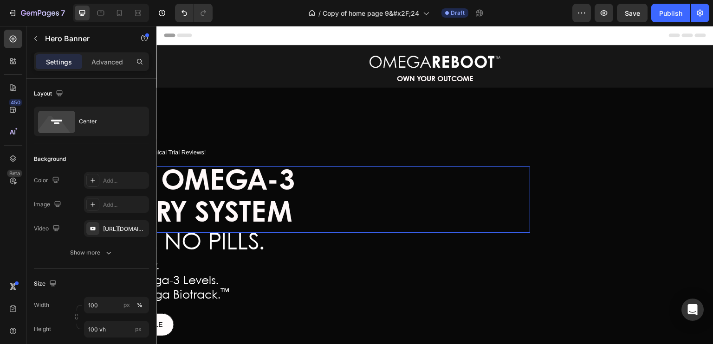
click at [209, 186] on span "A NEW OMEGA-3" at bounding box center [180, 181] width 230 height 27
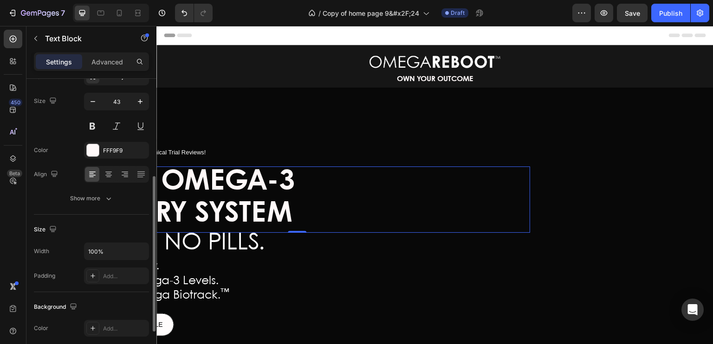
scroll to position [63, 0]
click at [112, 256] on input "100%" at bounding box center [116, 253] width 64 height 17
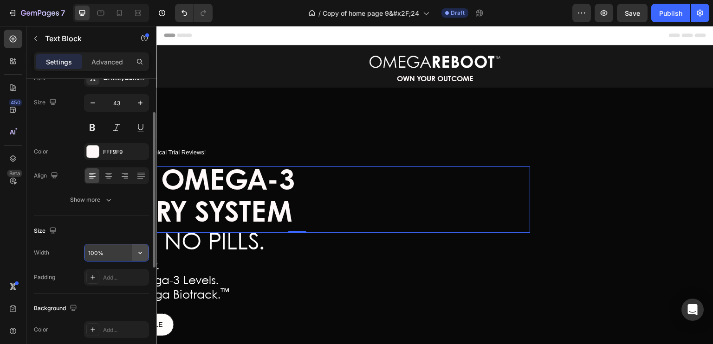
click at [141, 251] on icon "button" at bounding box center [140, 252] width 9 height 9
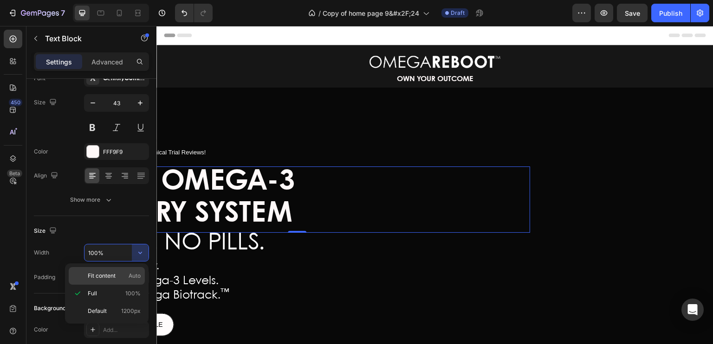
click at [110, 275] on span "Fit content" at bounding box center [102, 276] width 28 height 8
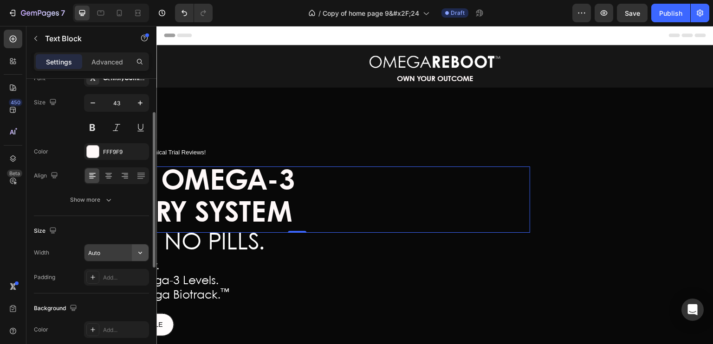
click at [136, 252] on icon "button" at bounding box center [140, 252] width 9 height 9
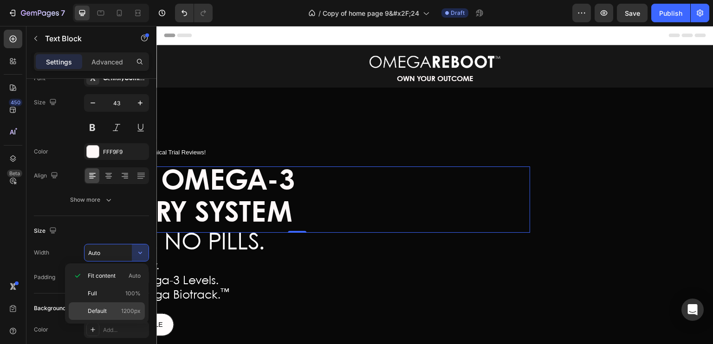
click at [98, 311] on span "Default" at bounding box center [97, 311] width 19 height 8
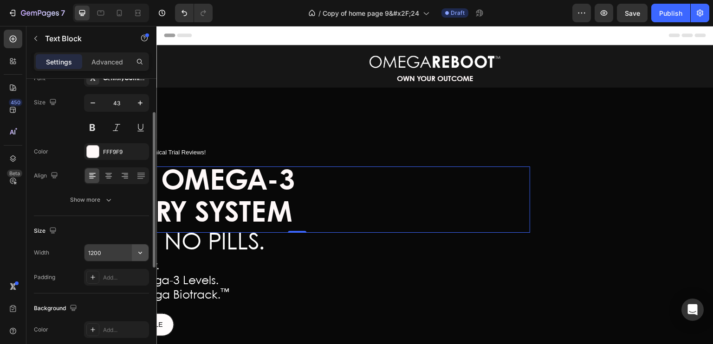
click at [135, 257] on button "button" at bounding box center [140, 253] width 17 height 17
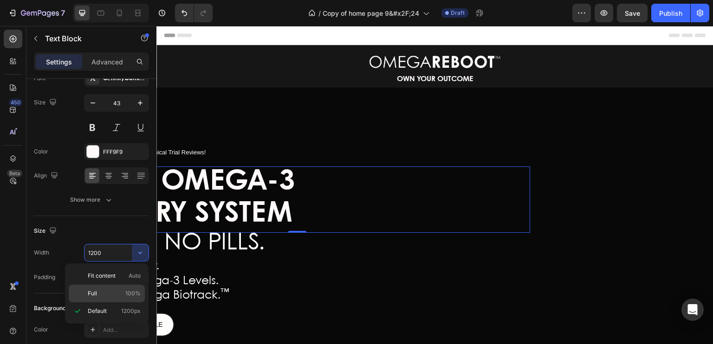
click at [95, 290] on span "Full" at bounding box center [92, 294] width 9 height 8
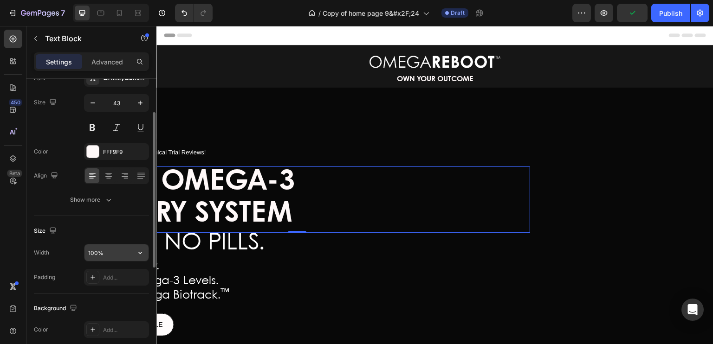
click at [131, 257] on input "100%" at bounding box center [116, 253] width 64 height 17
click at [141, 254] on icon "button" at bounding box center [140, 252] width 9 height 9
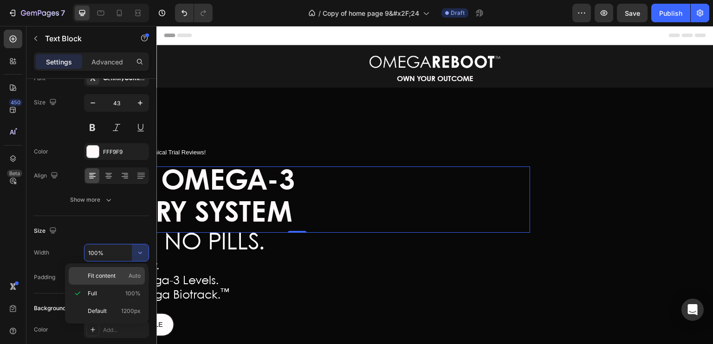
click at [104, 273] on span "Fit content" at bounding box center [102, 276] width 28 height 8
type input "Auto"
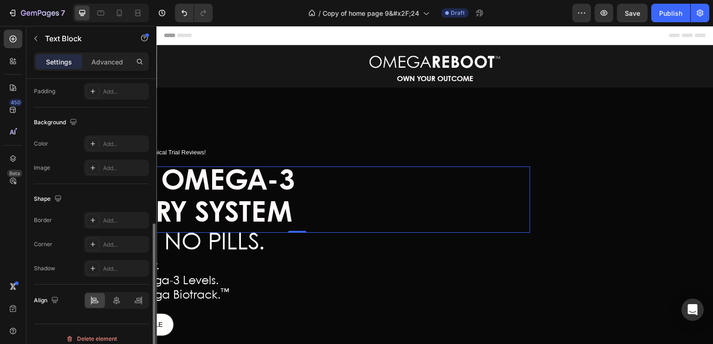
scroll to position [257, 0]
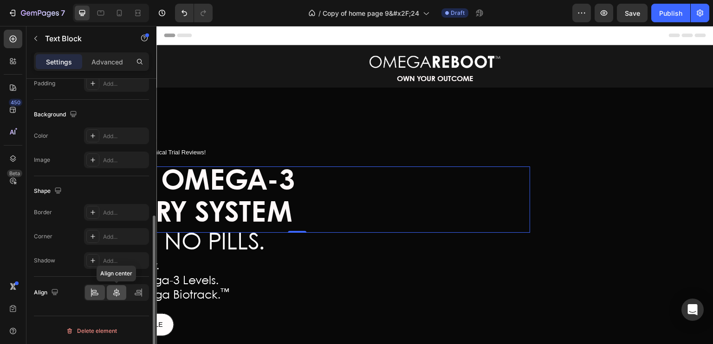
click at [115, 292] on icon at bounding box center [116, 293] width 6 height 8
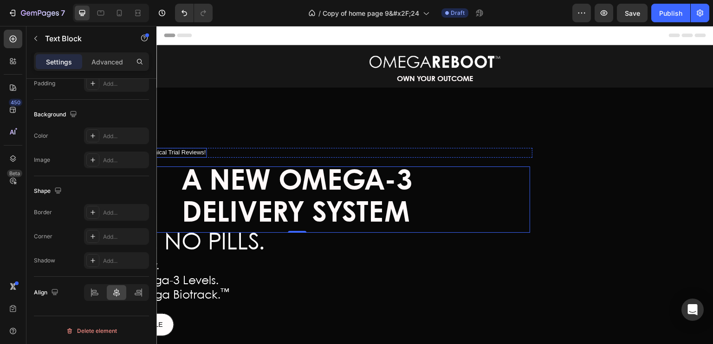
click at [189, 150] on span "60+ Verified Clinical Trial Reviews!" at bounding box center [159, 152] width 92 height 7
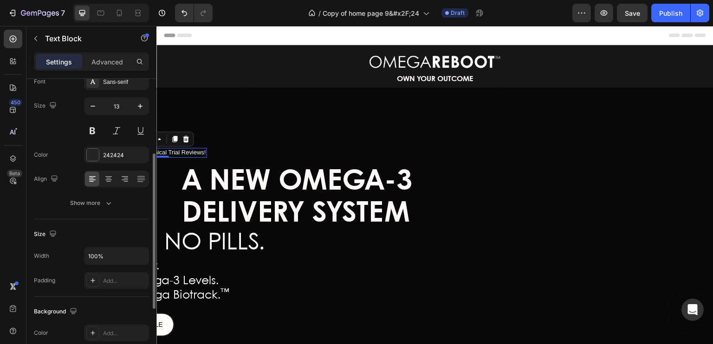
scroll to position [113, 0]
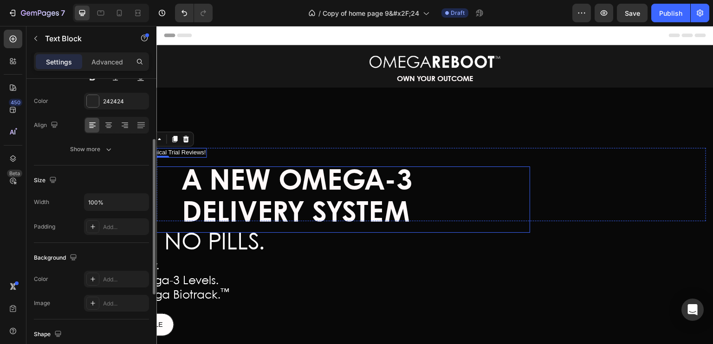
click at [191, 185] on span "A NEW OMEGA-3" at bounding box center [297, 181] width 230 height 27
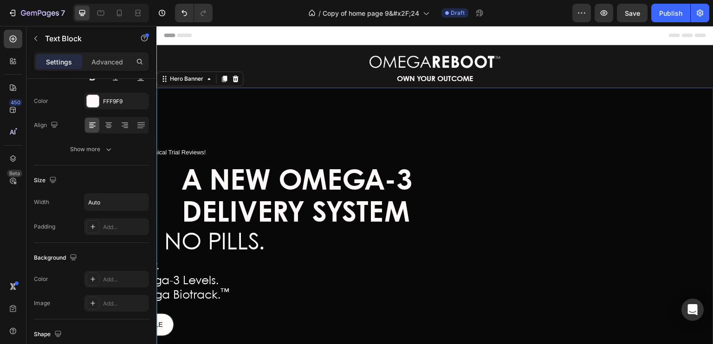
click at [187, 146] on div "Icon Icon Icon Icon Icon Icon List 60+ Verified Clinical Trial Reviews! Text Bl…" at bounding box center [434, 247] width 557 height 202
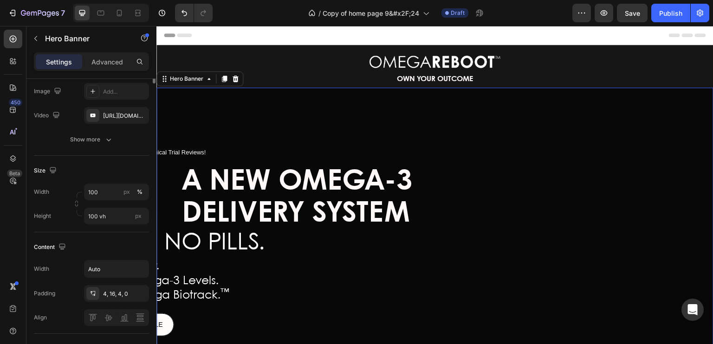
scroll to position [0, 0]
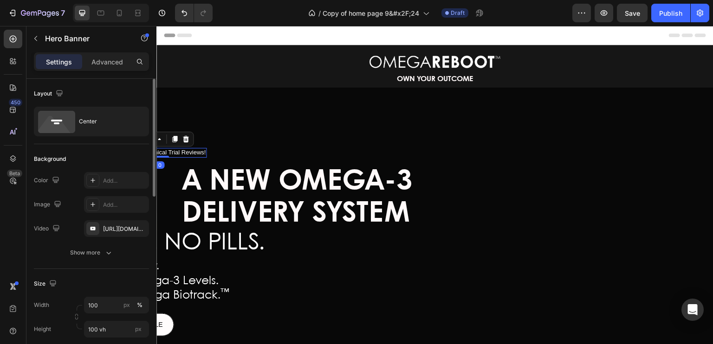
click at [184, 149] on span "60+ Verified Clinical Trial Reviews!" at bounding box center [159, 152] width 92 height 7
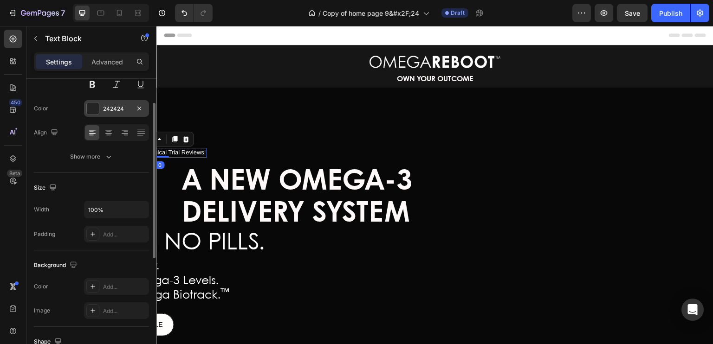
scroll to position [110, 0]
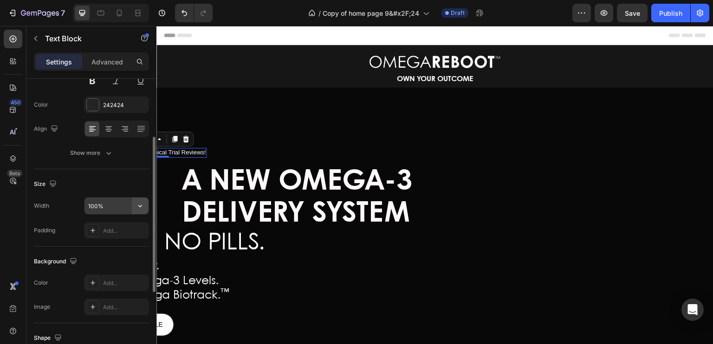
click at [144, 207] on icon "button" at bounding box center [140, 205] width 9 height 9
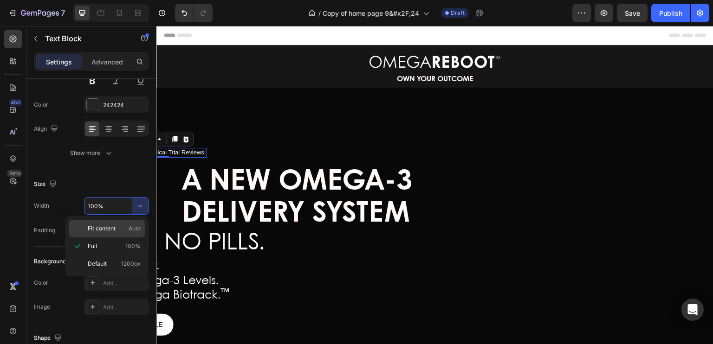
click at [108, 230] on span "Fit content" at bounding box center [102, 229] width 28 height 8
type input "Auto"
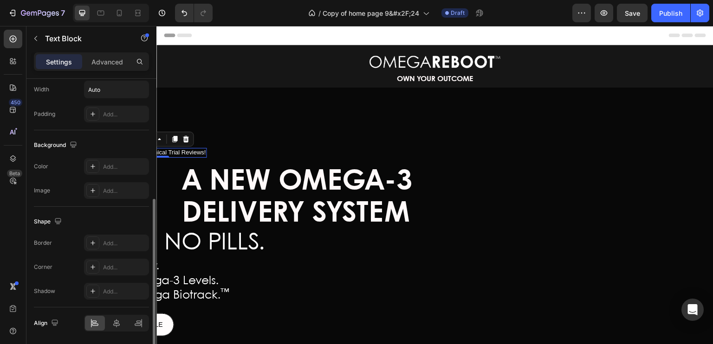
scroll to position [257, 0]
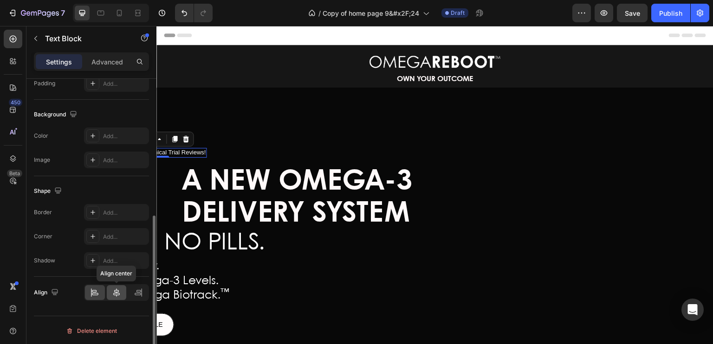
click at [115, 290] on icon at bounding box center [116, 293] width 6 height 8
click at [184, 152] on span "60+ Verified Clinical Trial Reviews!" at bounding box center [159, 152] width 92 height 7
click at [93, 289] on icon at bounding box center [94, 292] width 9 height 9
click at [138, 290] on icon at bounding box center [138, 291] width 5 height 2
click at [113, 289] on icon at bounding box center [116, 292] width 9 height 9
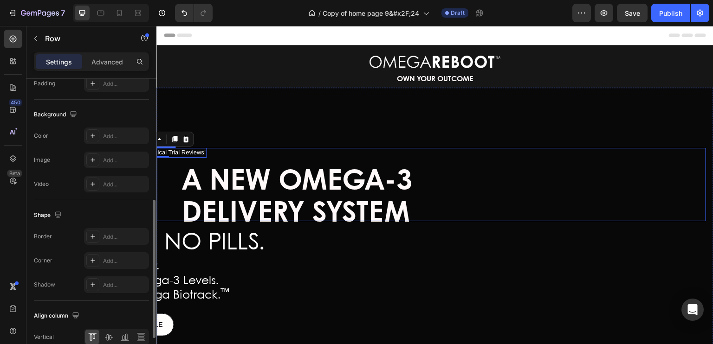
click at [165, 160] on div "Icon Icon Icon Icon Icon Icon List 60+ Verified Clinical Trial Reviews! Text Bl…" at bounding box center [389, 184] width 466 height 73
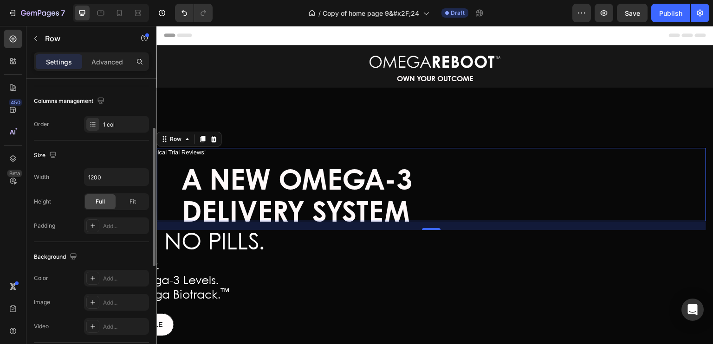
scroll to position [117, 0]
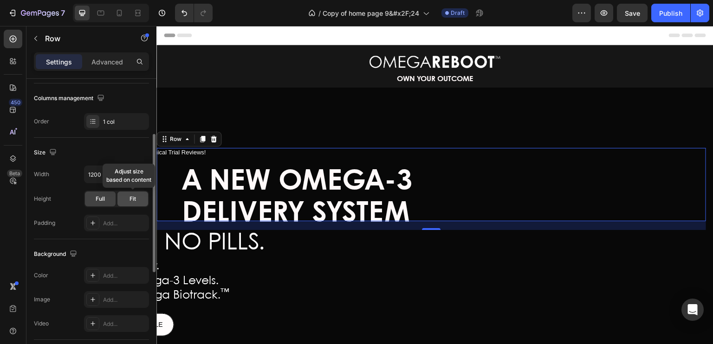
click at [134, 200] on span "Fit" at bounding box center [132, 199] width 6 height 8
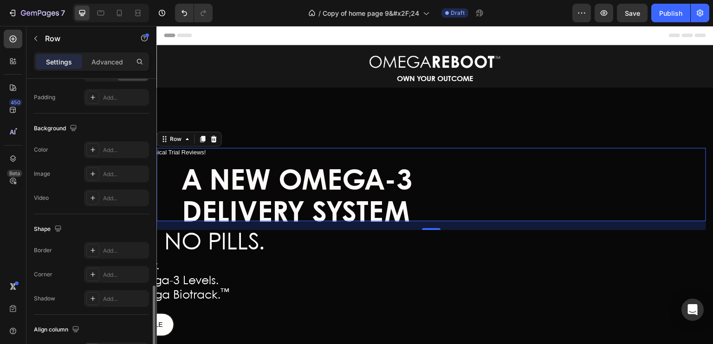
scroll to position [301, 0]
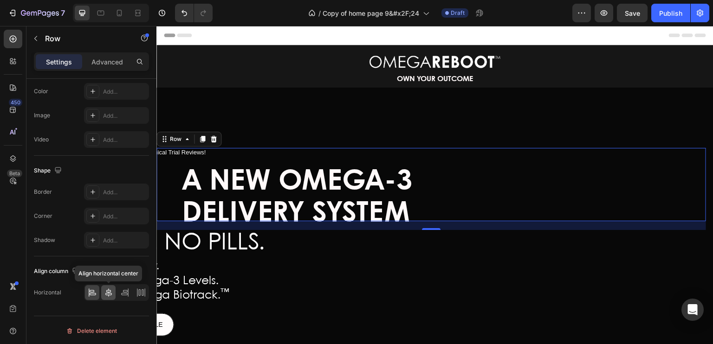
click at [107, 295] on icon at bounding box center [108, 292] width 9 height 9
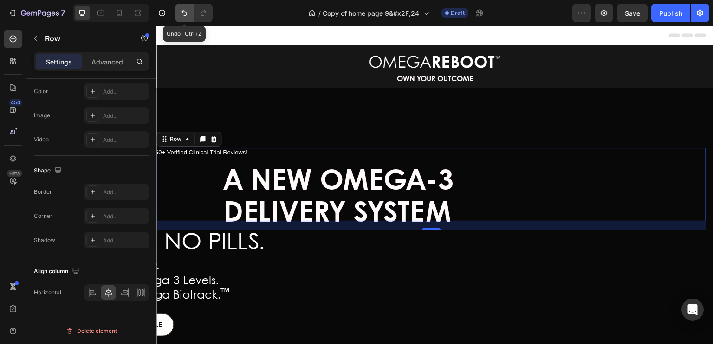
click at [185, 9] on icon "Undo/Redo" at bounding box center [184, 12] width 9 height 9
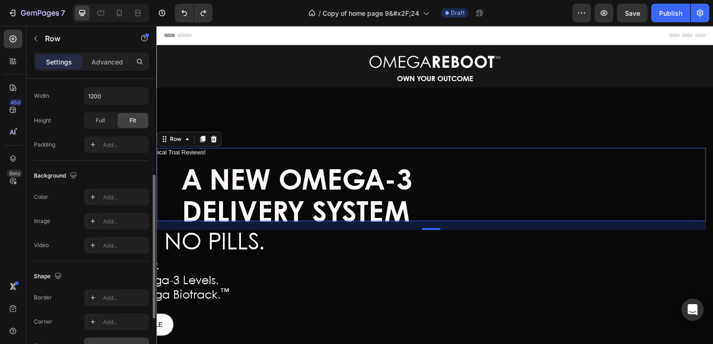
scroll to position [141, 0]
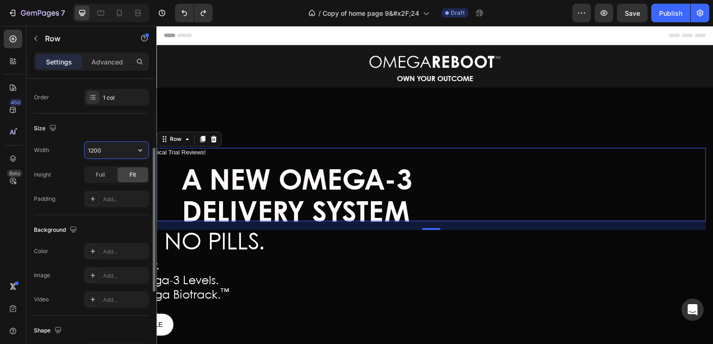
click at [128, 151] on input "1200" at bounding box center [116, 150] width 64 height 17
click at [137, 149] on icon "button" at bounding box center [140, 150] width 9 height 9
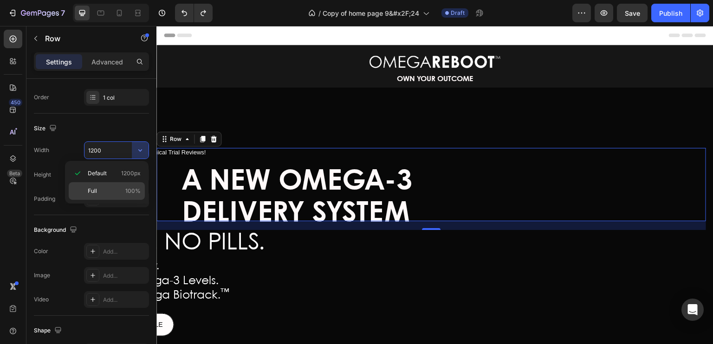
click at [100, 188] on p "Full 100%" at bounding box center [114, 191] width 53 height 8
type input "100%"
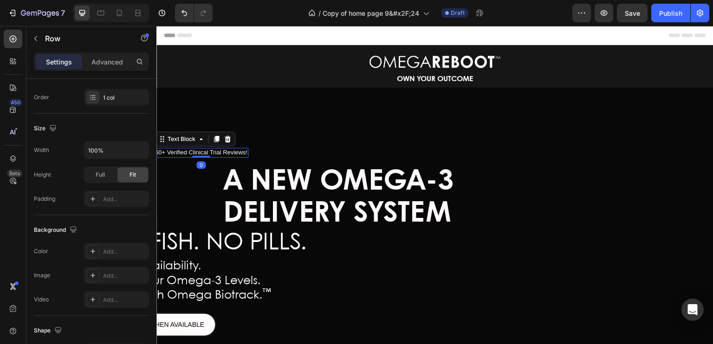
click at [194, 149] on span "60+ Verified Clinical Trial Reviews!" at bounding box center [201, 152] width 92 height 7
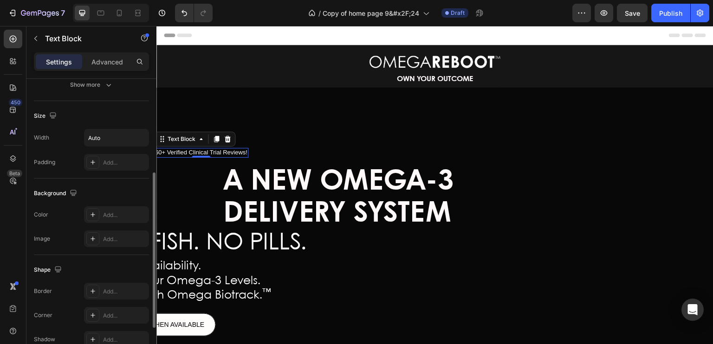
scroll to position [177, 0]
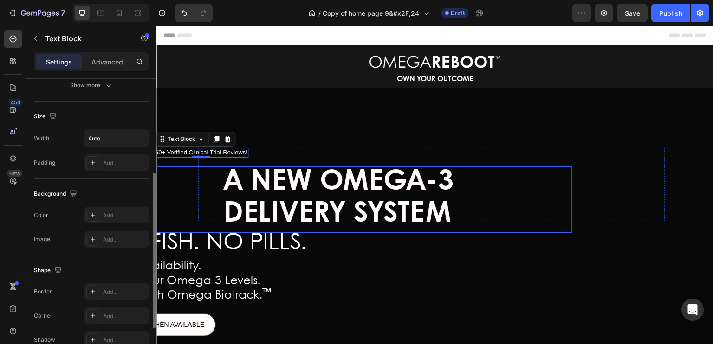
click at [184, 194] on div "A NEW OMEGA-3 DELIVERY SYSTEM" at bounding box center [338, 200] width 466 height 66
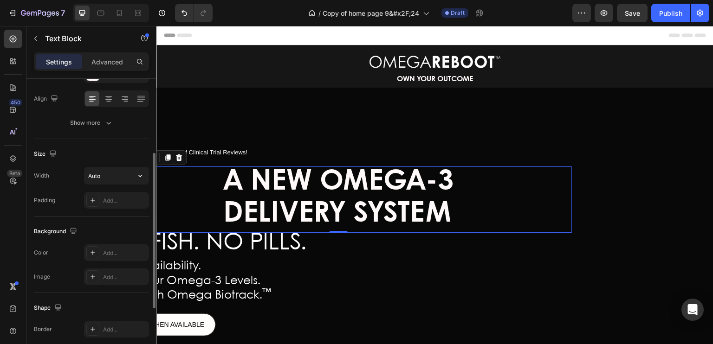
scroll to position [139, 0]
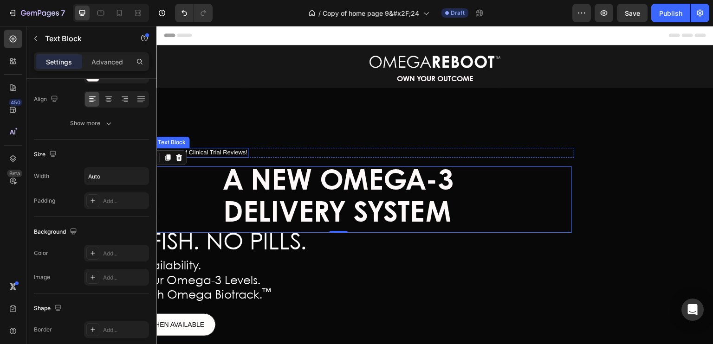
click at [203, 149] on span "60+ Verified Clinical Trial Reviews!" at bounding box center [201, 152] width 92 height 7
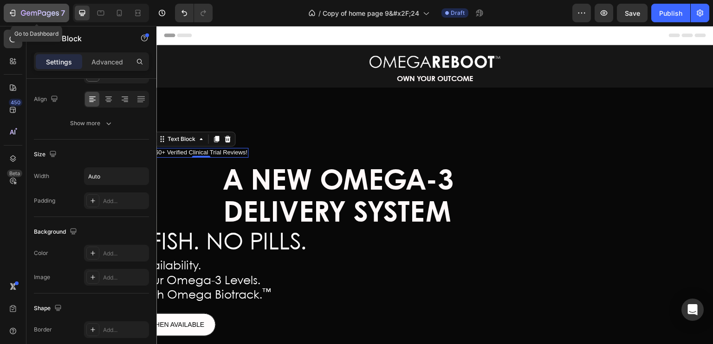
click at [15, 12] on icon "button" at bounding box center [14, 13] width 4 height 6
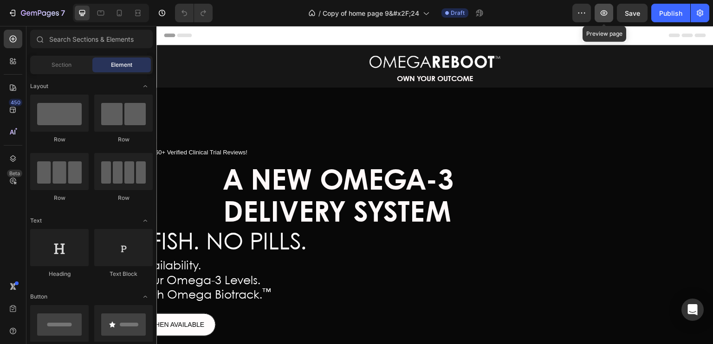
click at [601, 15] on icon "button" at bounding box center [603, 12] width 9 height 9
click at [601, 10] on icon "button" at bounding box center [603, 12] width 9 height 9
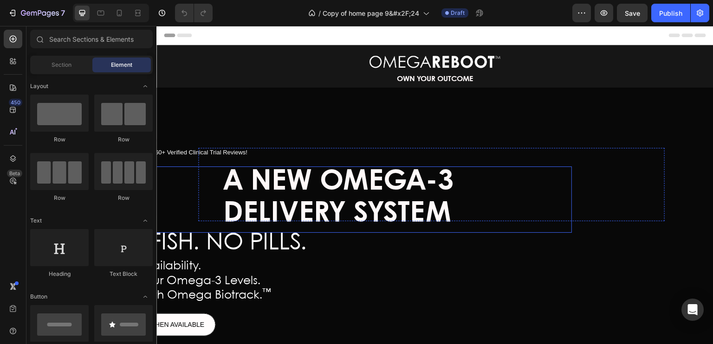
click at [222, 181] on div "A NEW OMEGA-3 DELIVERY SYSTEM" at bounding box center [338, 200] width 232 height 66
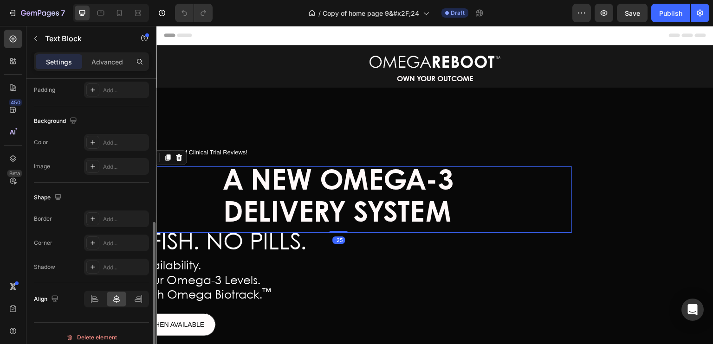
scroll to position [257, 0]
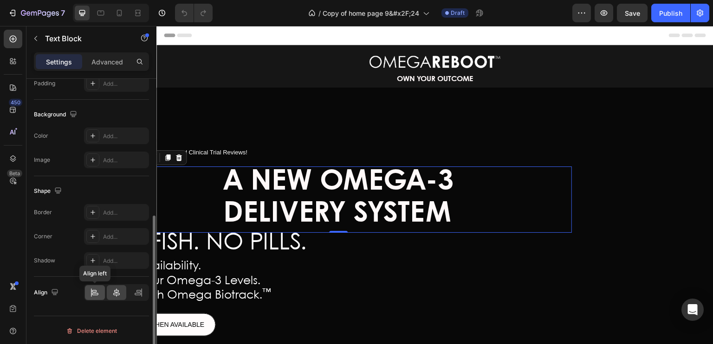
click at [95, 291] on icon at bounding box center [94, 292] width 9 height 9
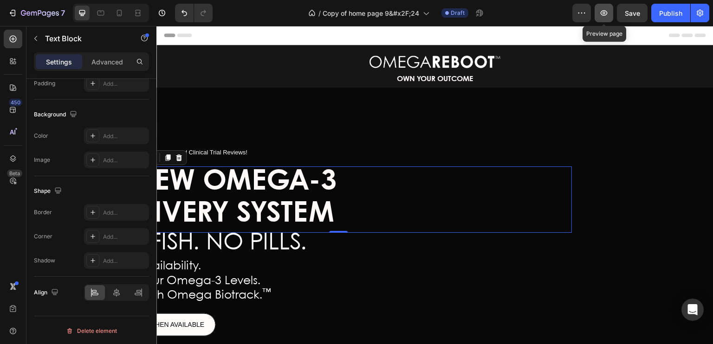
click at [603, 13] on icon "button" at bounding box center [603, 12] width 9 height 9
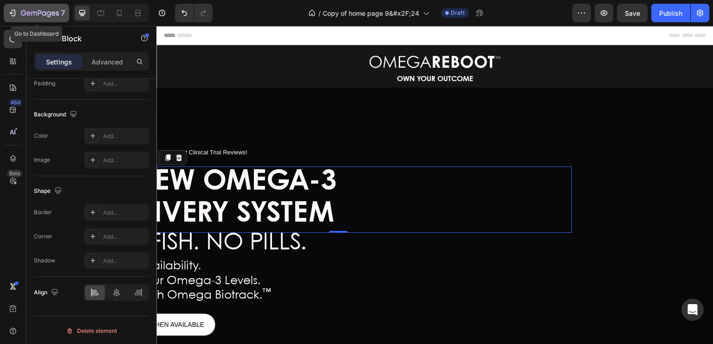
click at [12, 11] on icon "button" at bounding box center [12, 12] width 9 height 9
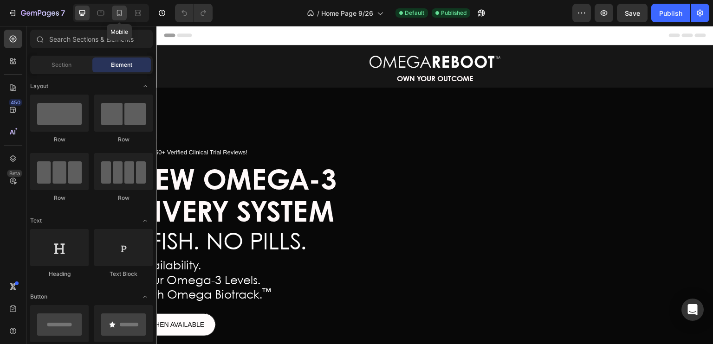
click at [119, 15] on icon at bounding box center [119, 12] width 9 height 9
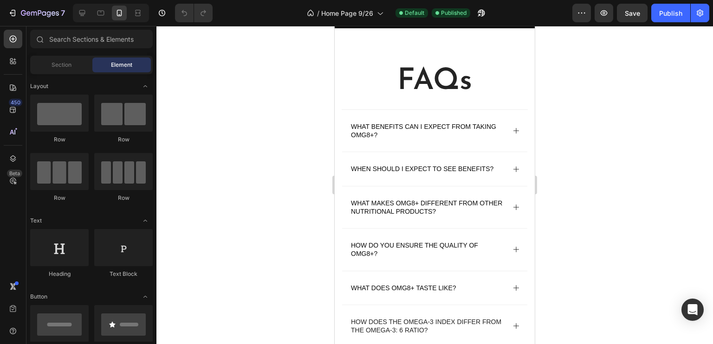
scroll to position [2918, 0]
click at [81, 13] on icon at bounding box center [82, 12] width 9 height 9
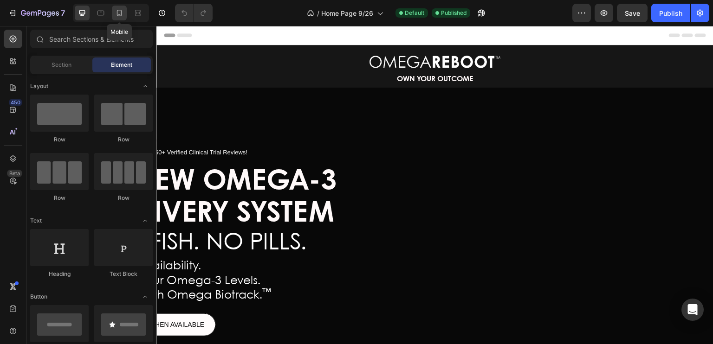
click at [117, 16] on icon at bounding box center [119, 12] width 9 height 9
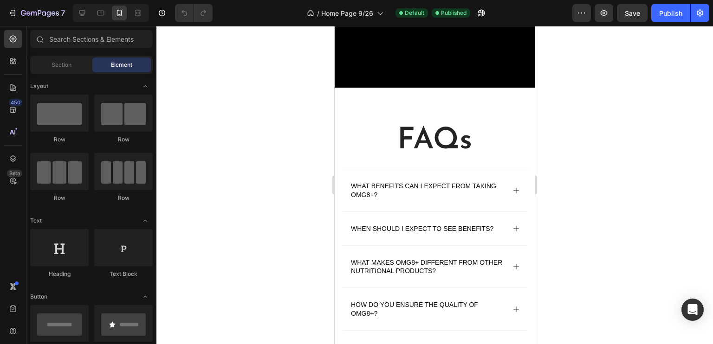
scroll to position [2723, 0]
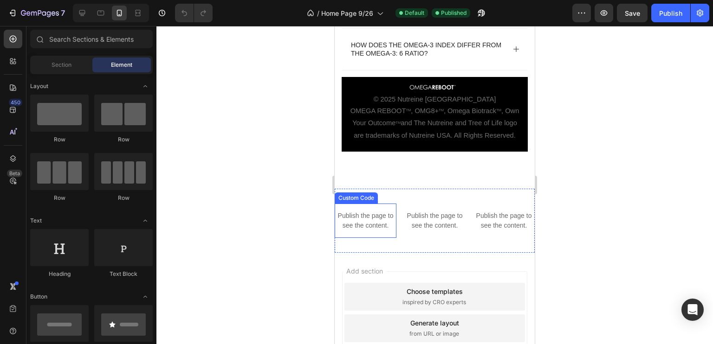
click at [366, 231] on p "Publish the page to see the content." at bounding box center [366, 220] width 62 height 19
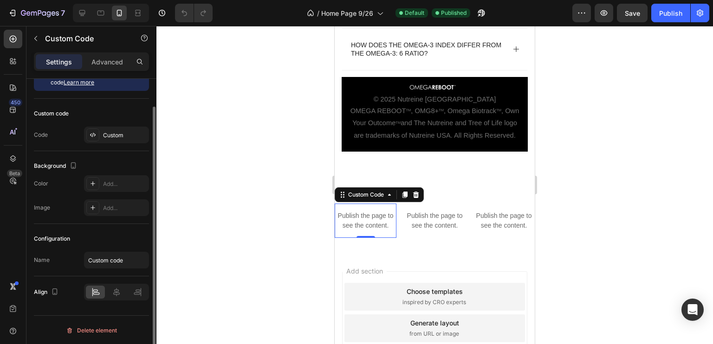
scroll to position [0, 0]
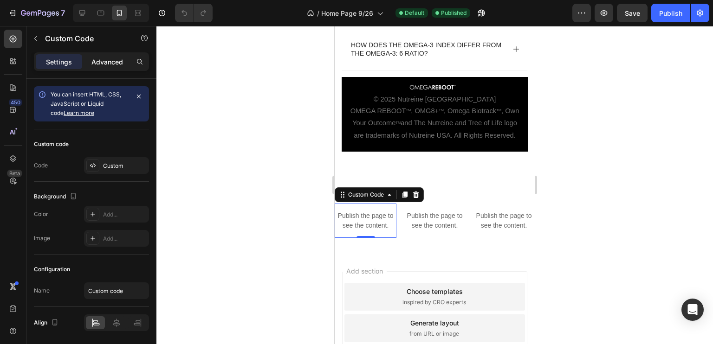
click at [100, 63] on p "Advanced" at bounding box center [107, 62] width 32 height 10
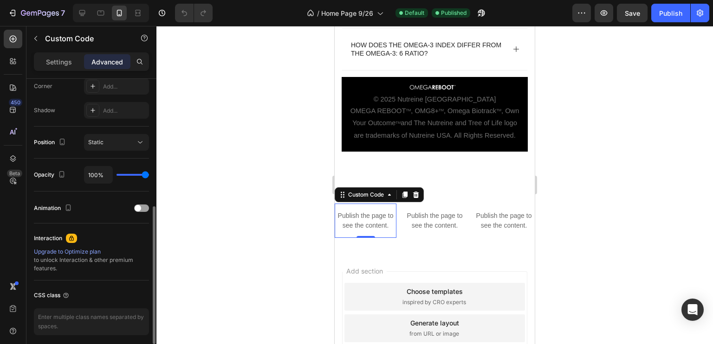
scroll to position [326, 0]
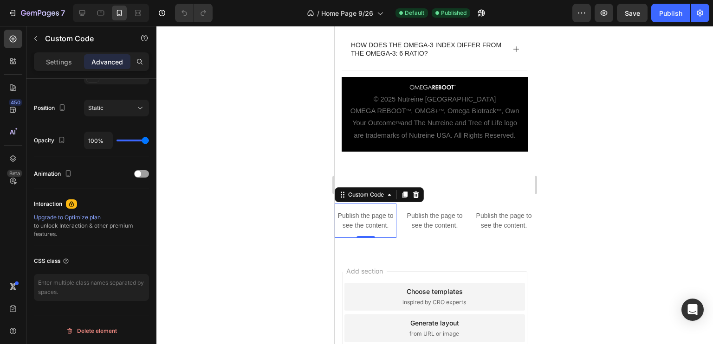
click at [608, 185] on div at bounding box center [434, 185] width 556 height 318
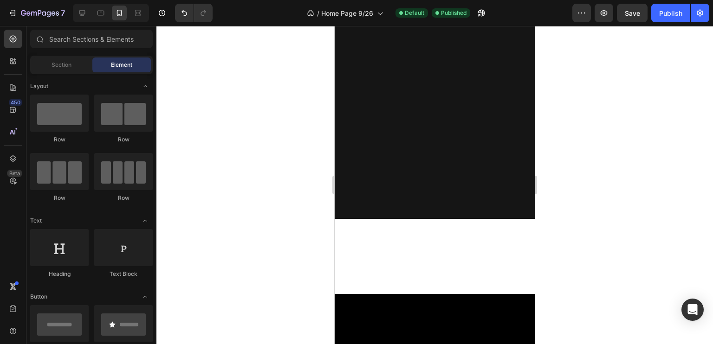
scroll to position [0, 0]
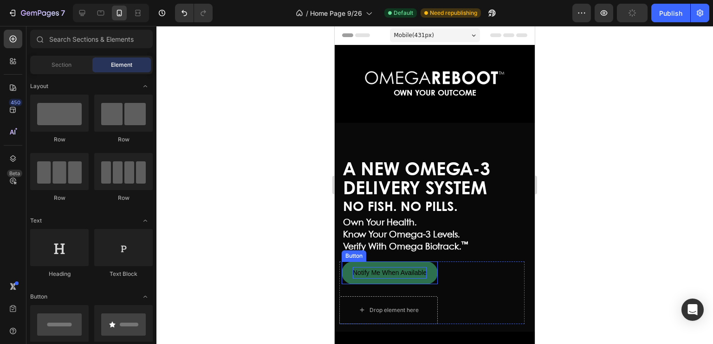
click at [388, 271] on span "Notify Me When Available" at bounding box center [390, 272] width 74 height 7
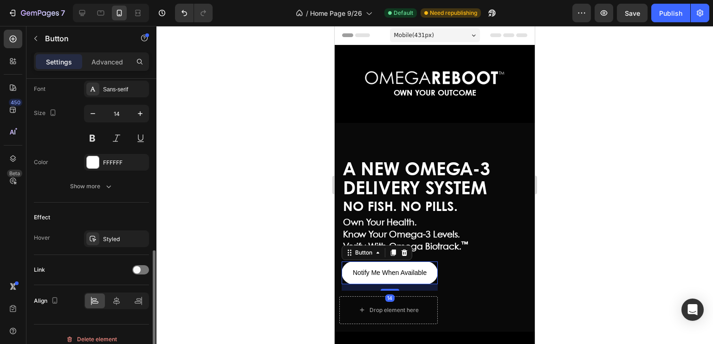
scroll to position [372, 0]
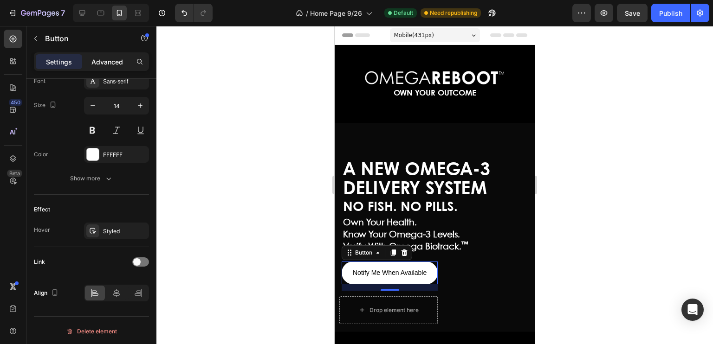
click at [111, 57] on p "Advanced" at bounding box center [107, 62] width 32 height 10
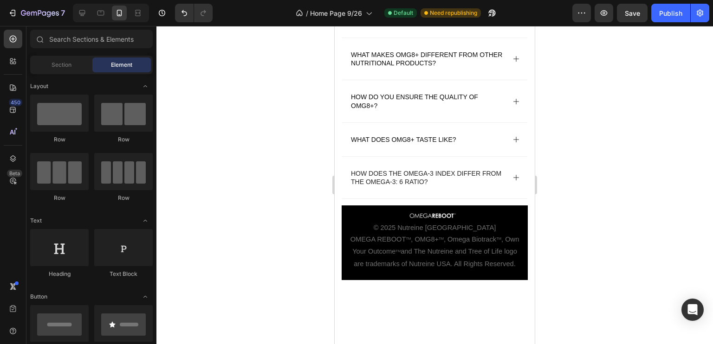
scroll to position [2839, 0]
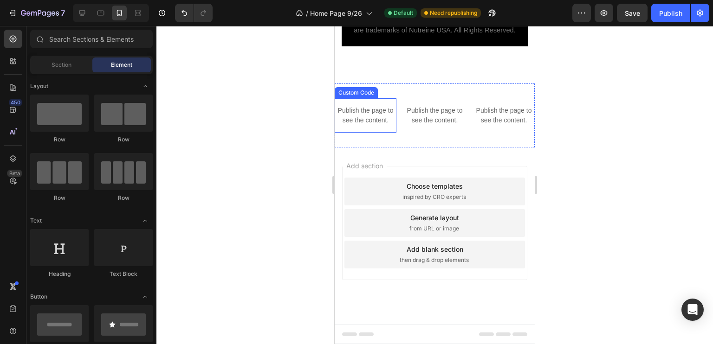
click at [365, 119] on p "Publish the page to see the content." at bounding box center [366, 115] width 62 height 19
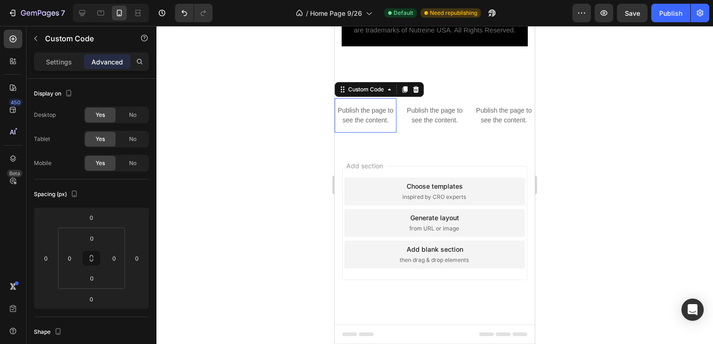
click at [365, 119] on p "Publish the page to see the content." at bounding box center [366, 115] width 62 height 19
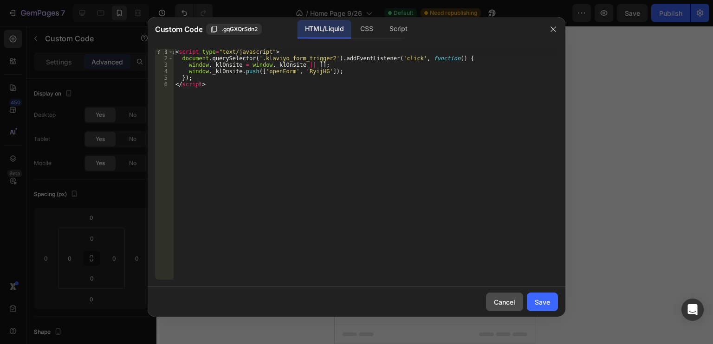
click at [504, 304] on div "Cancel" at bounding box center [504, 302] width 21 height 10
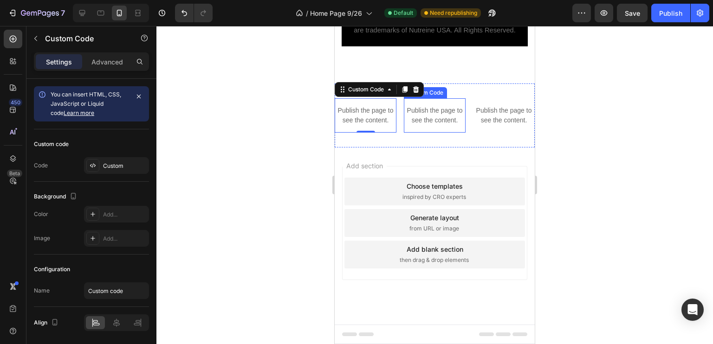
click at [427, 116] on p "Publish the page to see the content." at bounding box center [435, 115] width 62 height 19
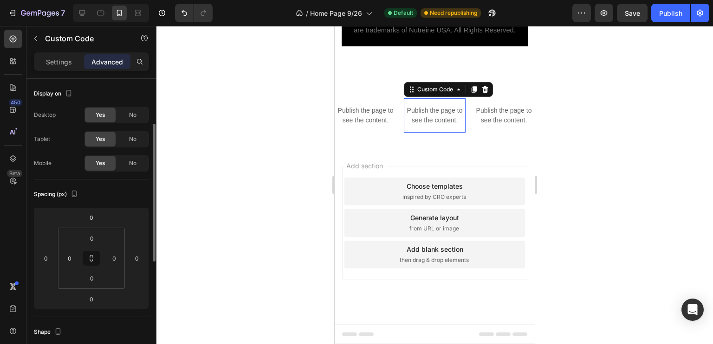
scroll to position [31, 0]
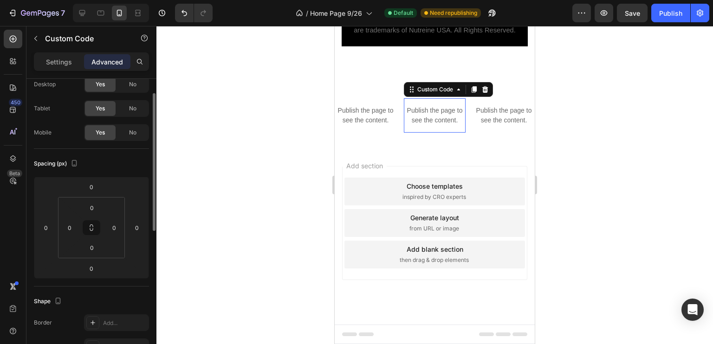
click at [427, 116] on p "Publish the page to see the content." at bounding box center [435, 115] width 62 height 19
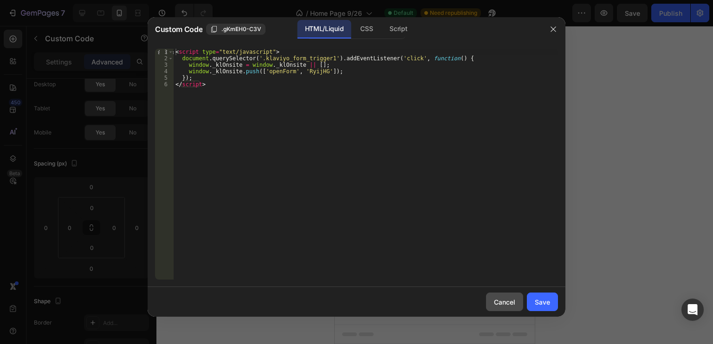
click at [507, 300] on div "Cancel" at bounding box center [504, 302] width 21 height 10
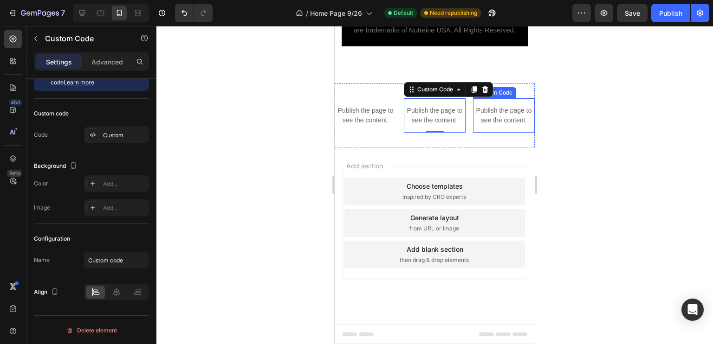
click at [484, 121] on p "Publish the page to see the content." at bounding box center [504, 115] width 62 height 19
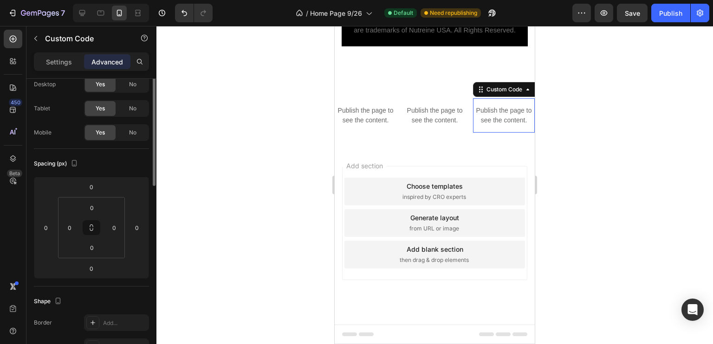
scroll to position [0, 0]
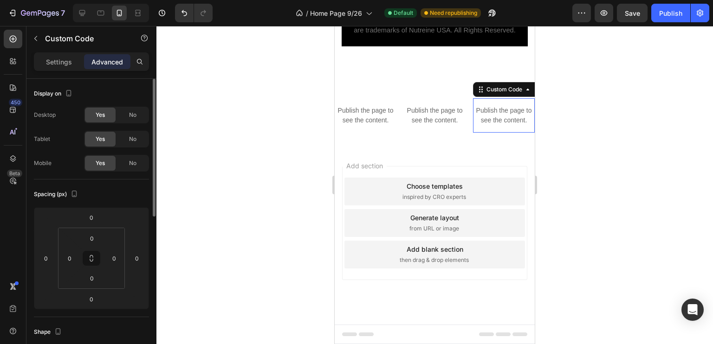
click at [484, 121] on p "Publish the page to see the content." at bounding box center [504, 115] width 62 height 19
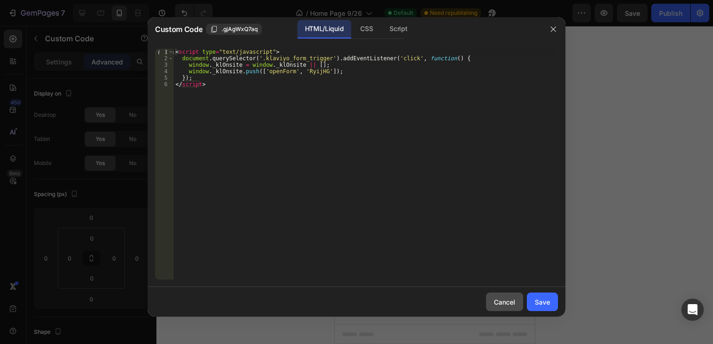
click at [503, 303] on div "Cancel" at bounding box center [504, 302] width 21 height 10
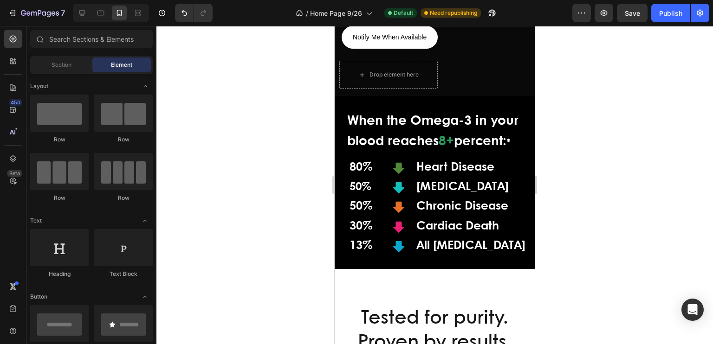
scroll to position [217, 0]
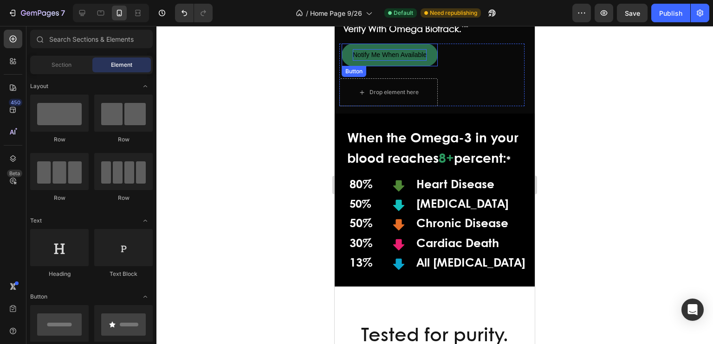
click at [381, 53] on span "Notify Me When Available" at bounding box center [390, 54] width 74 height 7
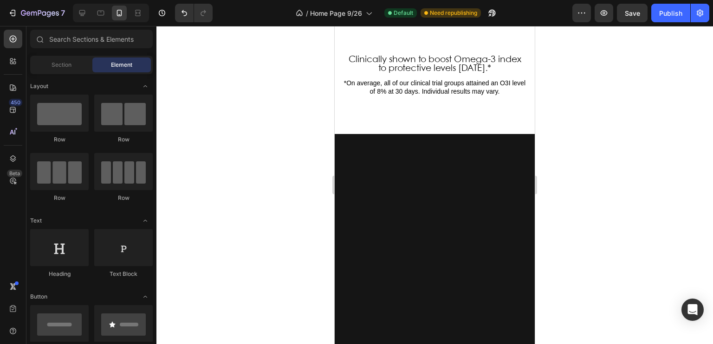
scroll to position [1048, 0]
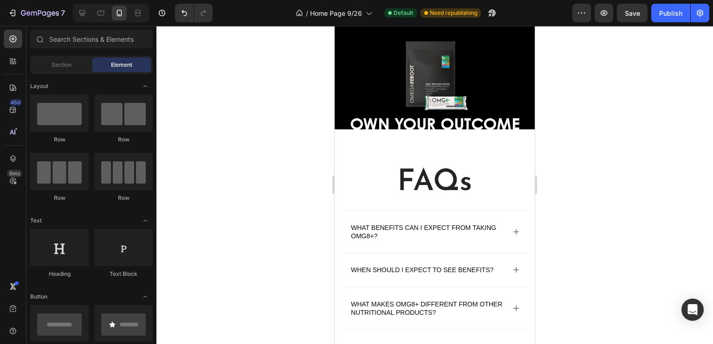
scroll to position [2890, 0]
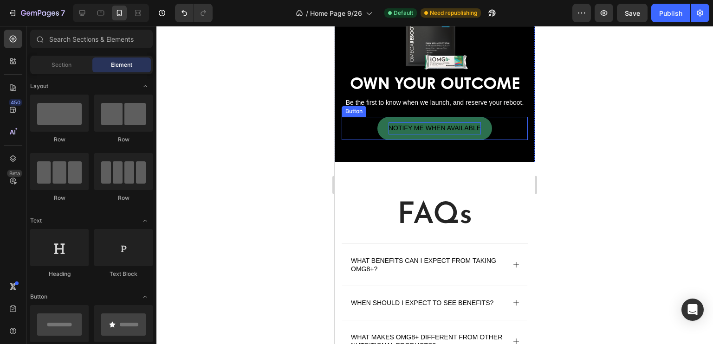
click at [413, 134] on p "NOTIFY ME WHEN AVAILABLE" at bounding box center [434, 129] width 92 height 12
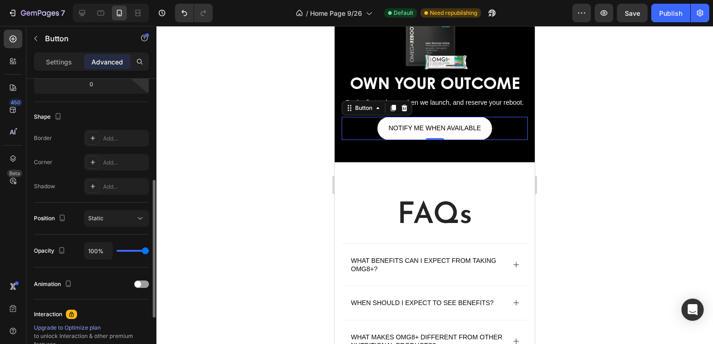
scroll to position [326, 0]
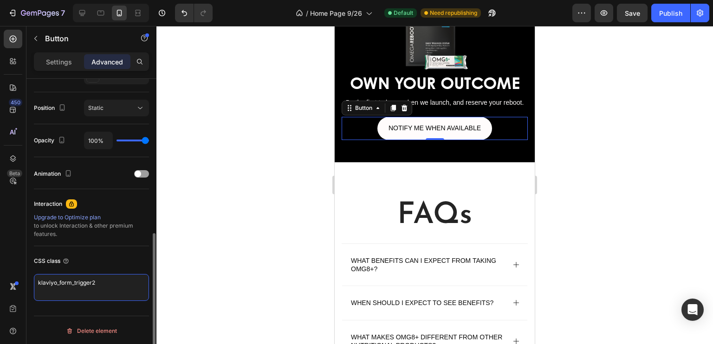
drag, startPoint x: 100, startPoint y: 282, endPoint x: 28, endPoint y: 285, distance: 72.0
click at [28, 285] on div "Display on Desktop Yes No Tablet Yes No Mobile Yes No Spacing (px) 0 0 0 0 0 0 …" at bounding box center [91, 62] width 130 height 619
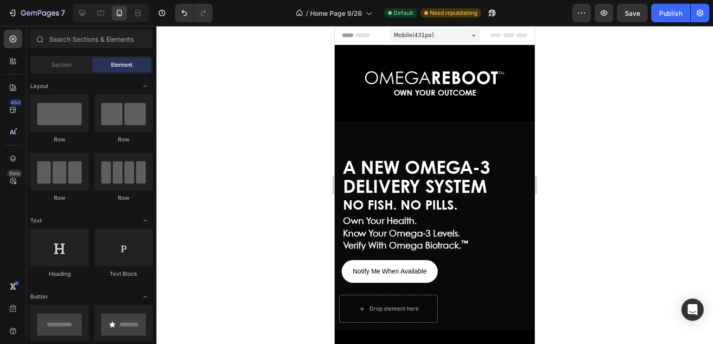
scroll to position [28, 0]
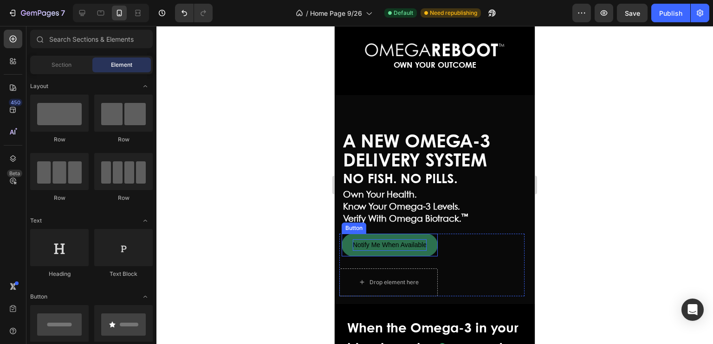
click at [393, 241] on span "Notify Me When Available" at bounding box center [390, 244] width 74 height 7
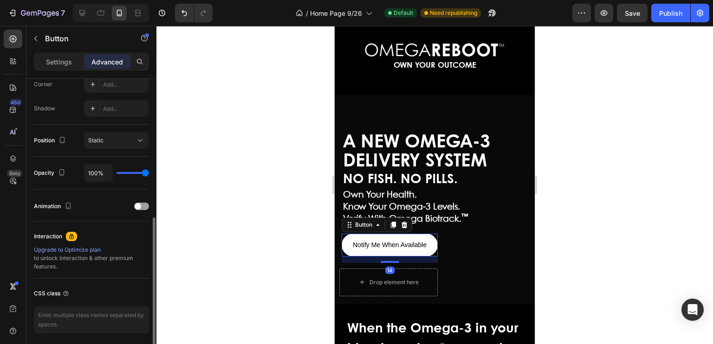
scroll to position [326, 0]
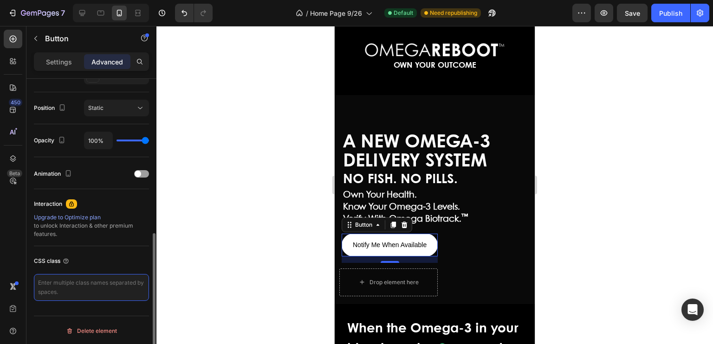
click at [51, 283] on textarea at bounding box center [91, 287] width 115 height 27
type textarea "klaviyo_form_trigger"
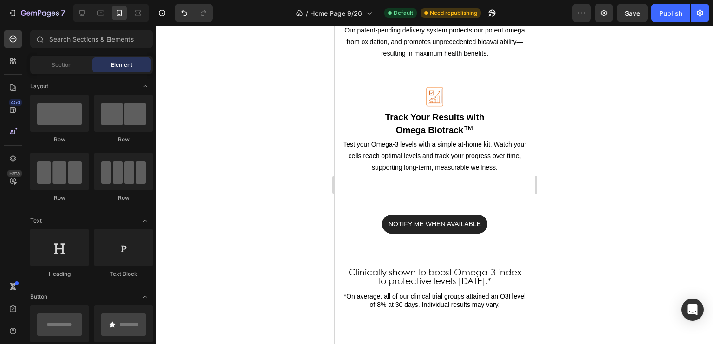
scroll to position [1034, 0]
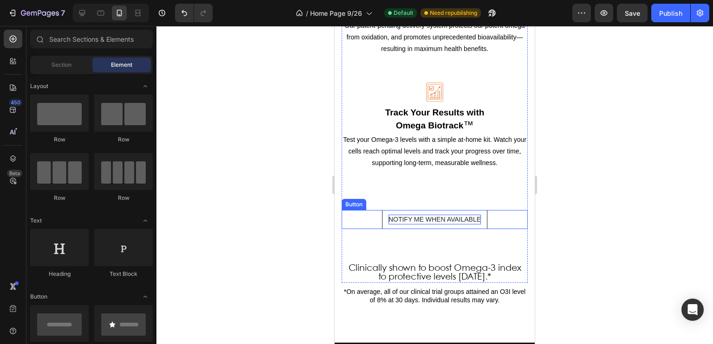
click at [430, 216] on span "NOTIFY ME WHEN AVAILABLE" at bounding box center [434, 219] width 92 height 7
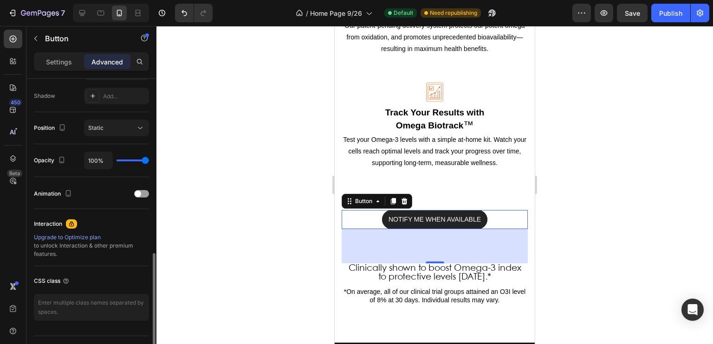
scroll to position [326, 0]
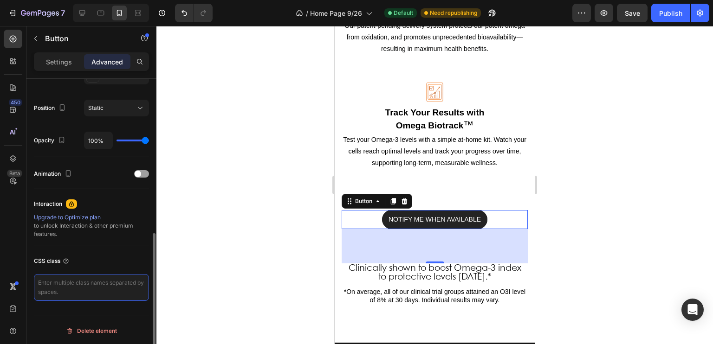
click at [77, 285] on textarea at bounding box center [91, 287] width 115 height 27
paste textarea "klaviyo_form_trigger2"
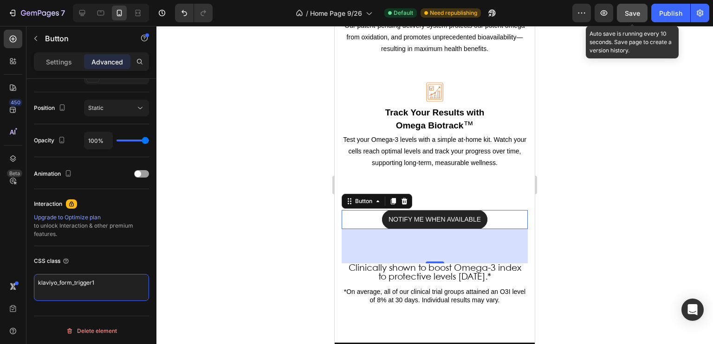
type textarea "klaviyo_form_trigger1"
click at [630, 12] on span "Save" at bounding box center [632, 13] width 15 height 8
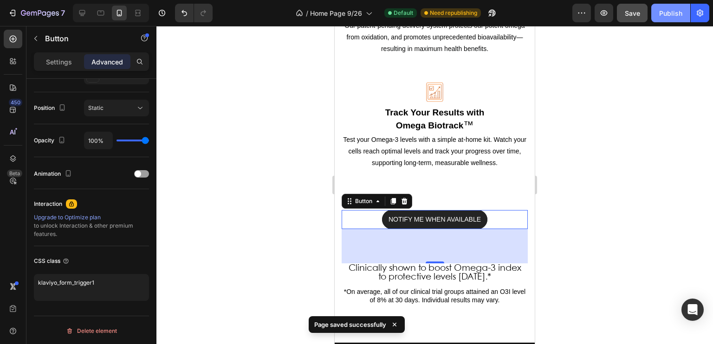
click at [671, 15] on div "Publish" at bounding box center [670, 13] width 23 height 10
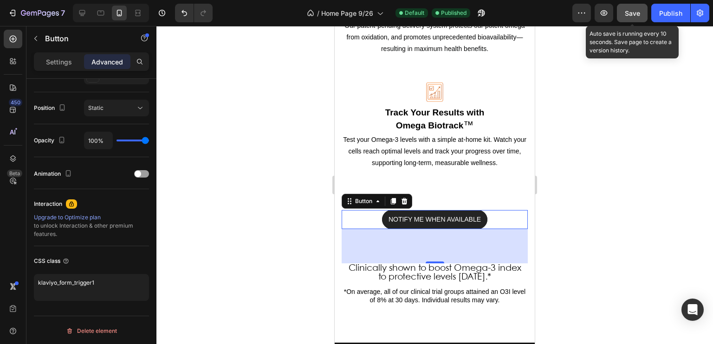
click at [627, 16] on span "Save" at bounding box center [632, 13] width 15 height 8
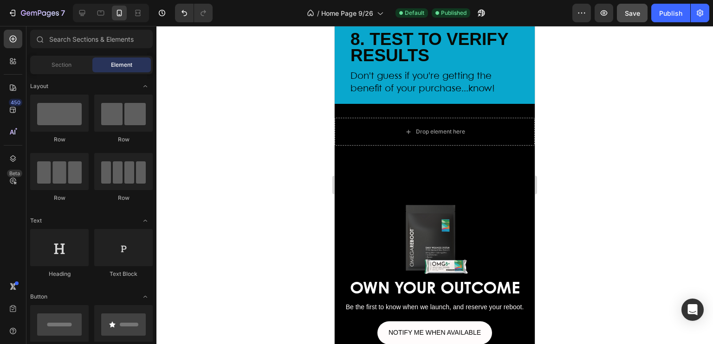
scroll to position [2732, 0]
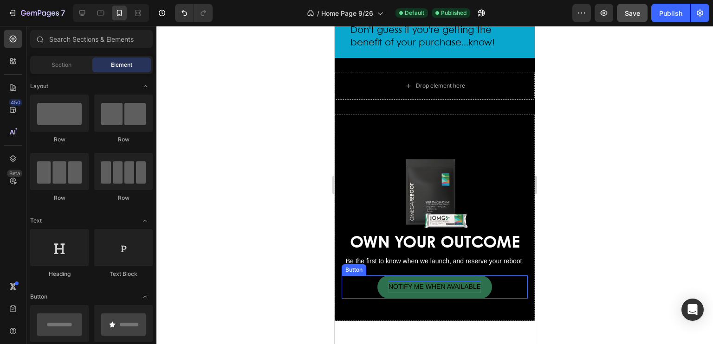
click at [444, 291] on span "NOTIFY ME WHEN AVAILABLE" at bounding box center [434, 286] width 92 height 7
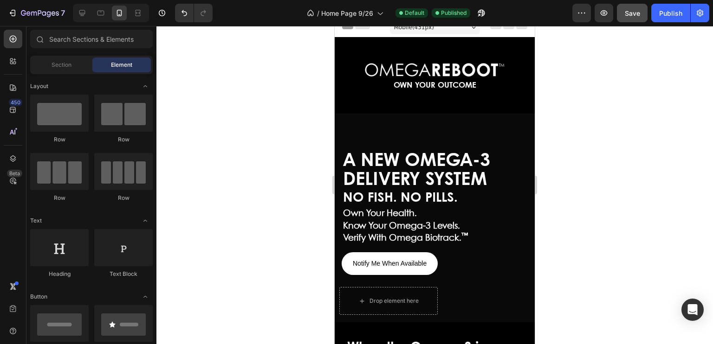
scroll to position [0, 0]
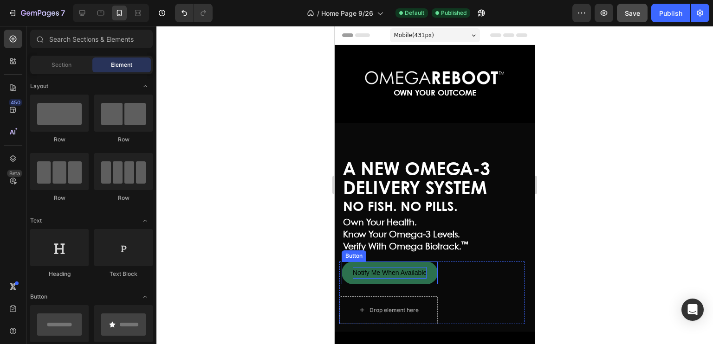
click at [391, 271] on span "Notify Me When Available" at bounding box center [390, 272] width 74 height 7
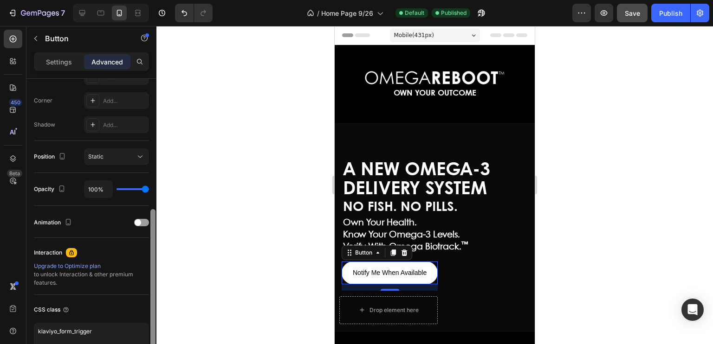
scroll to position [326, 0]
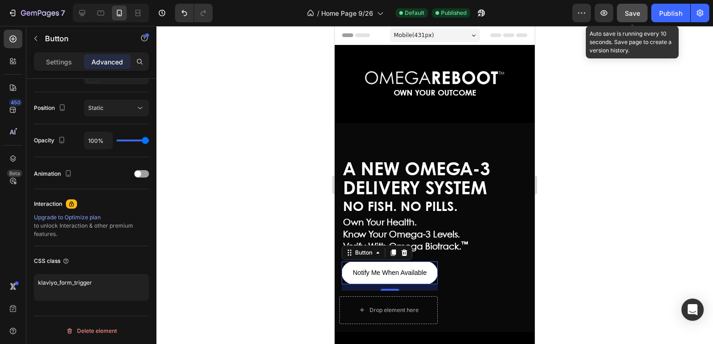
click at [631, 11] on span "Save" at bounding box center [632, 13] width 15 height 8
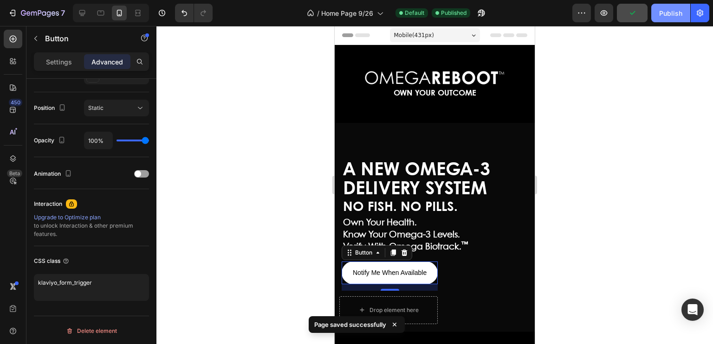
click at [668, 13] on div "Publish" at bounding box center [670, 13] width 23 height 10
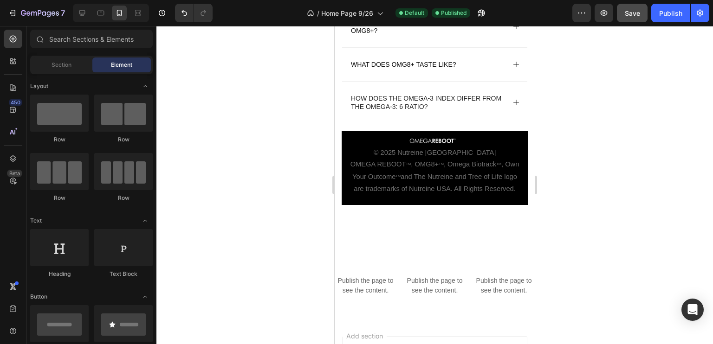
scroll to position [3426, 0]
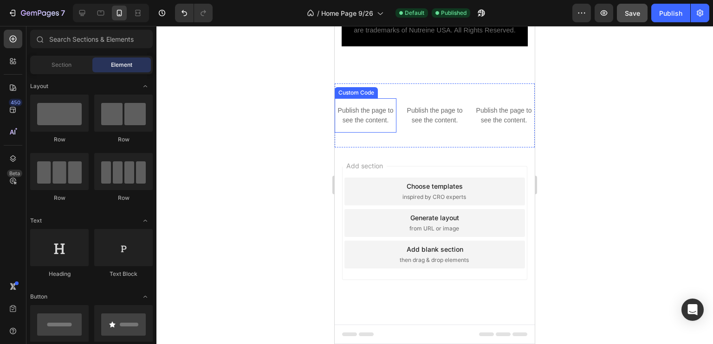
click at [379, 113] on p "Publish the page to see the content." at bounding box center [366, 115] width 62 height 19
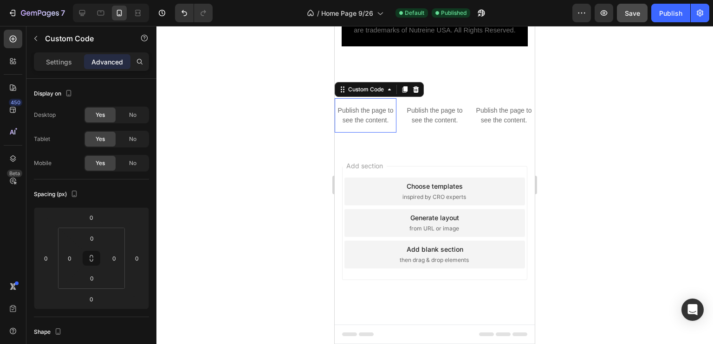
click at [379, 113] on p "Publish the page to see the content." at bounding box center [366, 115] width 62 height 19
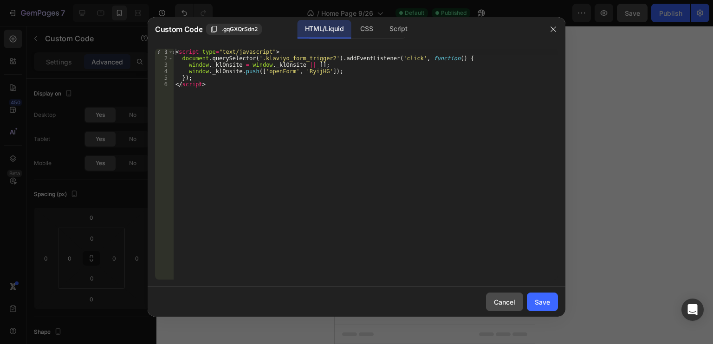
click at [504, 306] on div "Cancel" at bounding box center [504, 302] width 21 height 10
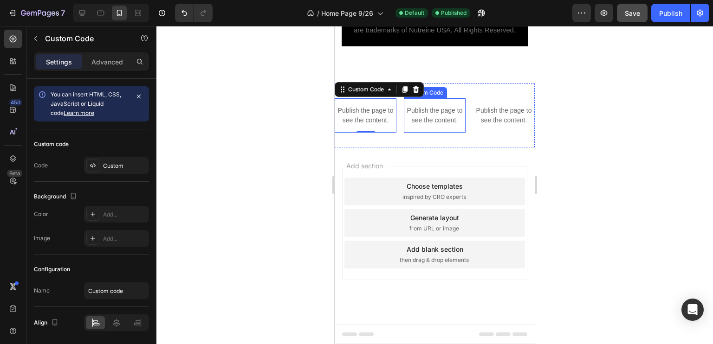
click at [429, 112] on p "Publish the page to see the content." at bounding box center [435, 115] width 62 height 19
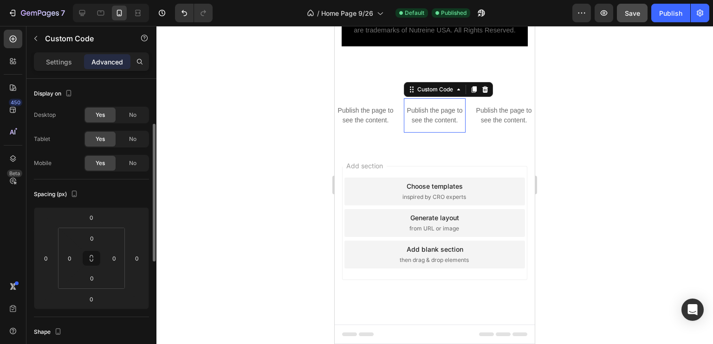
click at [429, 112] on p "Publish the page to see the content." at bounding box center [435, 115] width 62 height 19
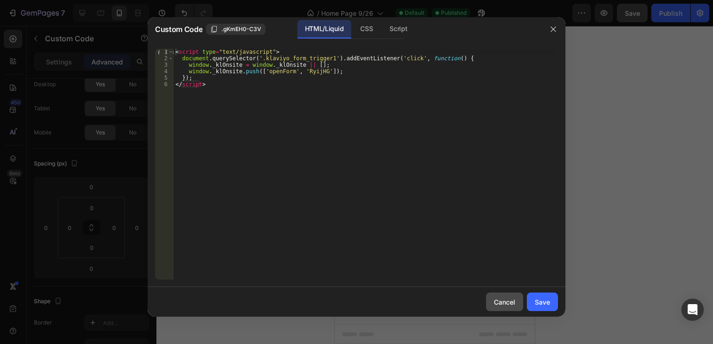
click at [504, 303] on div "Cancel" at bounding box center [504, 302] width 21 height 10
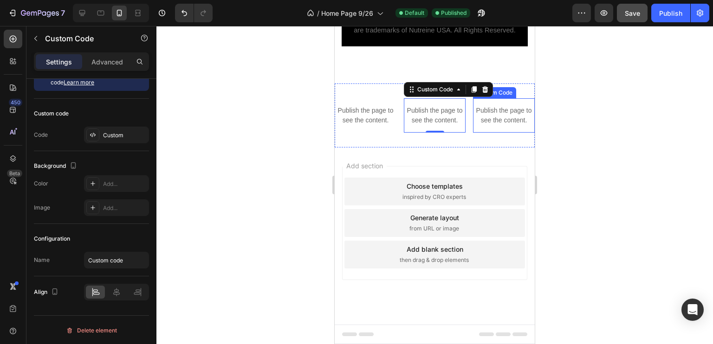
click at [497, 115] on p "Publish the page to see the content." at bounding box center [504, 115] width 62 height 19
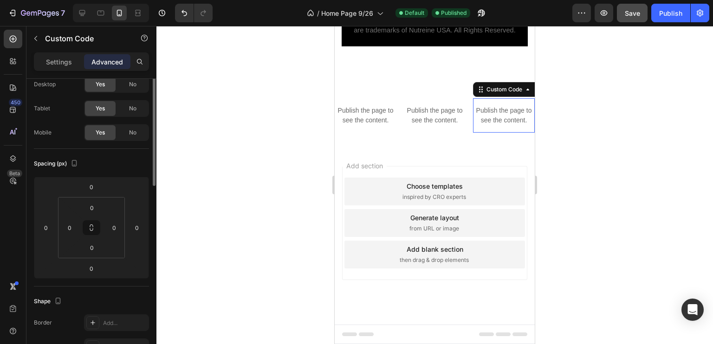
scroll to position [0, 0]
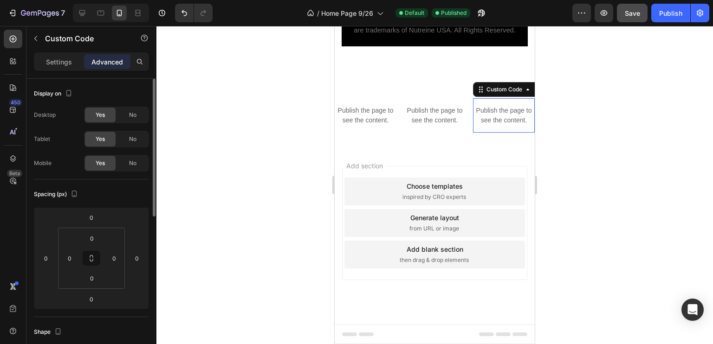
click at [497, 115] on p "Publish the page to see the content." at bounding box center [504, 115] width 62 height 19
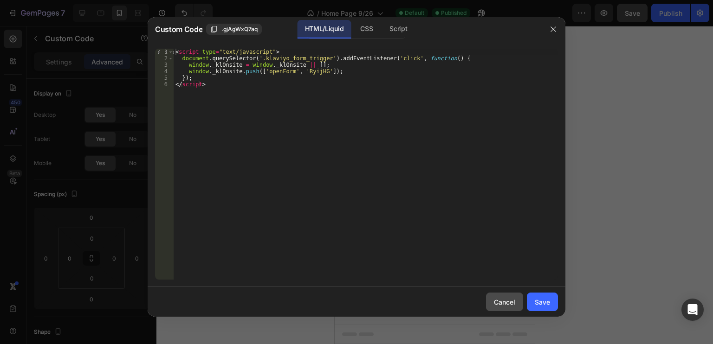
click at [502, 304] on div "Cancel" at bounding box center [504, 302] width 21 height 10
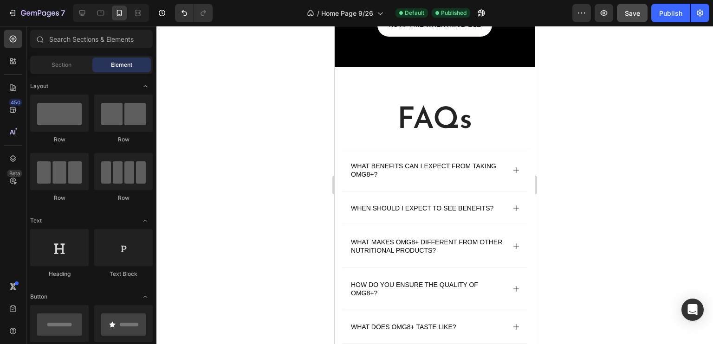
scroll to position [2920, 0]
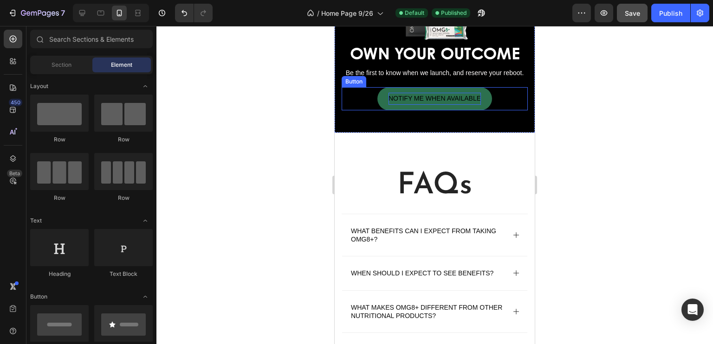
click at [424, 102] on span "NOTIFY ME WHEN AVAILABLE" at bounding box center [434, 98] width 92 height 7
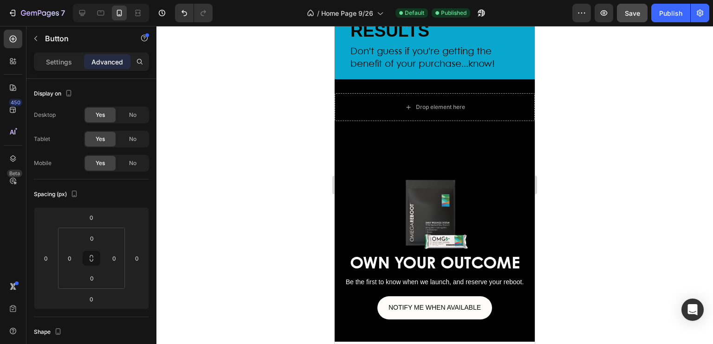
scroll to position [2807, 0]
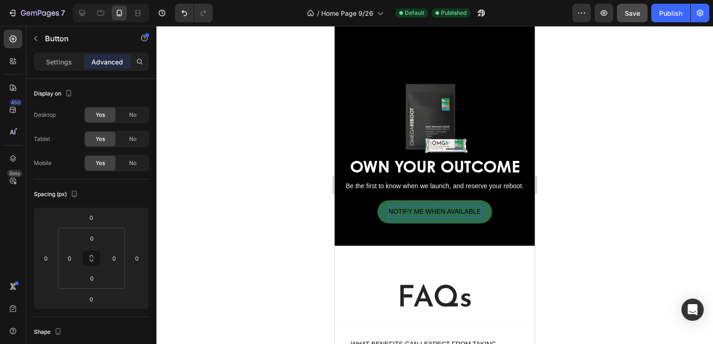
click at [423, 215] on span "NOTIFY ME WHEN AVAILABLE" at bounding box center [434, 211] width 92 height 7
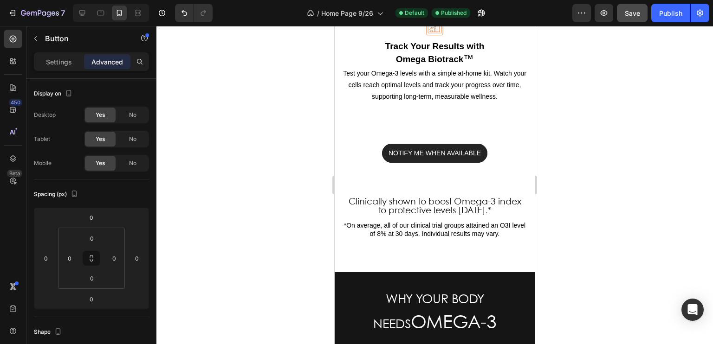
scroll to position [1099, 0]
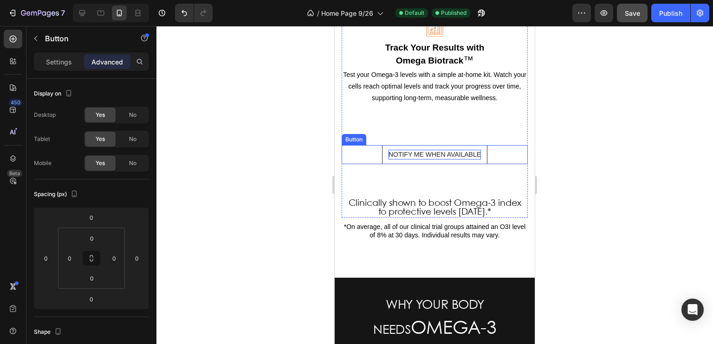
click at [438, 151] on span "NOTIFY ME WHEN AVAILABLE" at bounding box center [434, 154] width 92 height 7
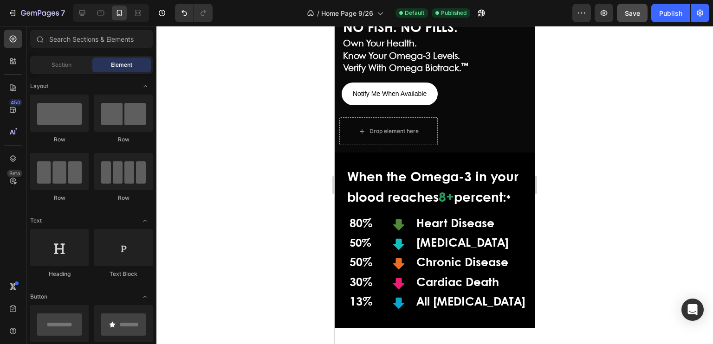
scroll to position [196, 0]
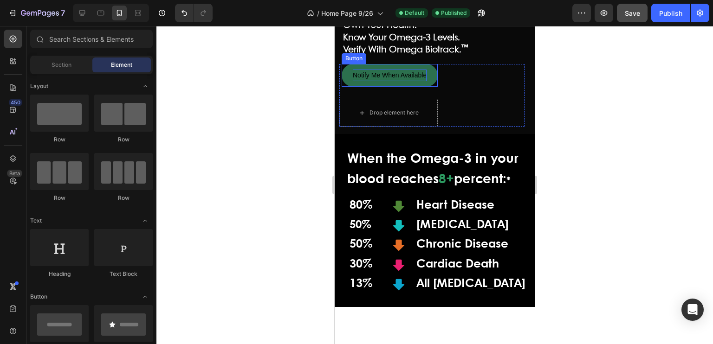
click at [388, 71] on span "Notify Me When Available" at bounding box center [390, 74] width 74 height 7
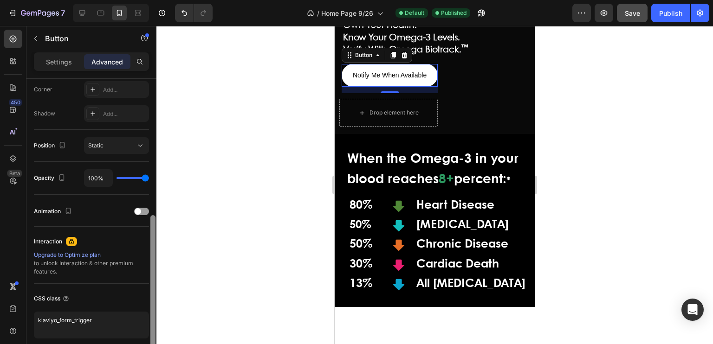
scroll to position [299, 0]
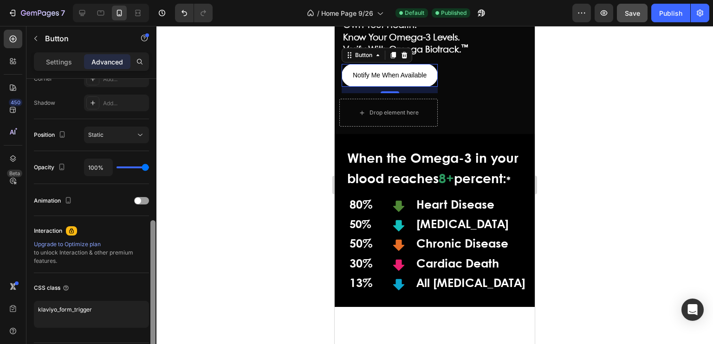
drag, startPoint x: 154, startPoint y: 202, endPoint x: 155, endPoint y: 344, distance: 142.0
click at [155, 344] on div at bounding box center [152, 289] width 5 height 138
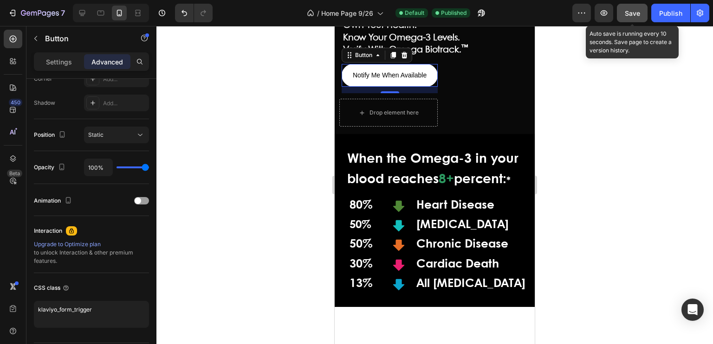
click at [627, 12] on span "Save" at bounding box center [632, 13] width 15 height 8
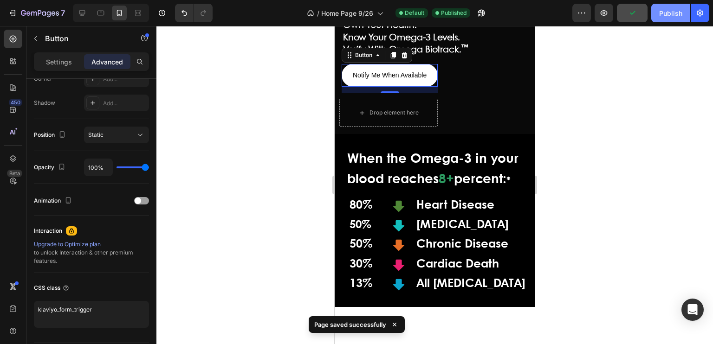
click at [663, 13] on div "Publish" at bounding box center [670, 13] width 23 height 10
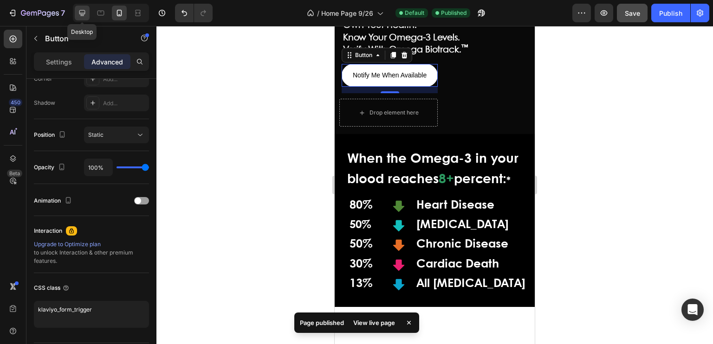
click at [84, 12] on icon at bounding box center [82, 13] width 6 height 6
type input "0"
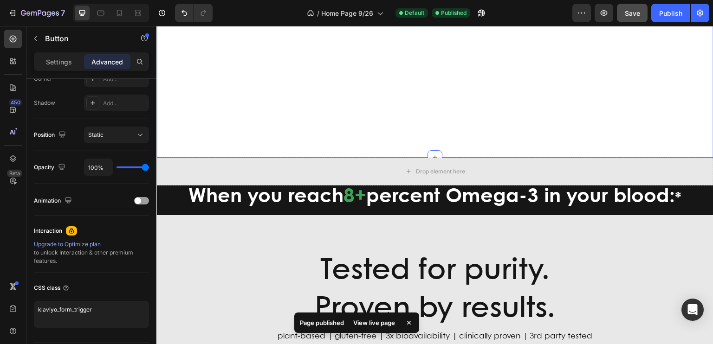
scroll to position [455, 0]
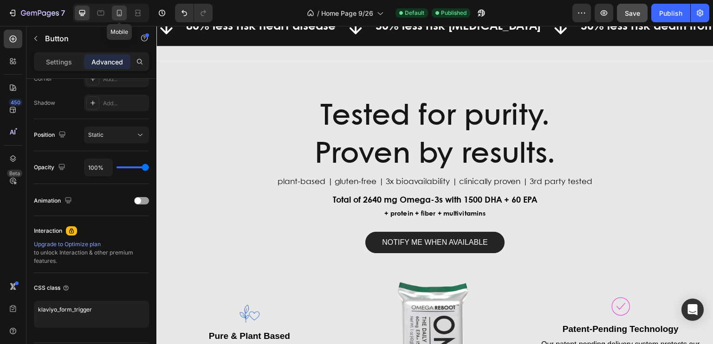
click at [119, 17] on icon at bounding box center [119, 12] width 9 height 9
type input "5"
type input "14"
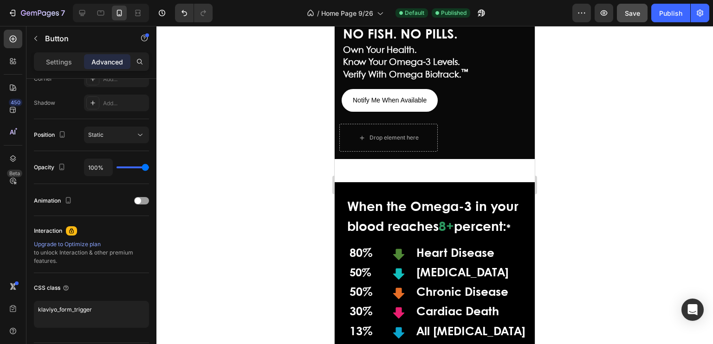
scroll to position [174, 0]
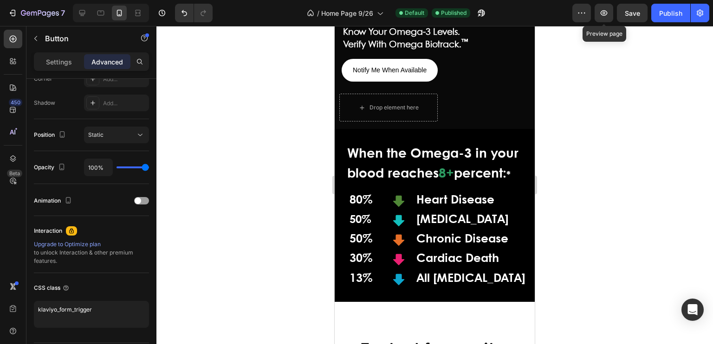
drag, startPoint x: 603, startPoint y: 16, endPoint x: 637, endPoint y: 64, distance: 57.9
click at [637, 64] on div at bounding box center [434, 185] width 556 height 318
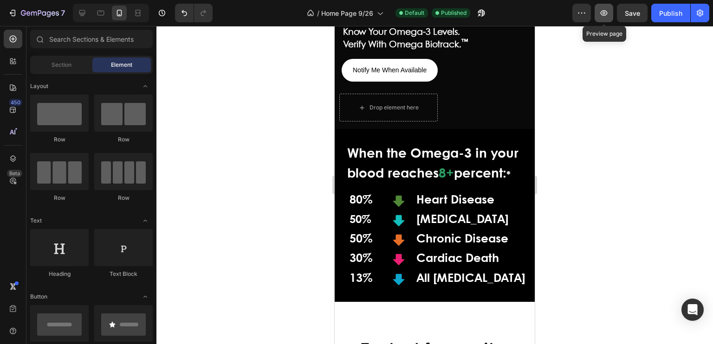
click at [599, 11] on button "button" at bounding box center [603, 13] width 19 height 19
click at [80, 13] on icon at bounding box center [82, 12] width 9 height 9
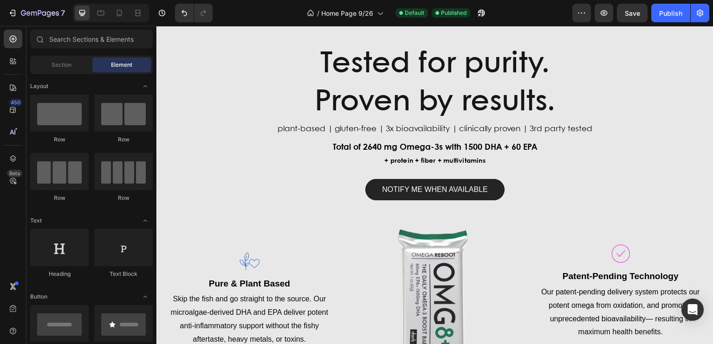
scroll to position [735, 0]
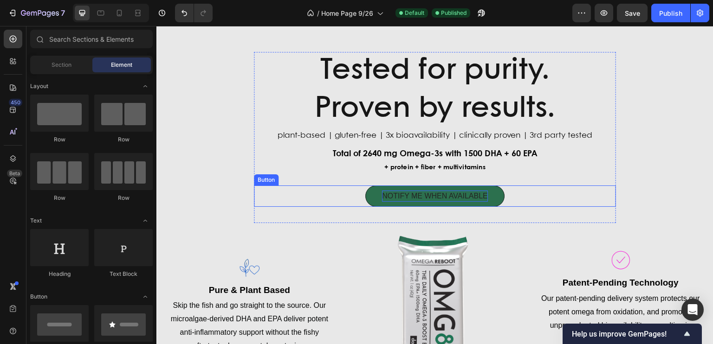
click at [412, 193] on p "NOTIFY ME WHEN AVAILABLE" at bounding box center [435, 196] width 106 height 11
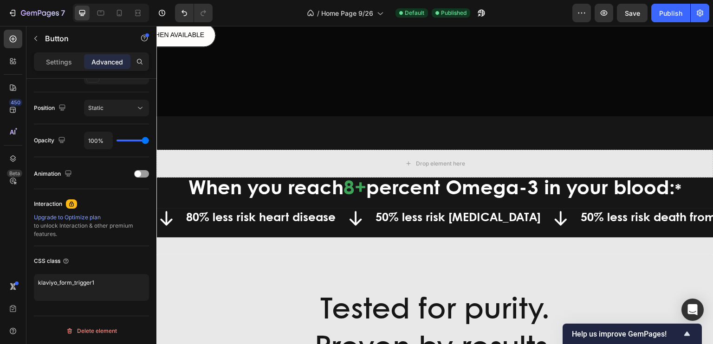
scroll to position [85, 0]
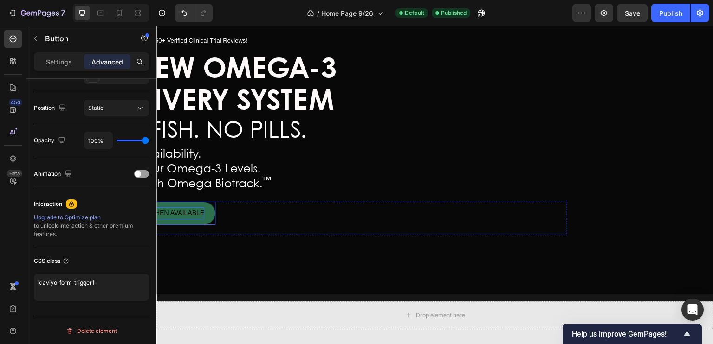
click at [183, 217] on span "NOTIFY ME WHEN AVAILABLE" at bounding box center [158, 212] width 92 height 7
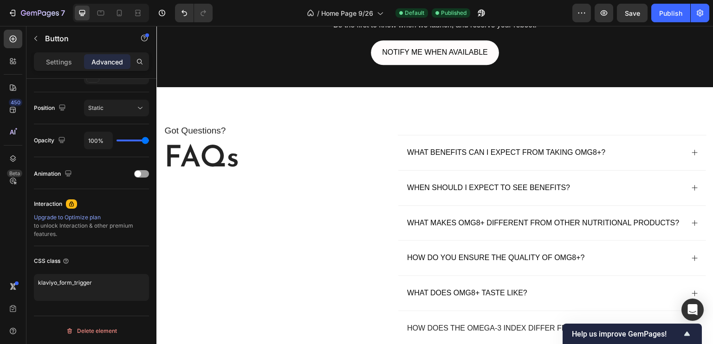
scroll to position [2232, 0]
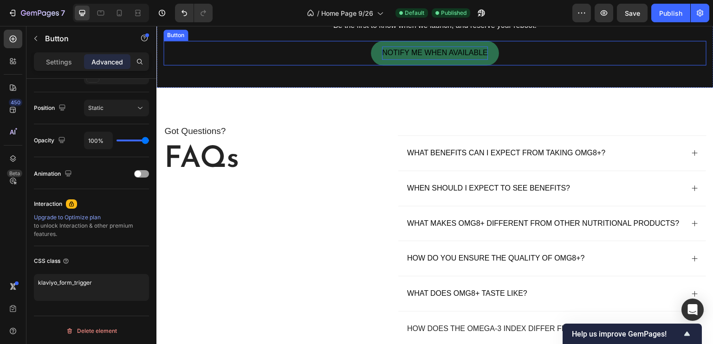
click at [397, 60] on p "NOTIFY ME WHEN AVAILABLE" at bounding box center [435, 52] width 106 height 13
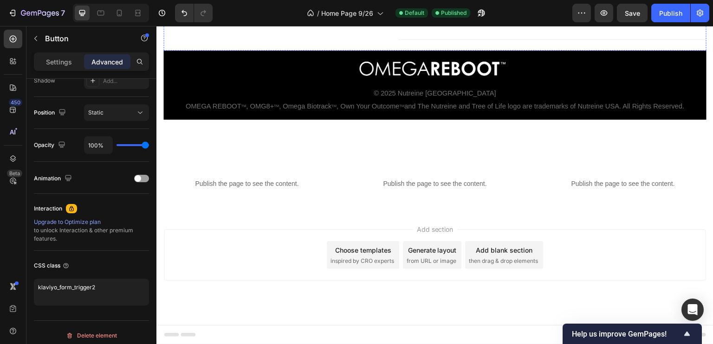
scroll to position [2693, 0]
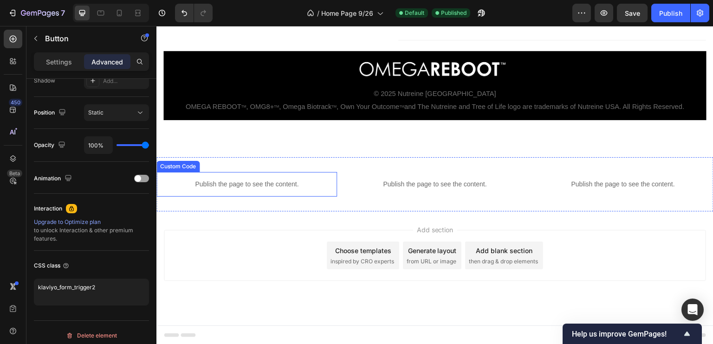
click at [253, 187] on p "Publish the page to see the content." at bounding box center [246, 185] width 181 height 10
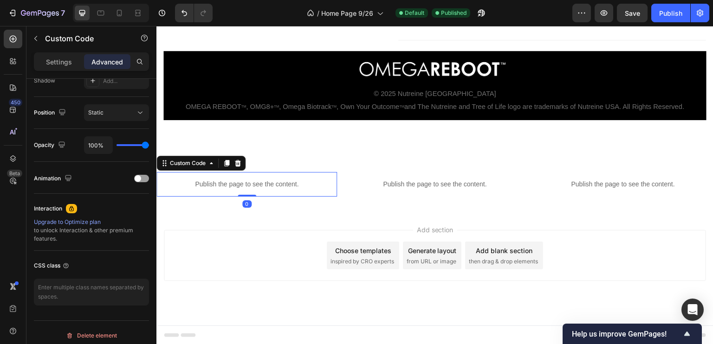
click at [253, 187] on p "Publish the page to see the content." at bounding box center [246, 185] width 181 height 10
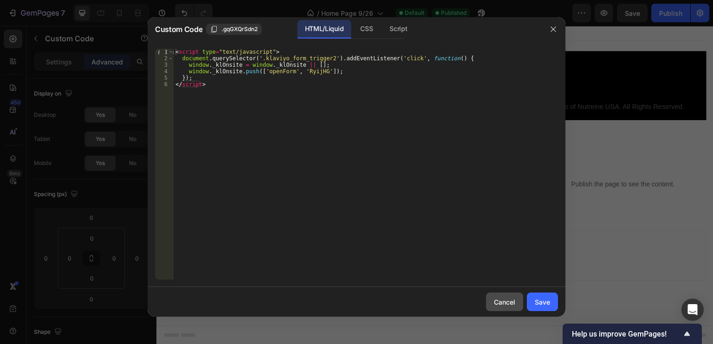
click at [500, 302] on div "Cancel" at bounding box center [504, 302] width 21 height 10
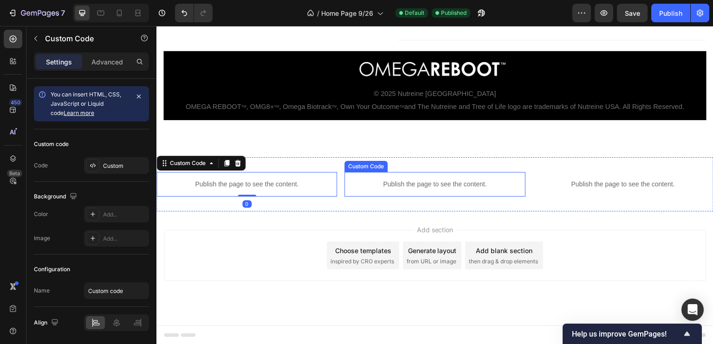
click at [429, 181] on p "Publish the page to see the content." at bounding box center [434, 185] width 181 height 10
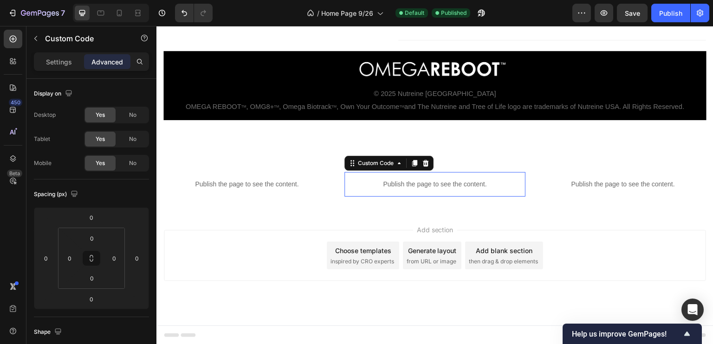
click at [429, 181] on p "Publish the page to see the content." at bounding box center [434, 185] width 181 height 10
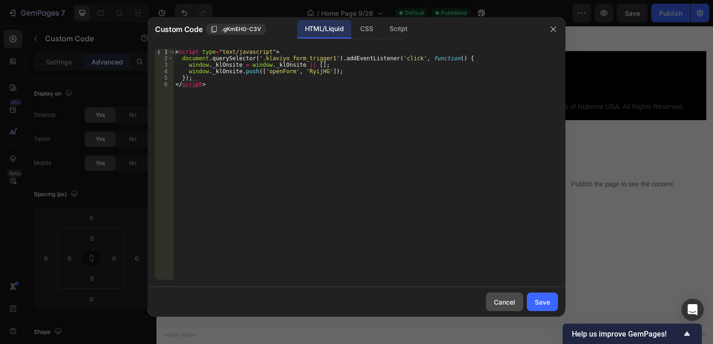
click at [497, 302] on div "Cancel" at bounding box center [504, 302] width 21 height 10
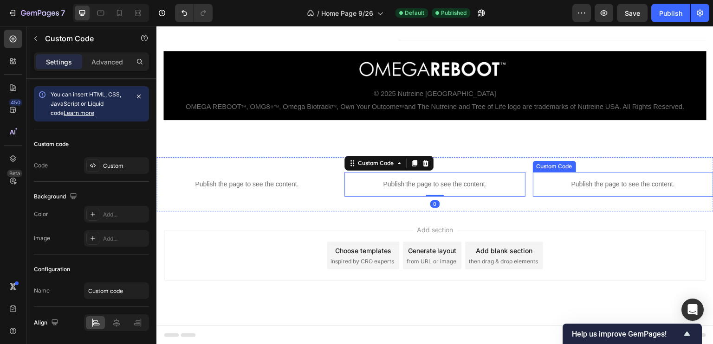
click at [588, 185] on p "Publish the page to see the content." at bounding box center [623, 185] width 181 height 10
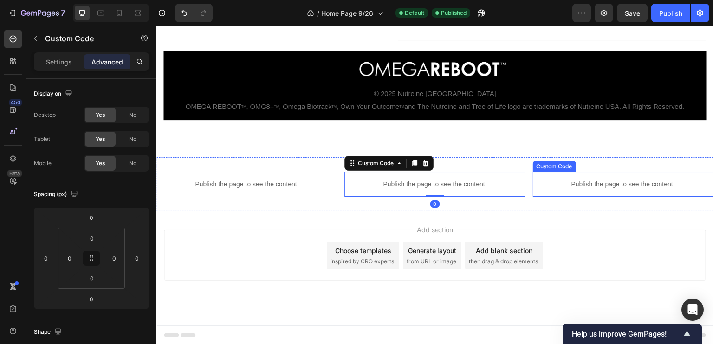
click at [588, 185] on p "Publish the page to see the content." at bounding box center [623, 185] width 181 height 10
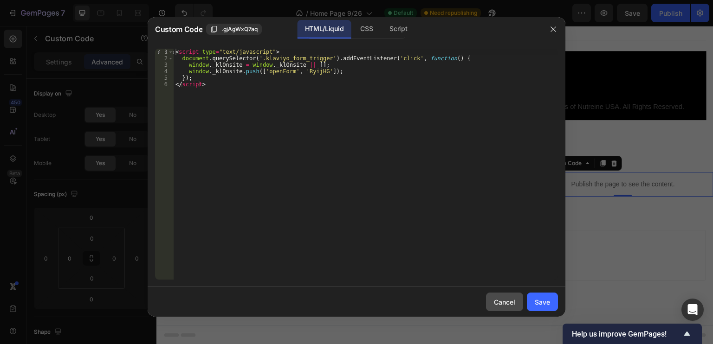
click at [501, 302] on div "Cancel" at bounding box center [504, 302] width 21 height 10
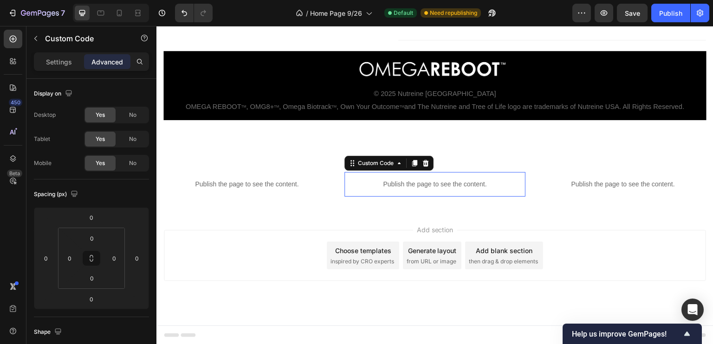
click at [439, 181] on p "Publish the page to see the content." at bounding box center [434, 185] width 181 height 10
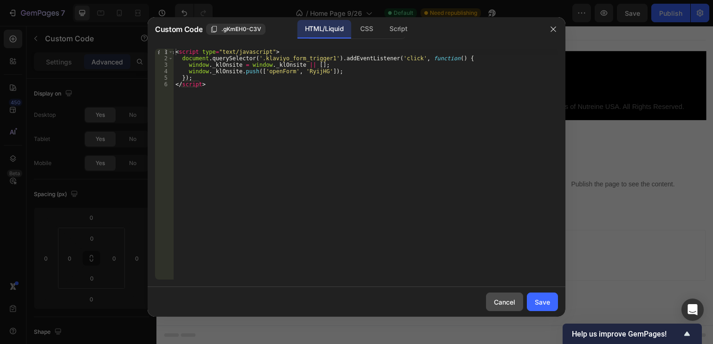
click at [499, 302] on div "Cancel" at bounding box center [504, 302] width 21 height 10
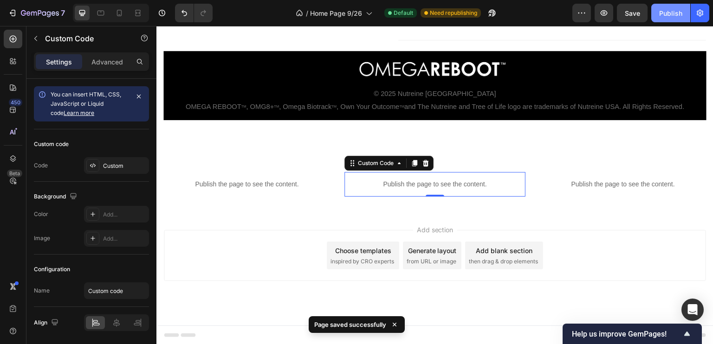
click at [668, 9] on div "Publish" at bounding box center [670, 13] width 23 height 10
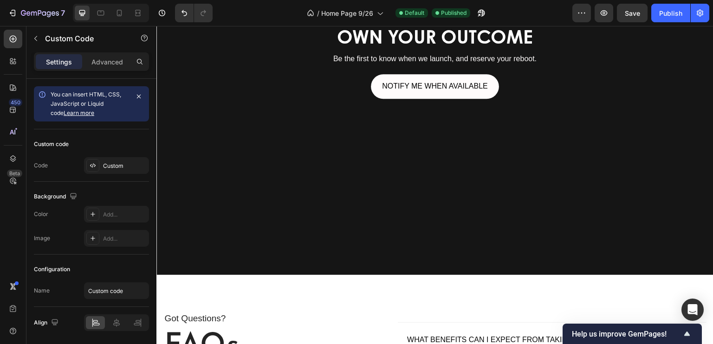
scroll to position [2197, 0]
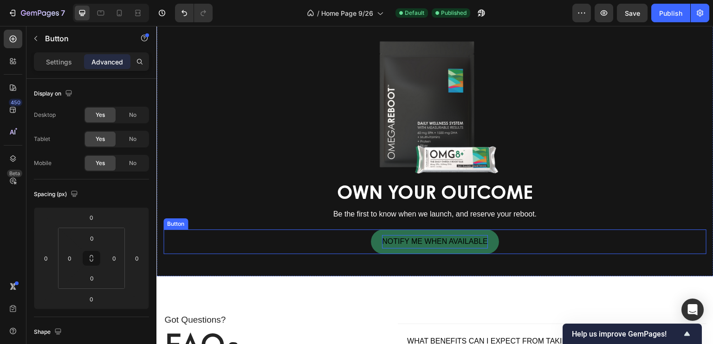
click at [422, 244] on span "NOTIFY ME WHEN AVAILABLE" at bounding box center [435, 242] width 106 height 8
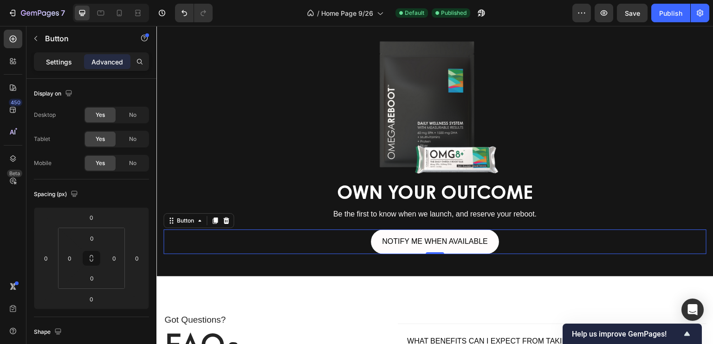
click at [56, 66] on p "Settings" at bounding box center [59, 62] width 26 height 10
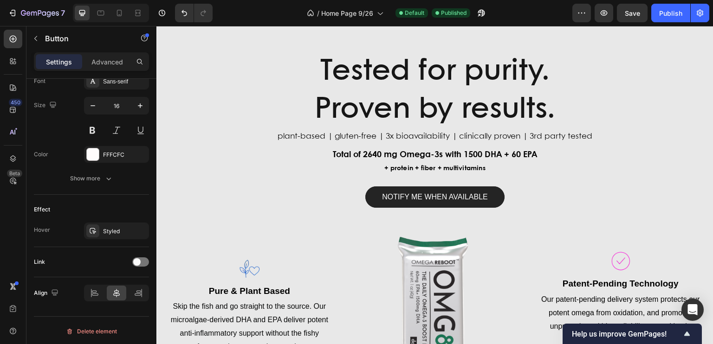
scroll to position [734, 0]
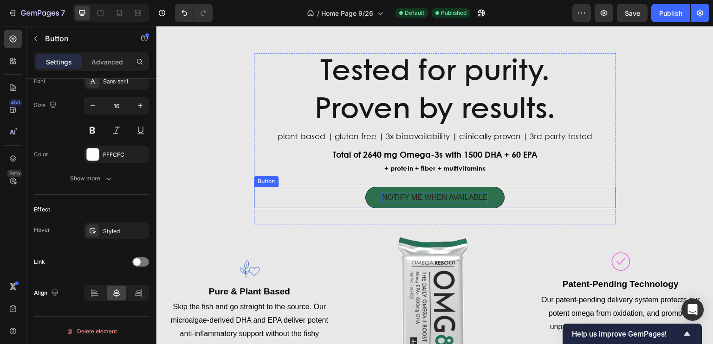
click at [431, 197] on p "NOTIFY ME WHEN AVAILABLE" at bounding box center [435, 197] width 106 height 11
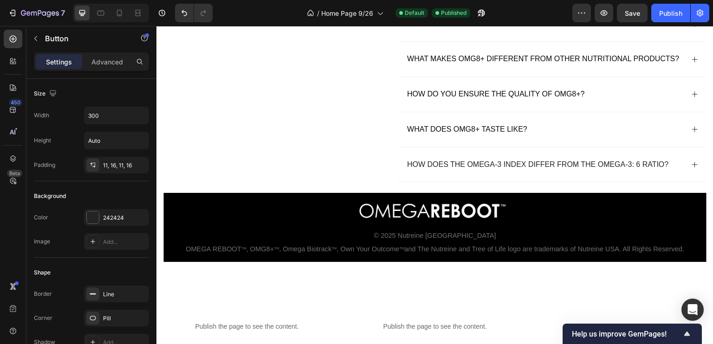
scroll to position [2674, 0]
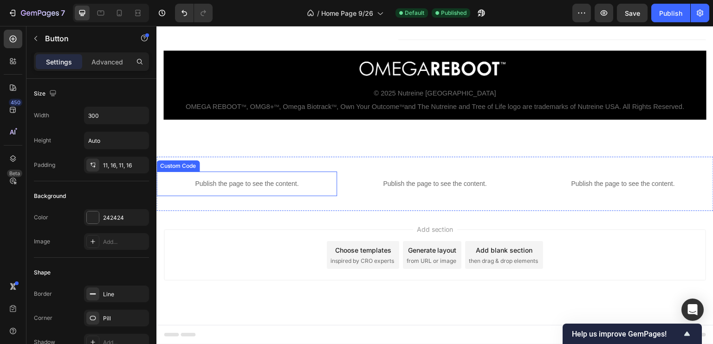
click at [207, 186] on p "Publish the page to see the content." at bounding box center [246, 184] width 181 height 10
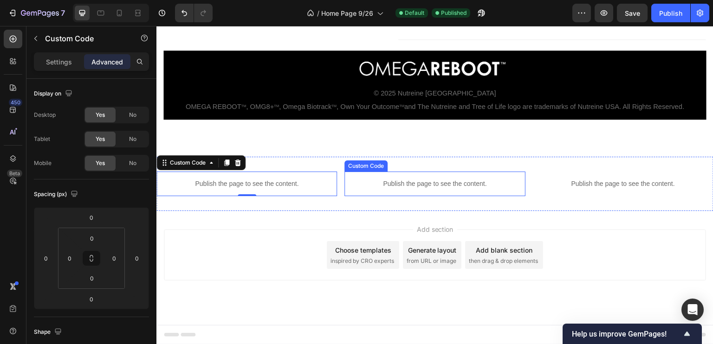
click at [413, 186] on p "Publish the page to see the content." at bounding box center [434, 184] width 181 height 10
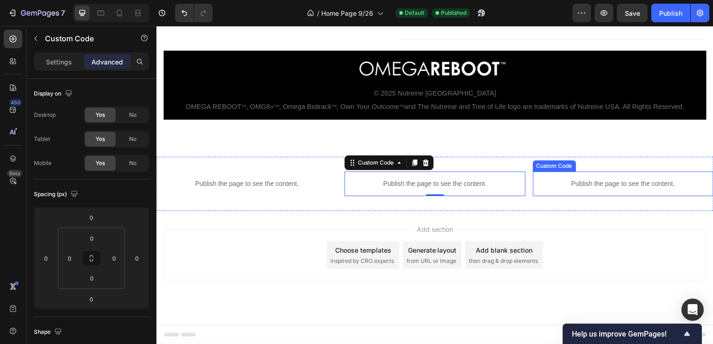
click at [584, 183] on p "Publish the page to see the content." at bounding box center [623, 184] width 181 height 10
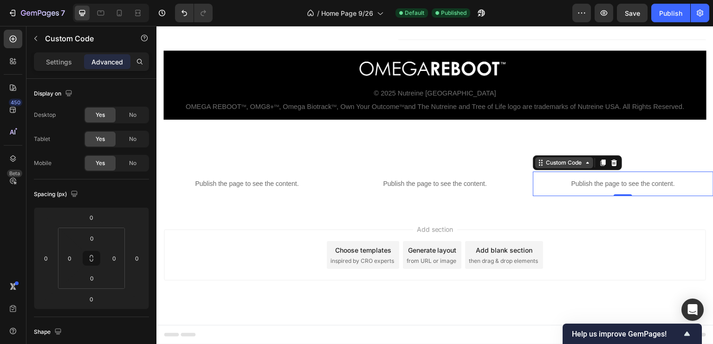
click at [556, 167] on div "Custom Code" at bounding box center [563, 163] width 39 height 8
click at [583, 168] on div "Custom Code" at bounding box center [564, 162] width 58 height 11
click at [246, 184] on p "Publish the page to see the content." at bounding box center [246, 184] width 181 height 10
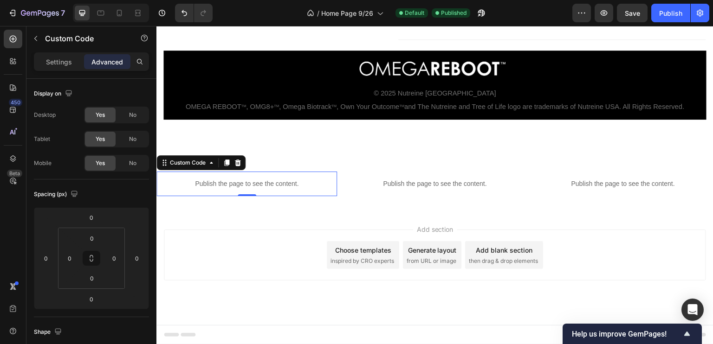
click at [246, 184] on p "Publish the page to see the content." at bounding box center [246, 184] width 181 height 10
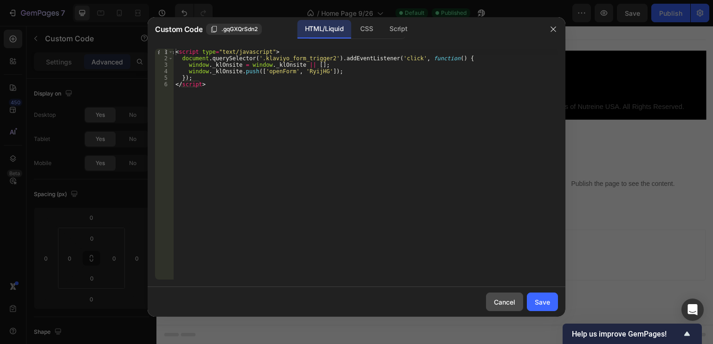
click at [499, 297] on button "Cancel" at bounding box center [504, 302] width 37 height 19
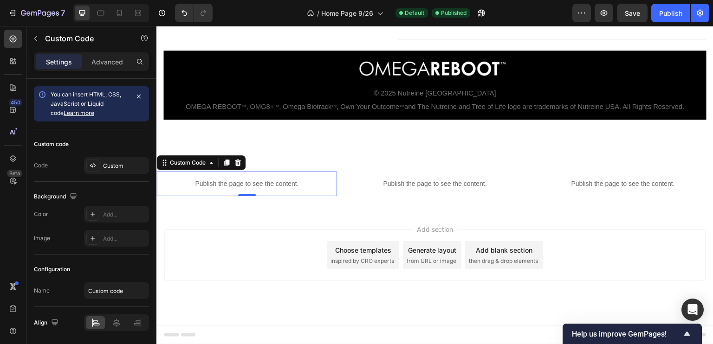
click at [278, 182] on p "Publish the page to see the content." at bounding box center [246, 184] width 181 height 10
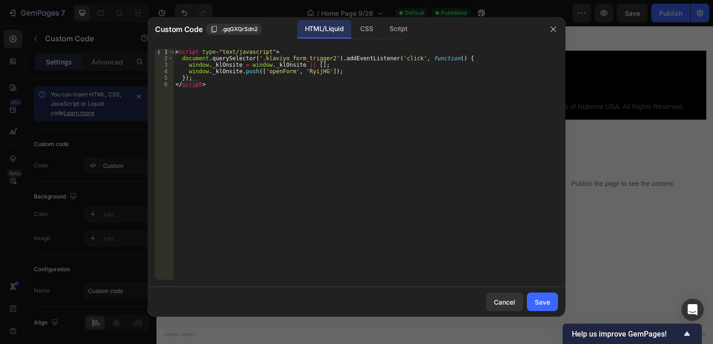
click at [323, 58] on div "< script type = "text/javascript" > document . querySelector ( '.klaviyo_form_t…" at bounding box center [366, 171] width 384 height 244
type textarea "document.querySelector('.klaviyo_form_trigger').addEventListener('click', funct…"
click at [538, 298] on div "Save" at bounding box center [542, 302] width 15 height 10
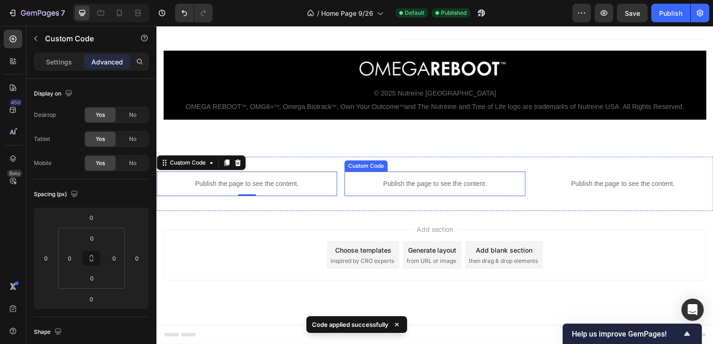
click at [420, 184] on p "Publish the page to see the content." at bounding box center [434, 184] width 181 height 10
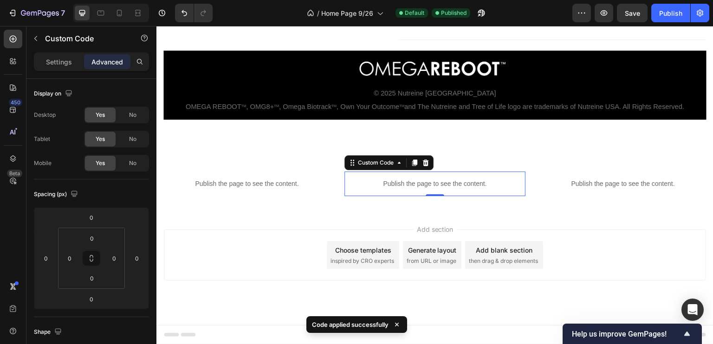
click at [420, 184] on p "Publish the page to see the content." at bounding box center [434, 184] width 181 height 10
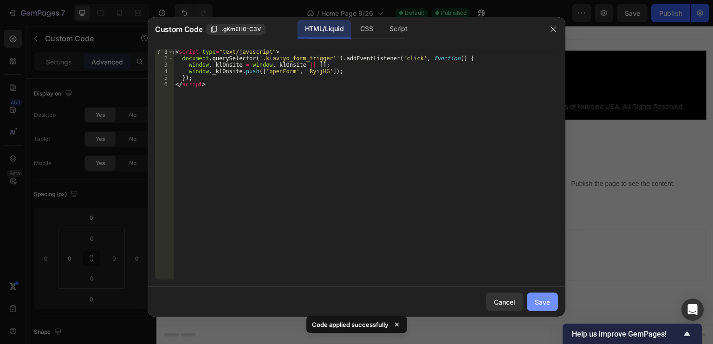
click at [539, 301] on div "Save" at bounding box center [542, 302] width 15 height 10
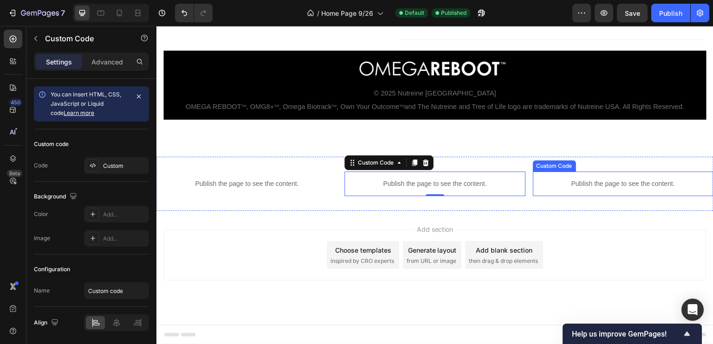
click at [590, 188] on p "Publish the page to see the content." at bounding box center [623, 184] width 181 height 10
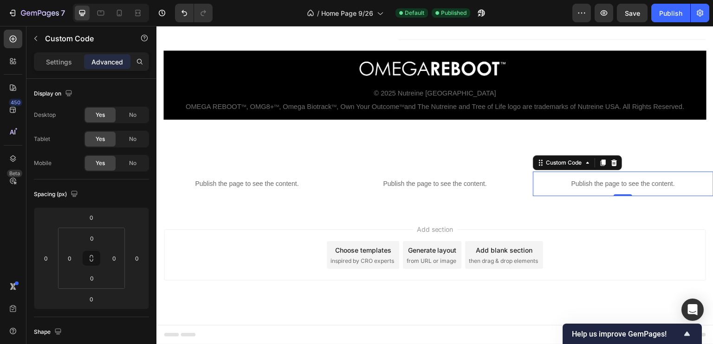
click at [590, 188] on p "Publish the page to see the content." at bounding box center [623, 184] width 181 height 10
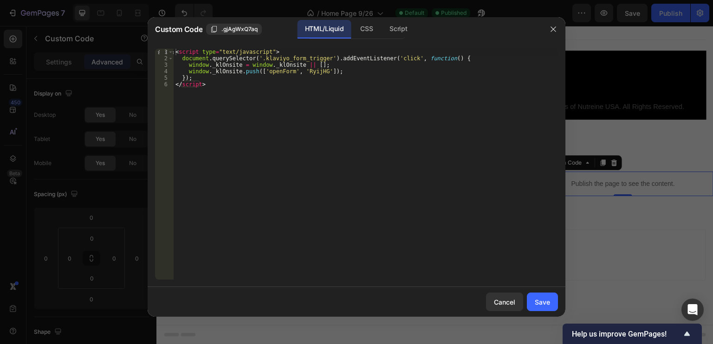
click at [319, 57] on div "< script type = "text/javascript" > document . querySelector ( '.klaviyo_form_t…" at bounding box center [366, 171] width 384 height 244
type textarea "document.querySelector('.klaviyo_form_trigger2').addEventListener('click', func…"
click at [535, 298] on div "Save" at bounding box center [542, 302] width 15 height 10
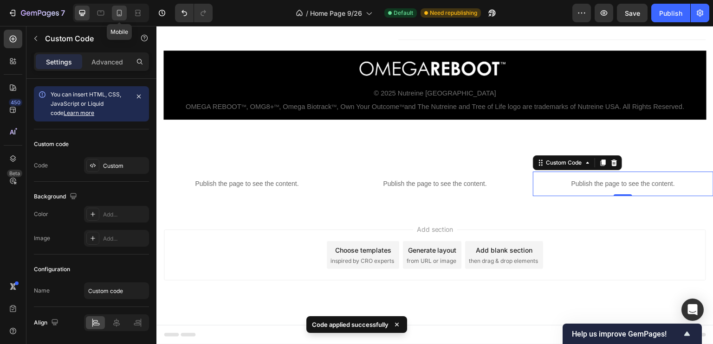
click at [118, 15] on icon at bounding box center [119, 12] width 9 height 9
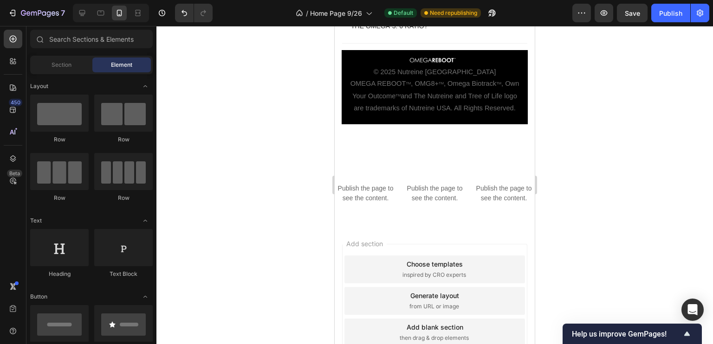
scroll to position [3108, 0]
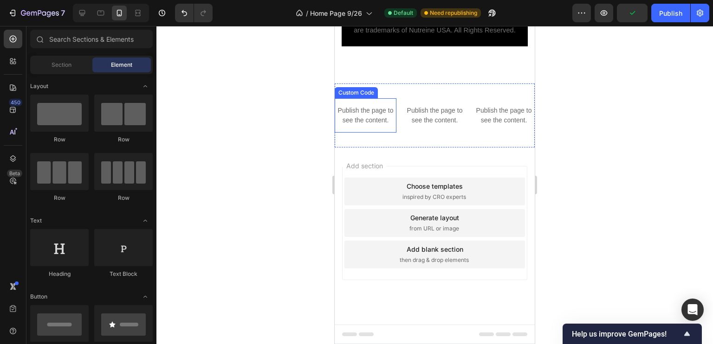
click at [362, 113] on p "Publish the page to see the content." at bounding box center [366, 115] width 62 height 19
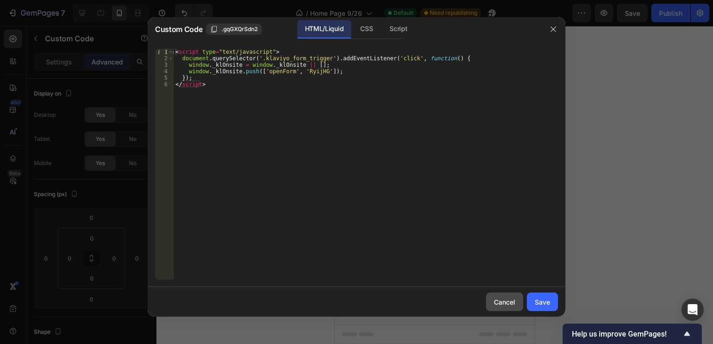
click at [508, 305] on div "Cancel" at bounding box center [504, 302] width 21 height 10
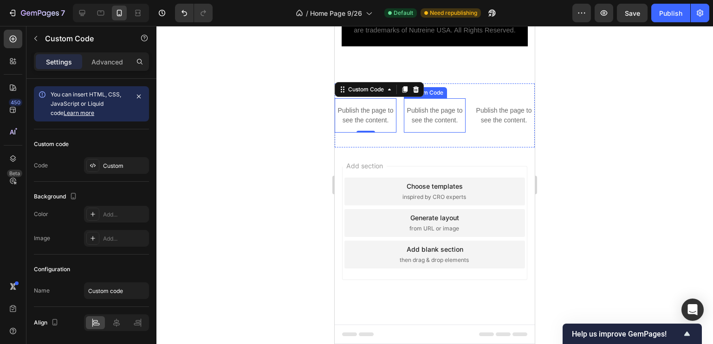
click at [414, 115] on p "Publish the page to see the content." at bounding box center [435, 115] width 62 height 19
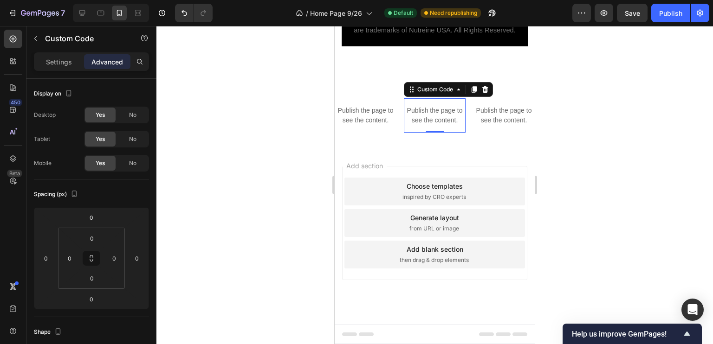
click at [414, 115] on p "Publish the page to see the content." at bounding box center [435, 115] width 62 height 19
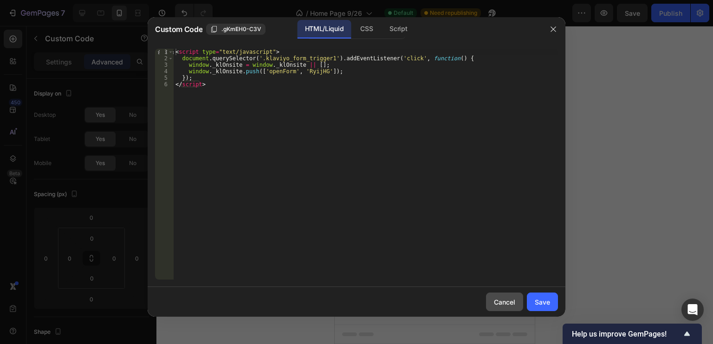
click at [504, 300] on div "Cancel" at bounding box center [504, 302] width 21 height 10
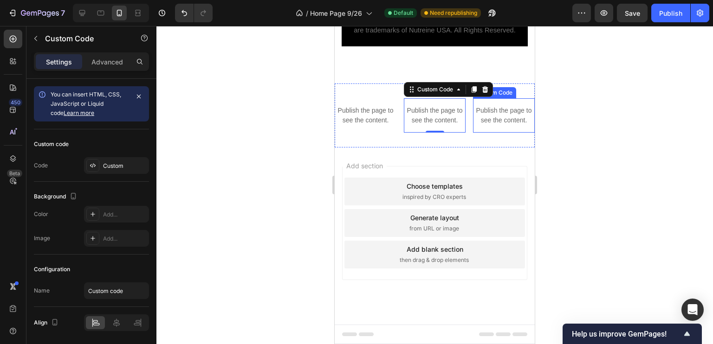
click at [496, 120] on p "Publish the page to see the content." at bounding box center [504, 115] width 62 height 19
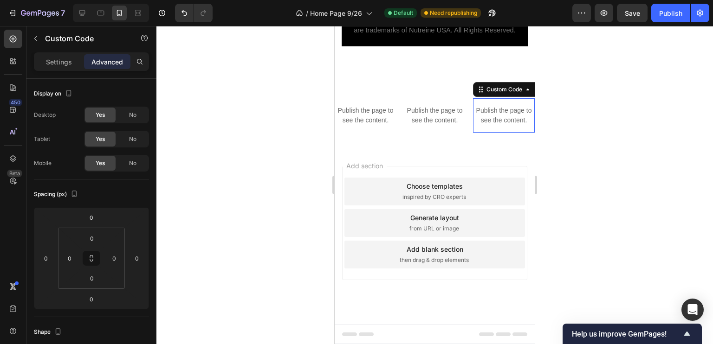
click at [496, 120] on p "Publish the page to see the content." at bounding box center [504, 115] width 62 height 19
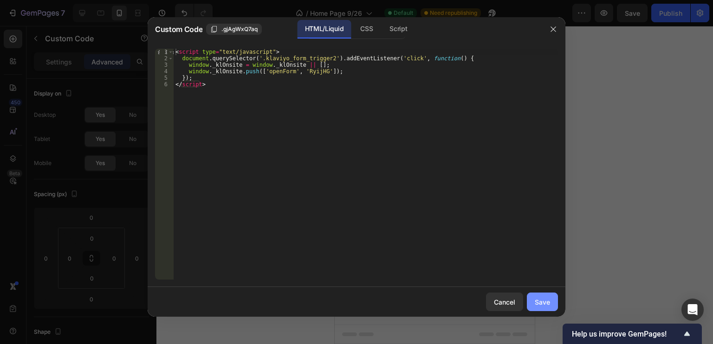
click at [542, 297] on button "Save" at bounding box center [542, 302] width 31 height 19
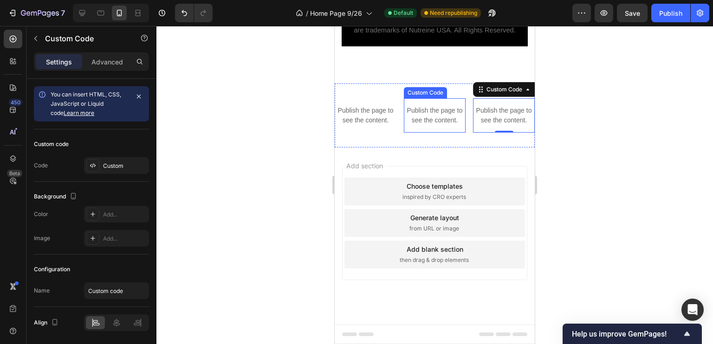
click at [433, 110] on p "Publish the page to see the content." at bounding box center [435, 115] width 62 height 19
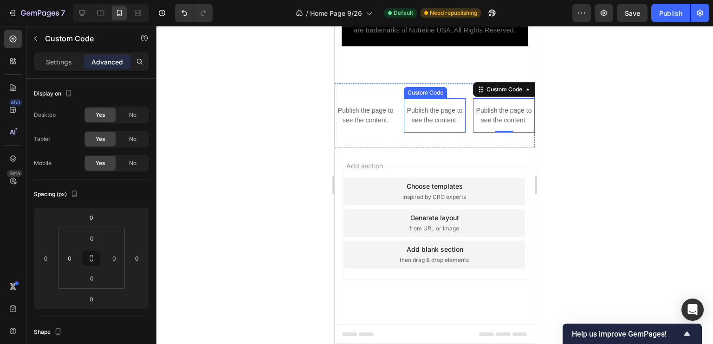
click at [433, 110] on p "Publish the page to see the content." at bounding box center [435, 115] width 62 height 19
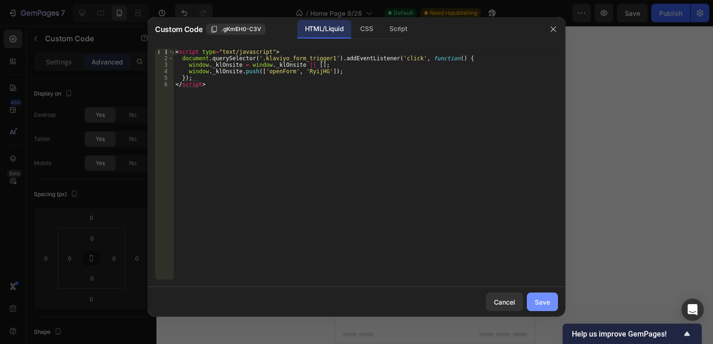
click at [544, 303] on div "Save" at bounding box center [542, 302] width 15 height 10
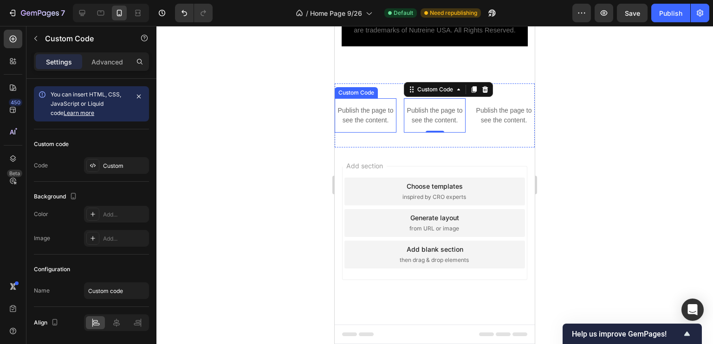
click at [360, 118] on p "Publish the page to see the content." at bounding box center [366, 115] width 62 height 19
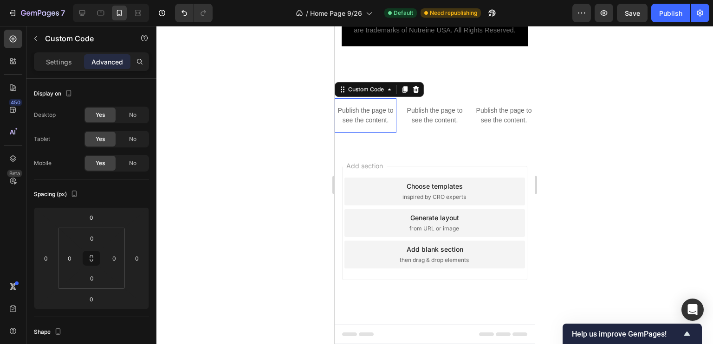
click at [360, 118] on p "Publish the page to see the content." at bounding box center [366, 115] width 62 height 19
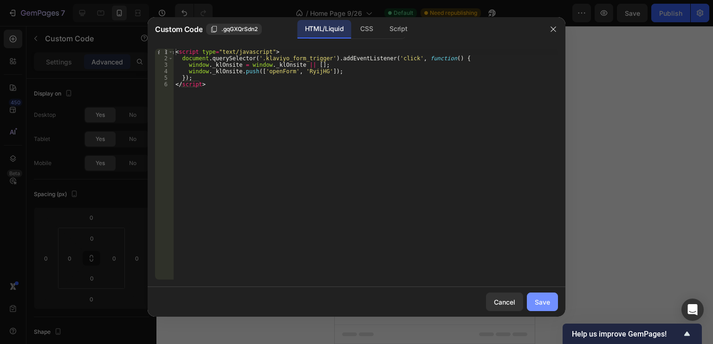
click at [536, 304] on div "Save" at bounding box center [542, 302] width 15 height 10
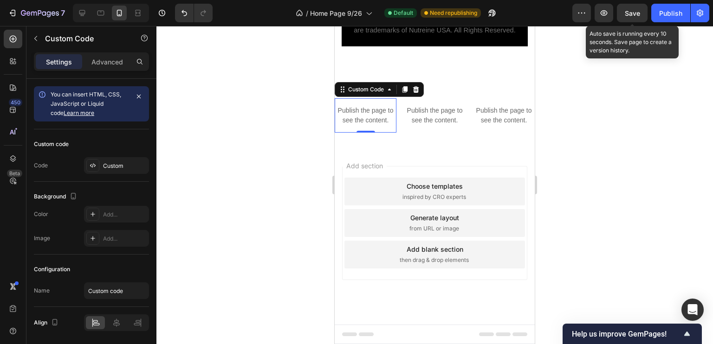
click at [632, 16] on span "Save" at bounding box center [632, 13] width 15 height 8
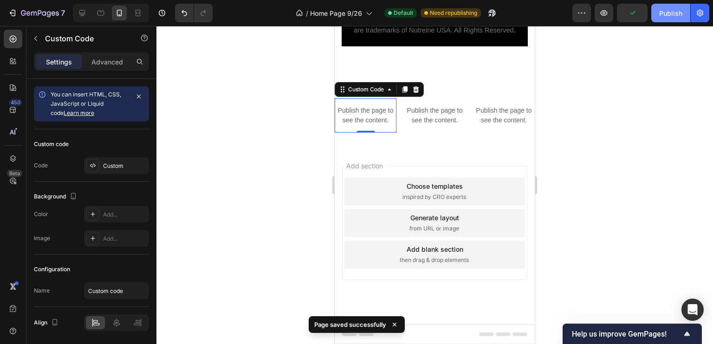
click at [670, 13] on div "Publish" at bounding box center [670, 13] width 23 height 10
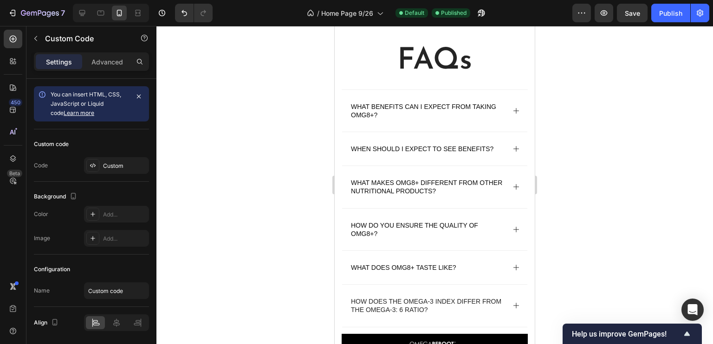
scroll to position [2657, 0]
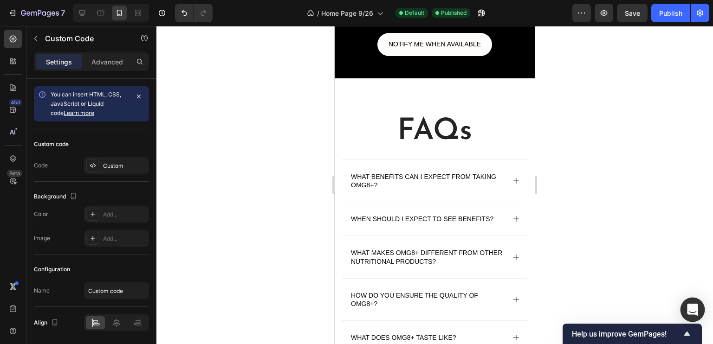
click at [691, 306] on icon "Open Intercom Messenger" at bounding box center [692, 310] width 11 height 12
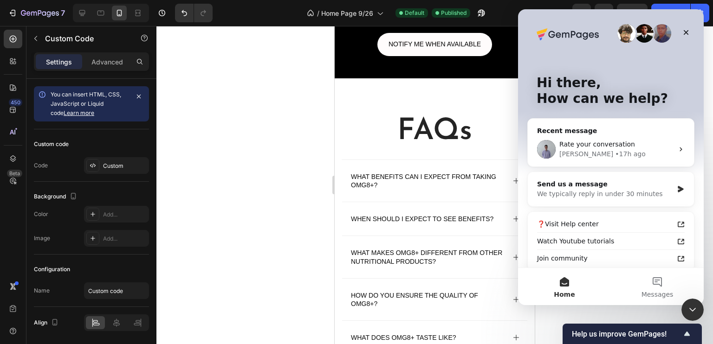
scroll to position [0, 0]
click at [589, 147] on span "Rate your conversation" at bounding box center [597, 144] width 76 height 7
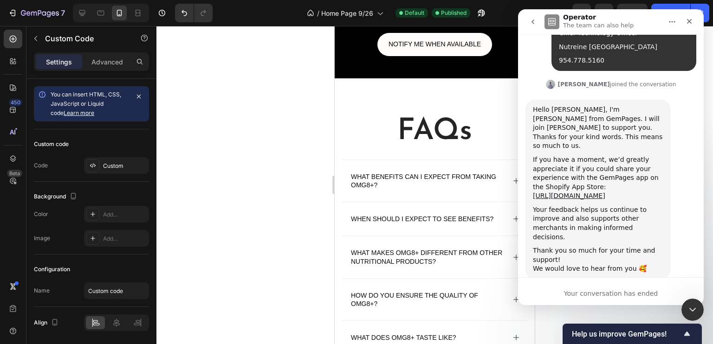
scroll to position [3850, 0]
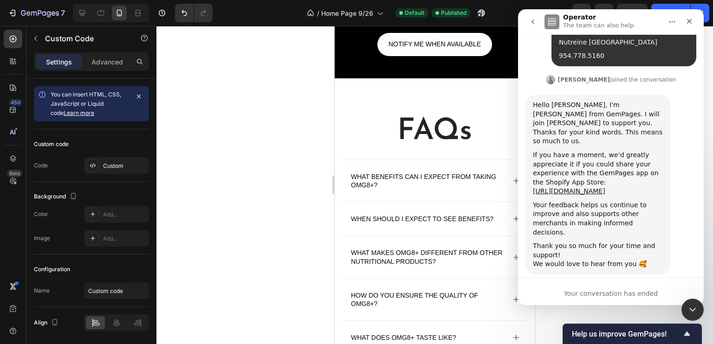
click at [534, 21] on icon "go back" at bounding box center [532, 21] width 7 height 7
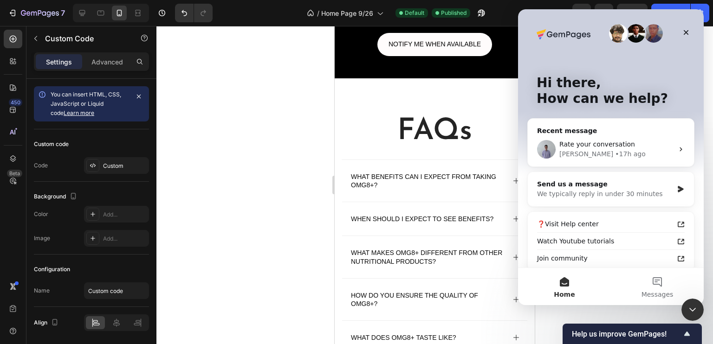
scroll to position [0, 0]
click at [579, 185] on div "Send us a message" at bounding box center [605, 185] width 136 height 10
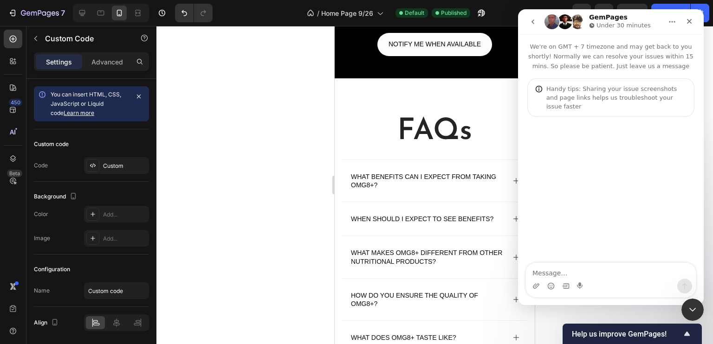
click at [579, 185] on div "Intercom messenger" at bounding box center [611, 190] width 186 height 147
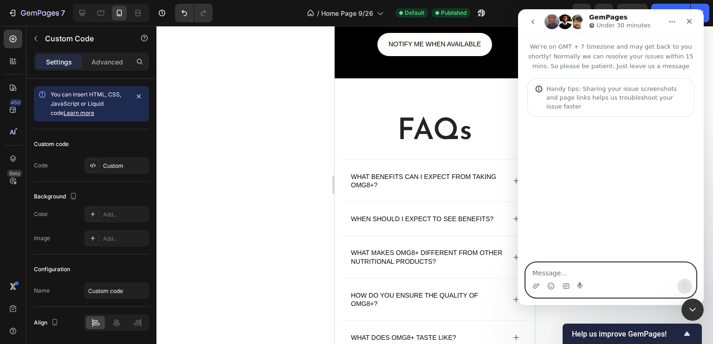
click at [549, 270] on textarea "Message…" at bounding box center [611, 271] width 170 height 16
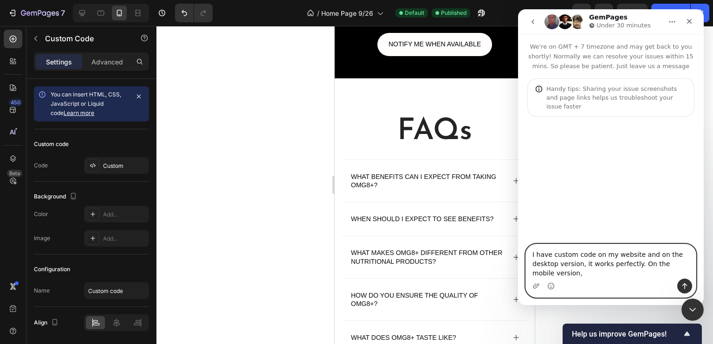
click at [631, 264] on textarea "I have custom code on my website and on the desktop version, it works perfectly…" at bounding box center [611, 262] width 170 height 34
click at [533, 265] on textarea "I have custom code on my website that displays a popup when you click a butto a…" at bounding box center [611, 257] width 170 height 44
click at [641, 256] on textarea "I have custom code on my website that displays a Klayvio popup when you click a…" at bounding box center [611, 257] width 170 height 44
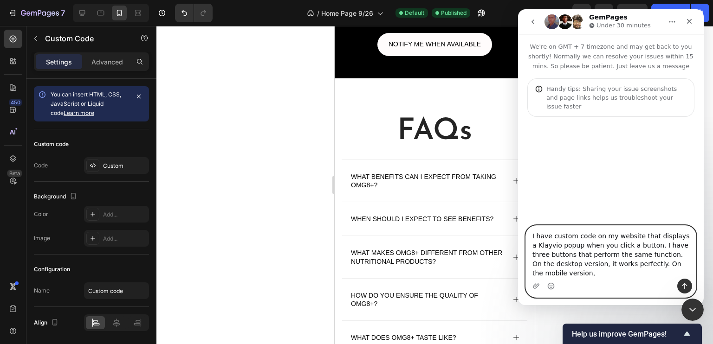
click at [565, 274] on textarea "I have custom code on my website that displays a Klayvio popup when you click a…" at bounding box center [611, 252] width 170 height 53
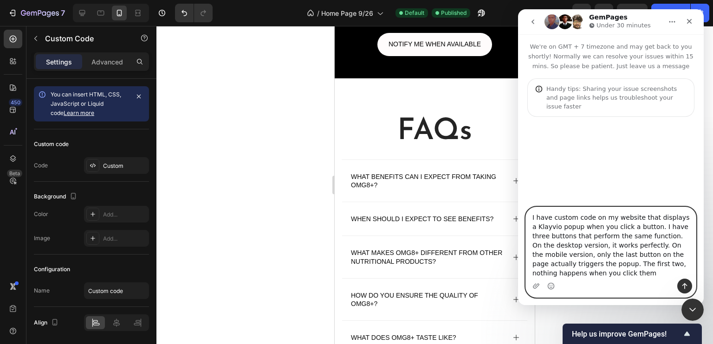
type textarea "I have custom code on my website that displays a Klayvio popup when you click a…"
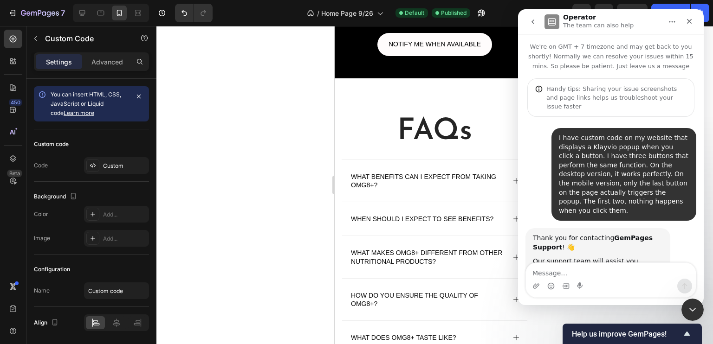
scroll to position [37, 0]
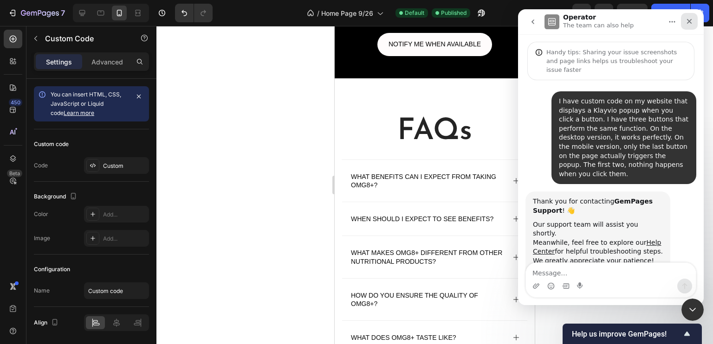
click at [689, 21] on icon "Close" at bounding box center [689, 21] width 5 height 5
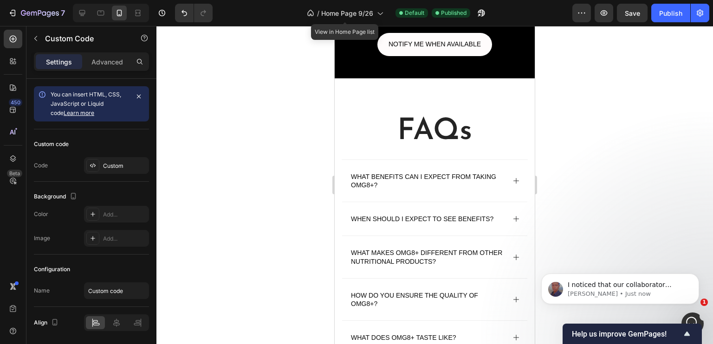
scroll to position [202, 0]
click at [683, 332] on icon "Show survey - Help us improve GemPages!" at bounding box center [686, 334] width 11 height 11
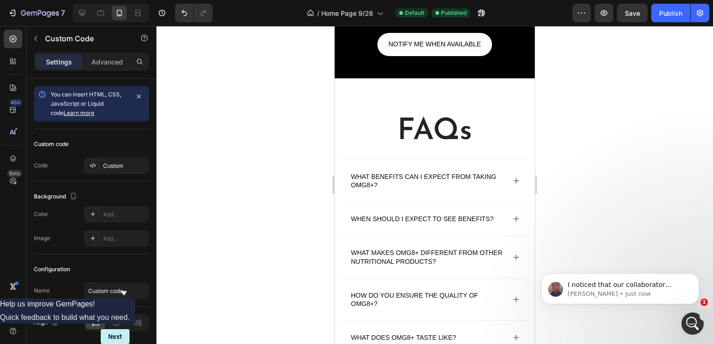
click at [129, 288] on icon "Hide survey" at bounding box center [123, 293] width 11 height 11
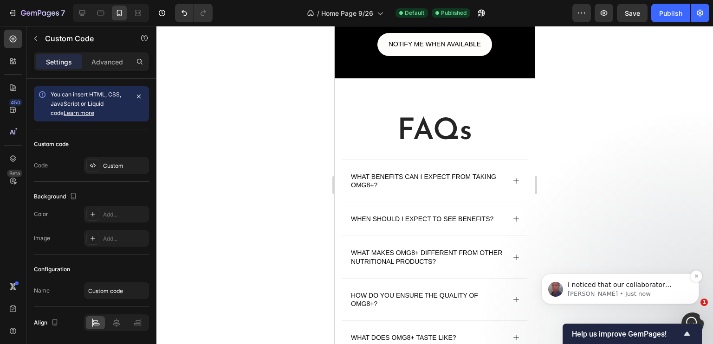
click at [624, 289] on span "I noticed that our collaborator access to your store is still active. I’ll inve…" at bounding box center [627, 326] width 119 height 90
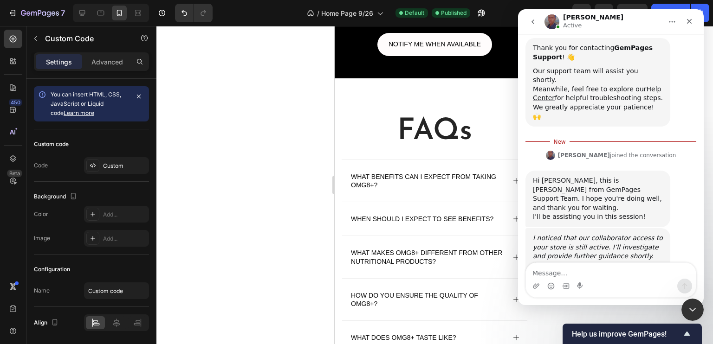
scroll to position [218, 0]
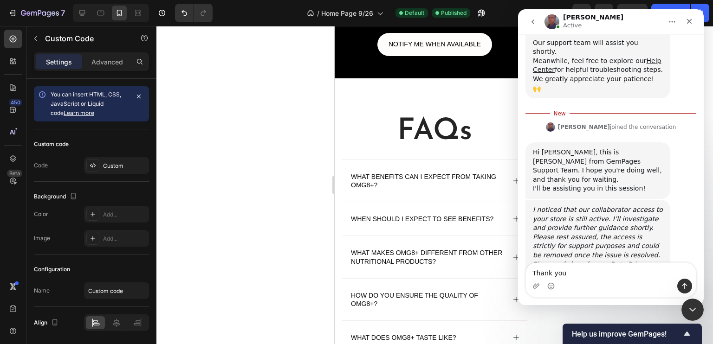
type textarea "Thank you."
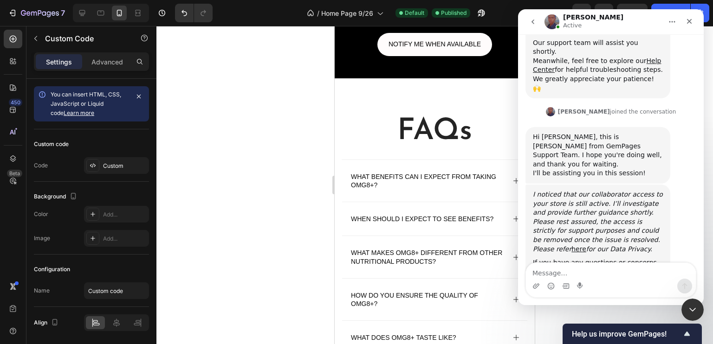
scroll to position [230, 0]
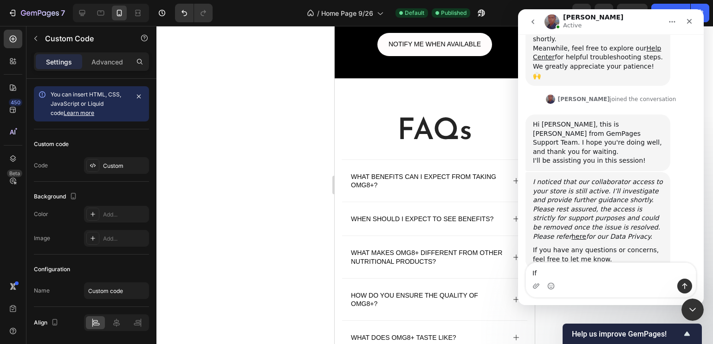
type textarea "I"
click at [687, 23] on icon "Close" at bounding box center [689, 21] width 5 height 5
